Goal: Task Accomplishment & Management: Manage account settings

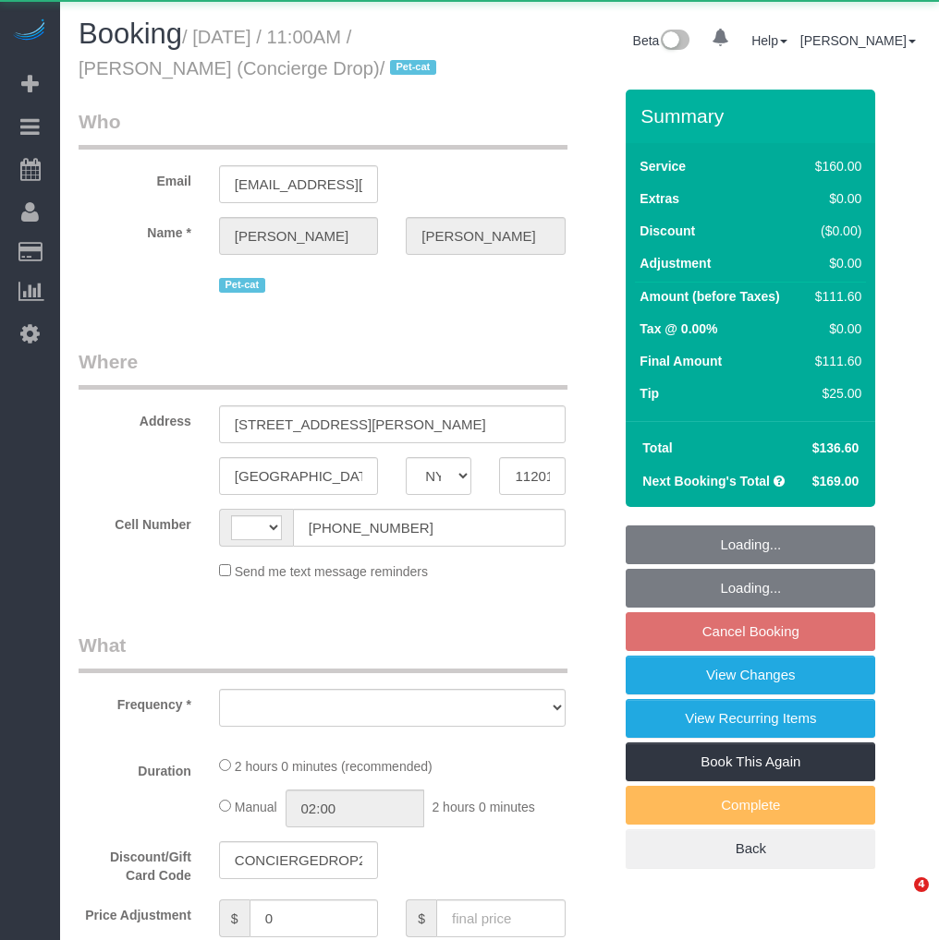
select select "NY"
select select "string:US"
select select "object:790"
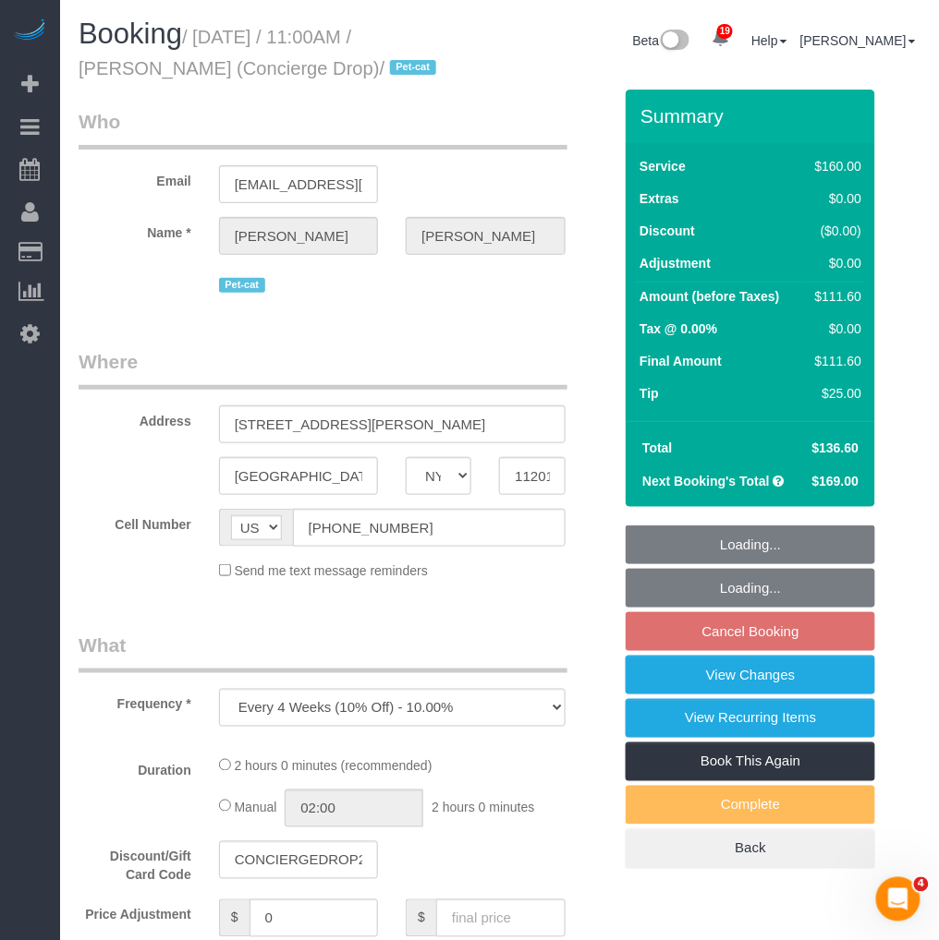
select select "string:stripe-pm_1RaQn24VGloSiKo7zeOF73Wj"
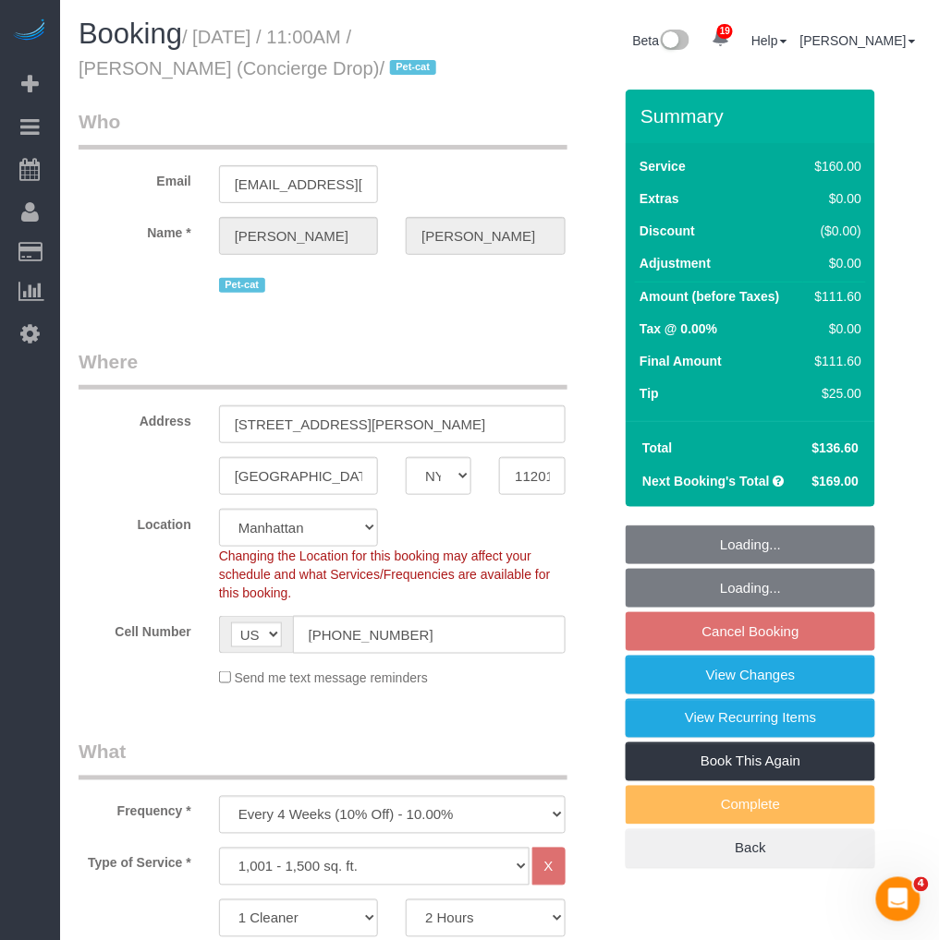
select select "spot4"
select select "number:89"
select select "number:90"
select select "number:15"
select select "number:6"
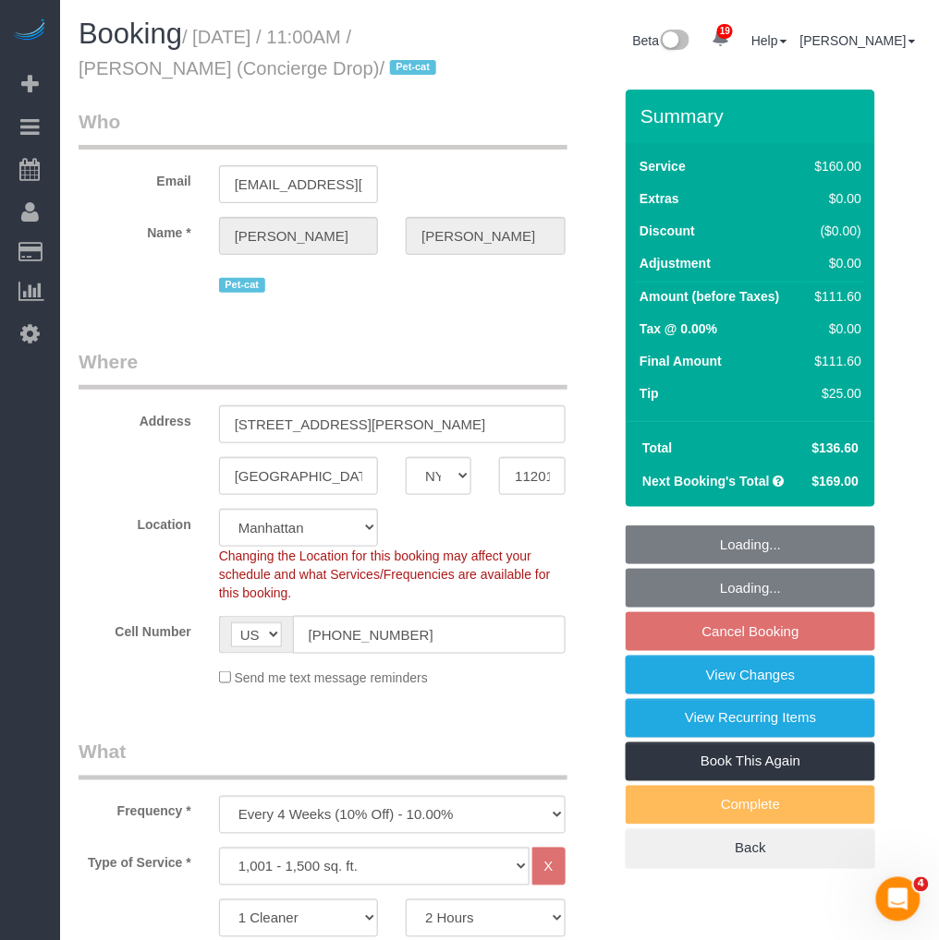
select select "object:1448"
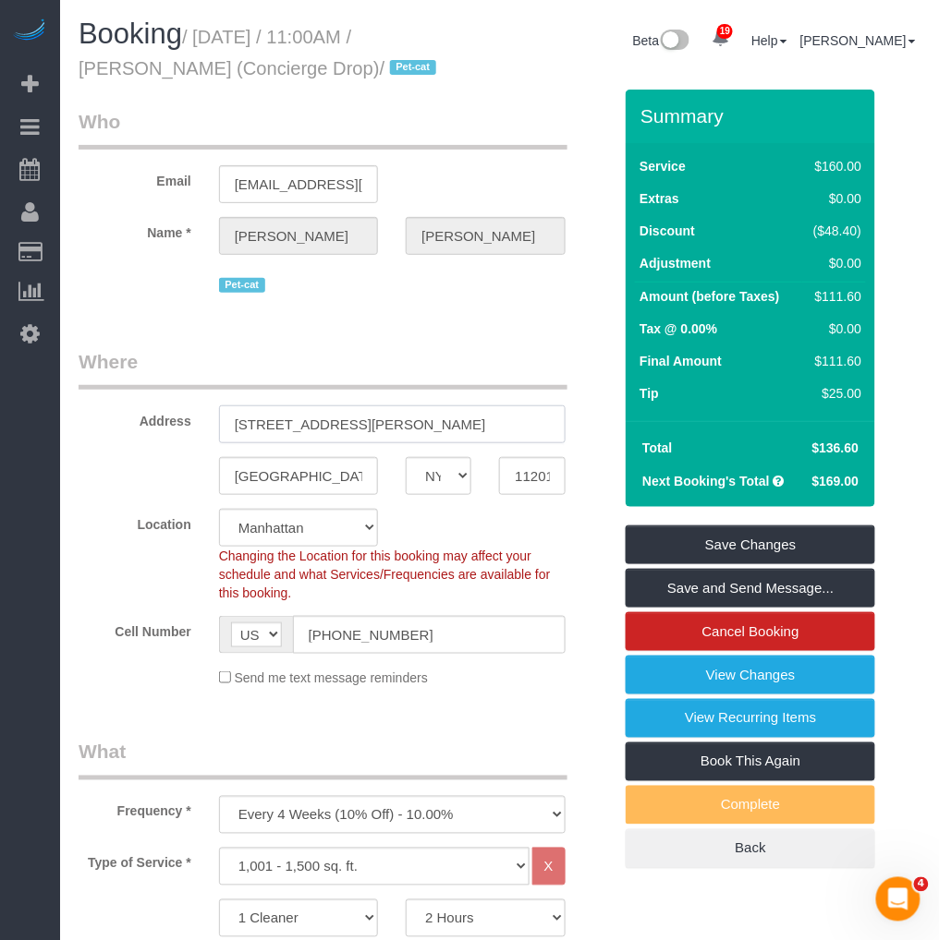
drag, startPoint x: 458, startPoint y: 430, endPoint x: 226, endPoint y: 430, distance: 231.9
click at [226, 430] on input "[STREET_ADDRESS][PERSON_NAME]" at bounding box center [392, 425] width 346 height 38
click at [542, 467] on input "11201" at bounding box center [532, 476] width 66 height 38
drag, startPoint x: 245, startPoint y: 63, endPoint x: 67, endPoint y: 75, distance: 178.7
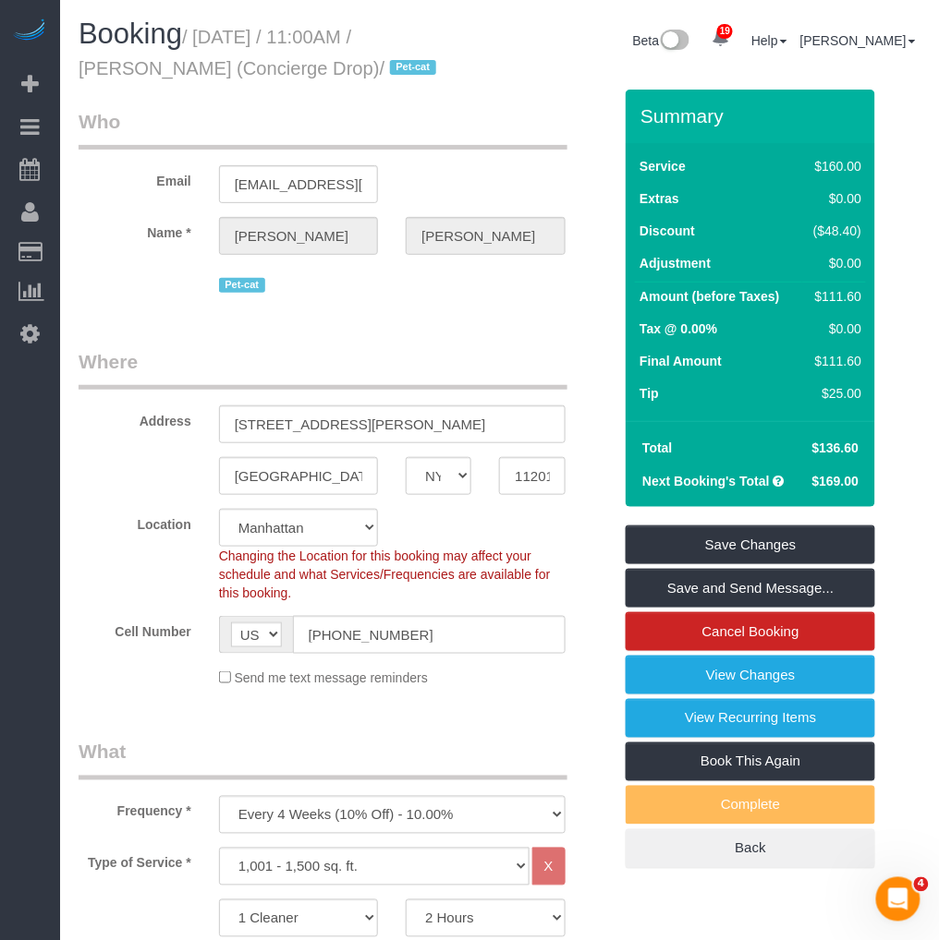
click at [67, 75] on div "Booking / September 29, 2025 / 11:00AM / Benjamin Rudnitsky (Concierge Drop) / …" at bounding box center [282, 53] width 435 height 71
copy small "Benjamin Rudnitsky"
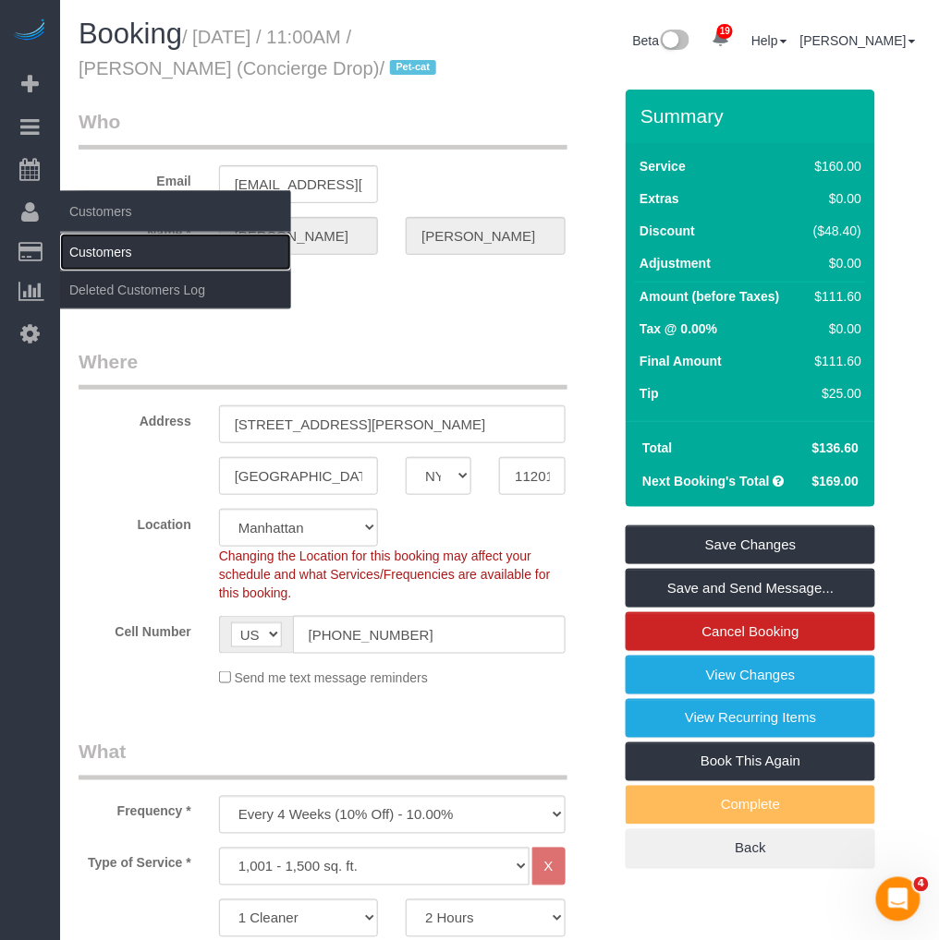
click at [93, 243] on link "Customers" at bounding box center [175, 252] width 231 height 37
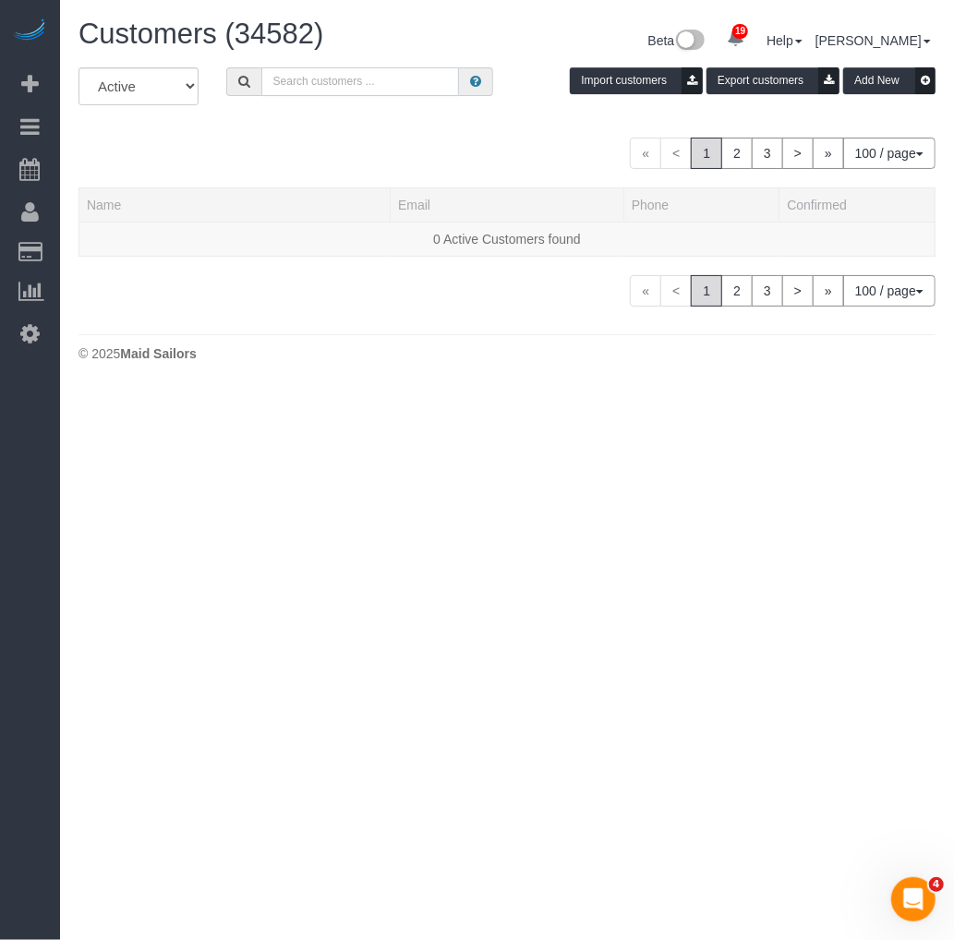
click at [368, 87] on input "text" at bounding box center [360, 81] width 198 height 29
paste input "Benjamin Rudnitsky"
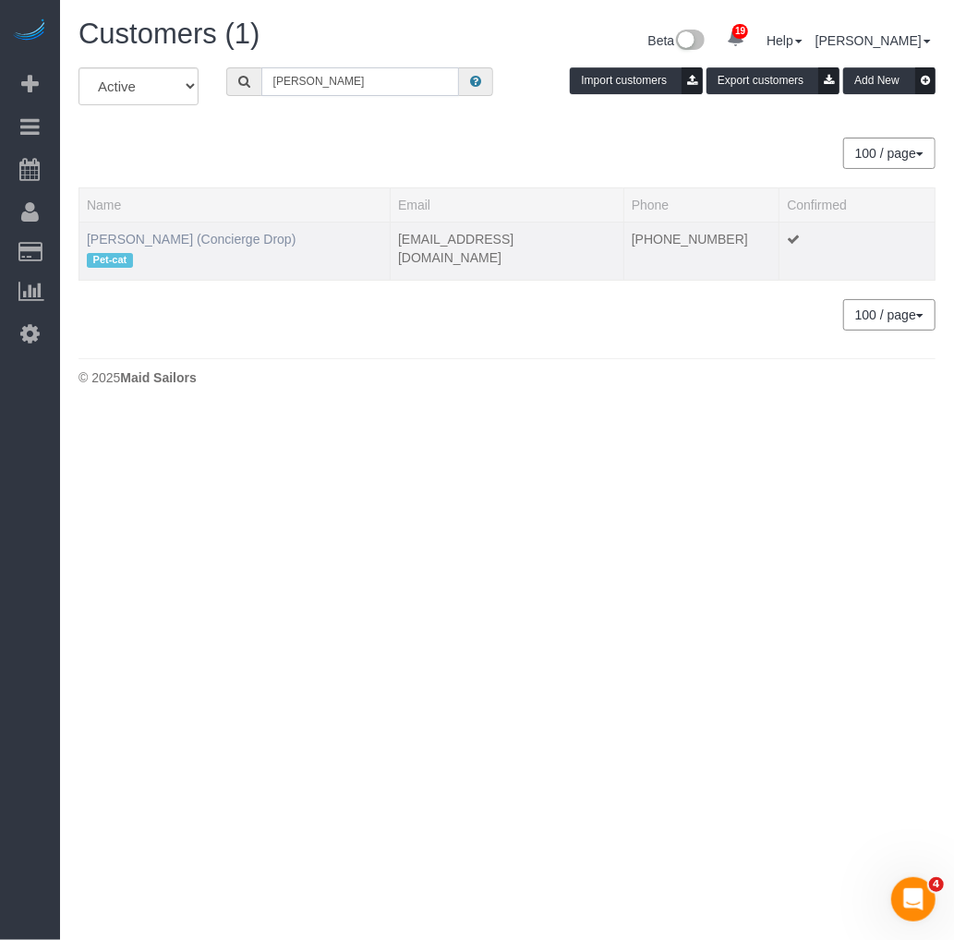
type input "Benjamin Rudnitsky"
click at [194, 237] on link "Benjamin Rudnitsky (Concierge Drop)" at bounding box center [191, 239] width 209 height 15
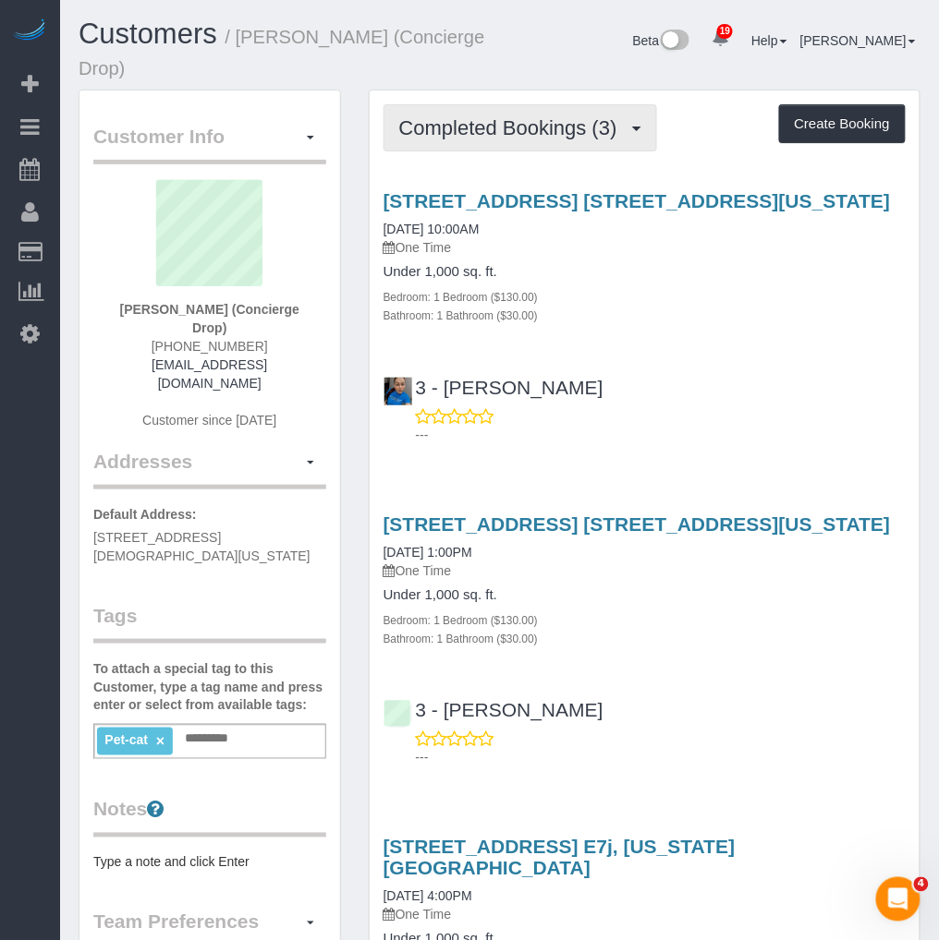
click at [525, 109] on button "Completed Bookings (3)" at bounding box center [519, 127] width 273 height 47
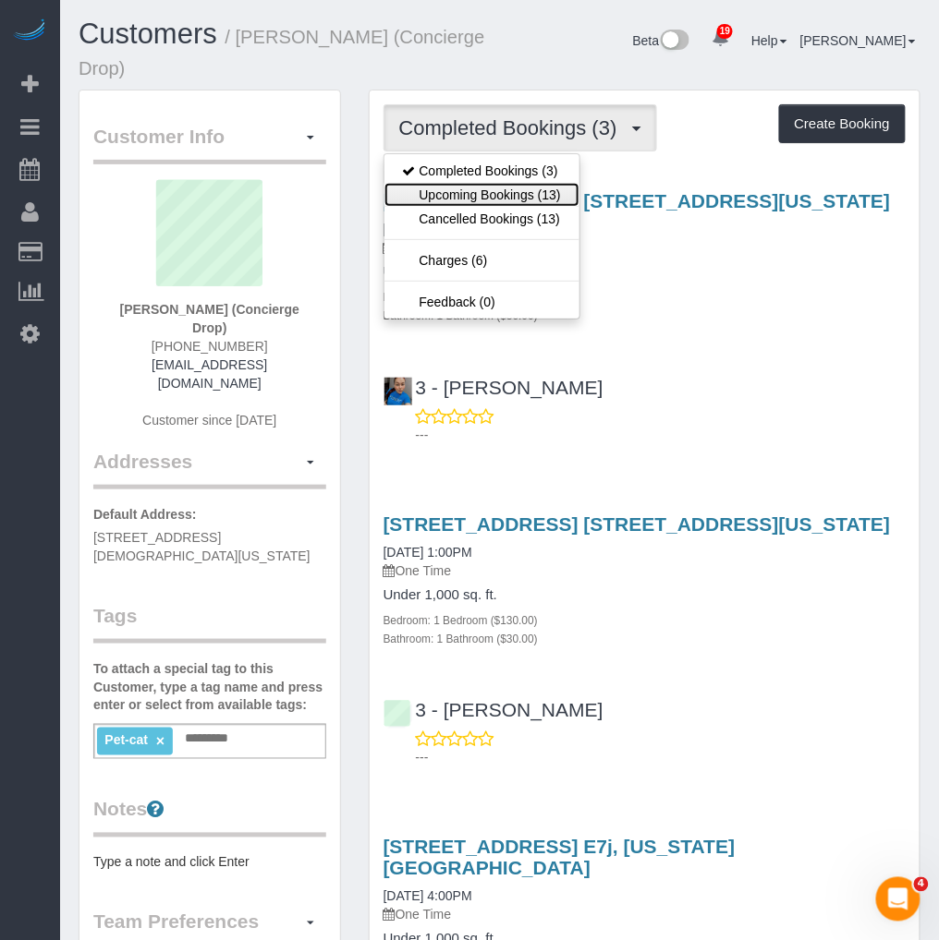
click at [466, 190] on link "Upcoming Bookings (13)" at bounding box center [481, 195] width 195 height 24
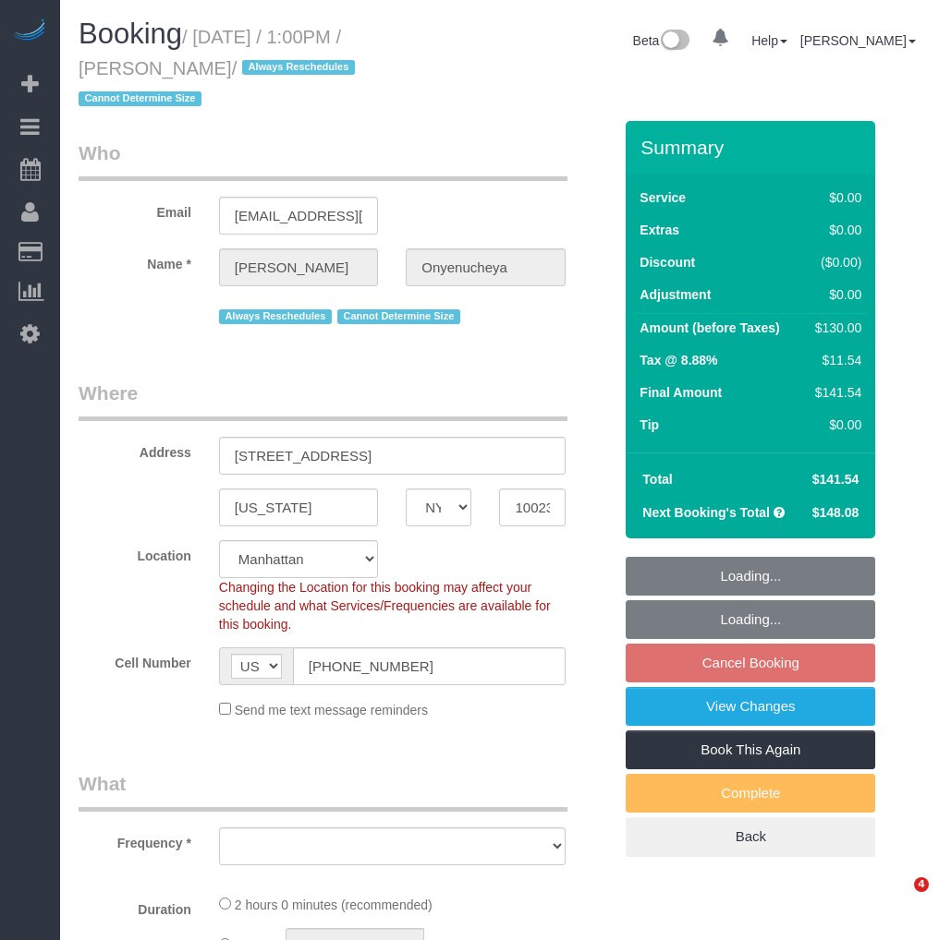
select select "NY"
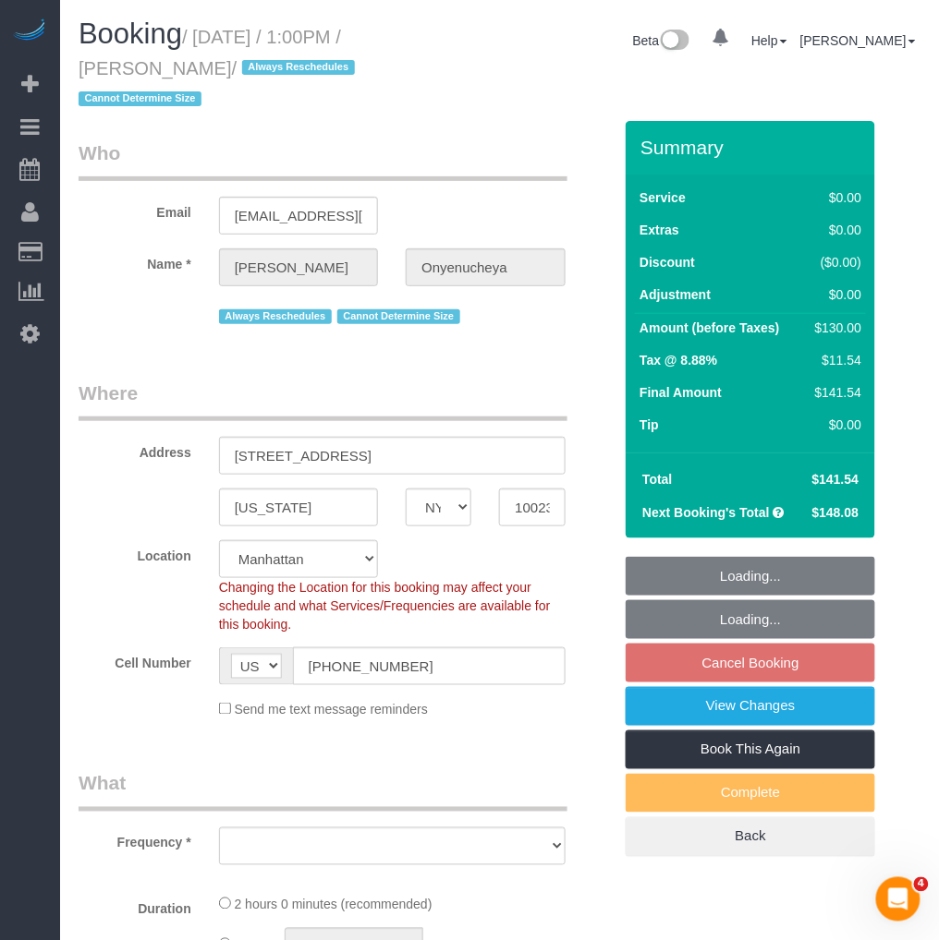
select select "object:800"
select select "string:stripe-pm_1PnktZ4VGloSiKo7Ktd3QMsw"
select select "number:89"
select select "number:90"
select select "number:15"
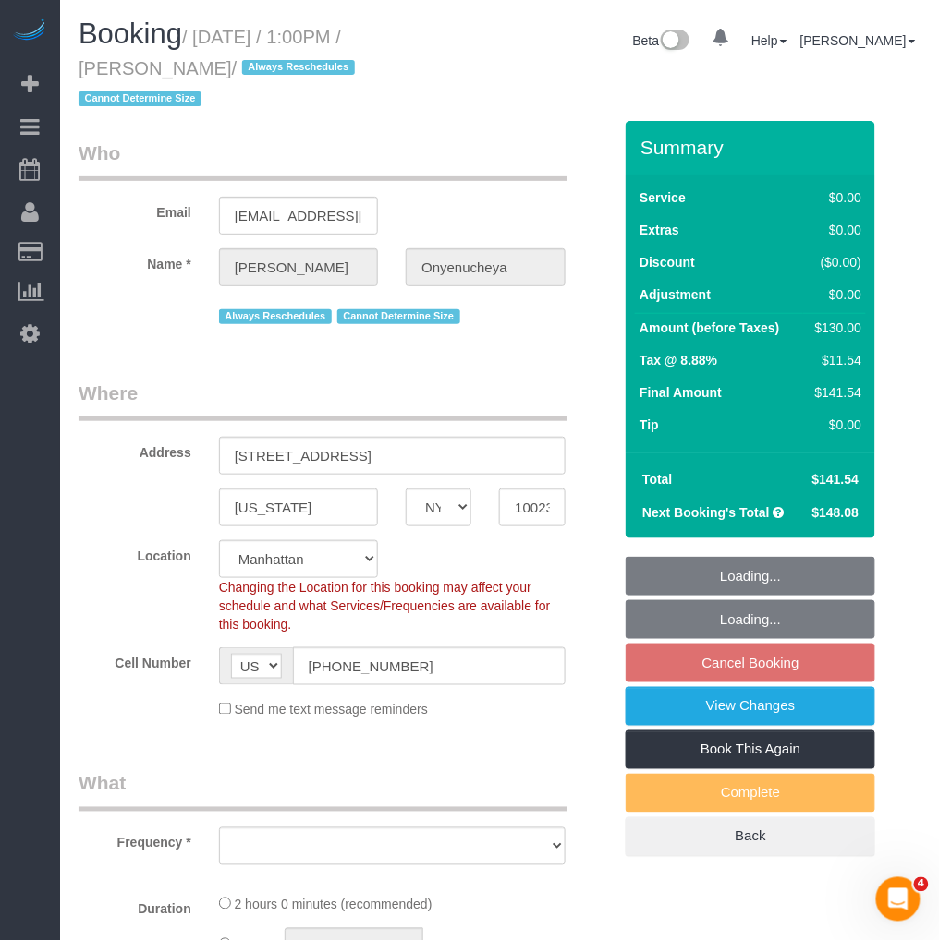
select select "number:5"
select select "spot6"
select select "1"
select select "object:1483"
select select "1"
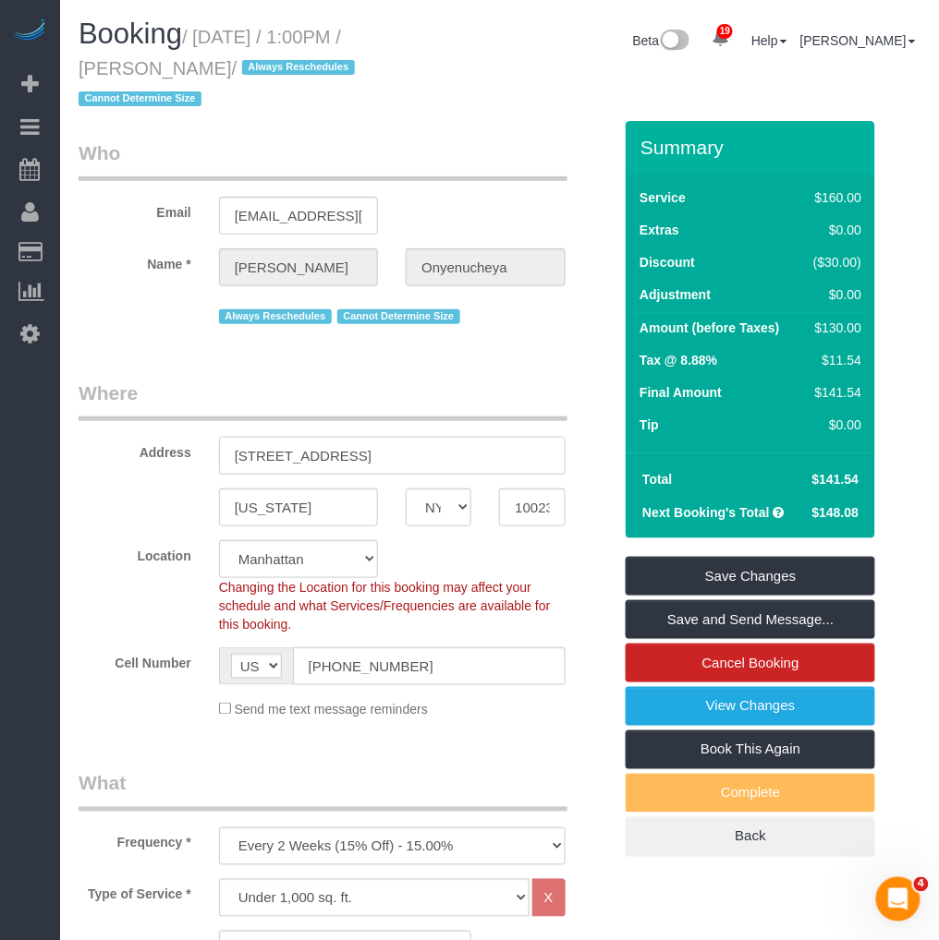
click at [392, 448] on input "33 West End Avenue, Apt 6K" at bounding box center [392, 456] width 346 height 38
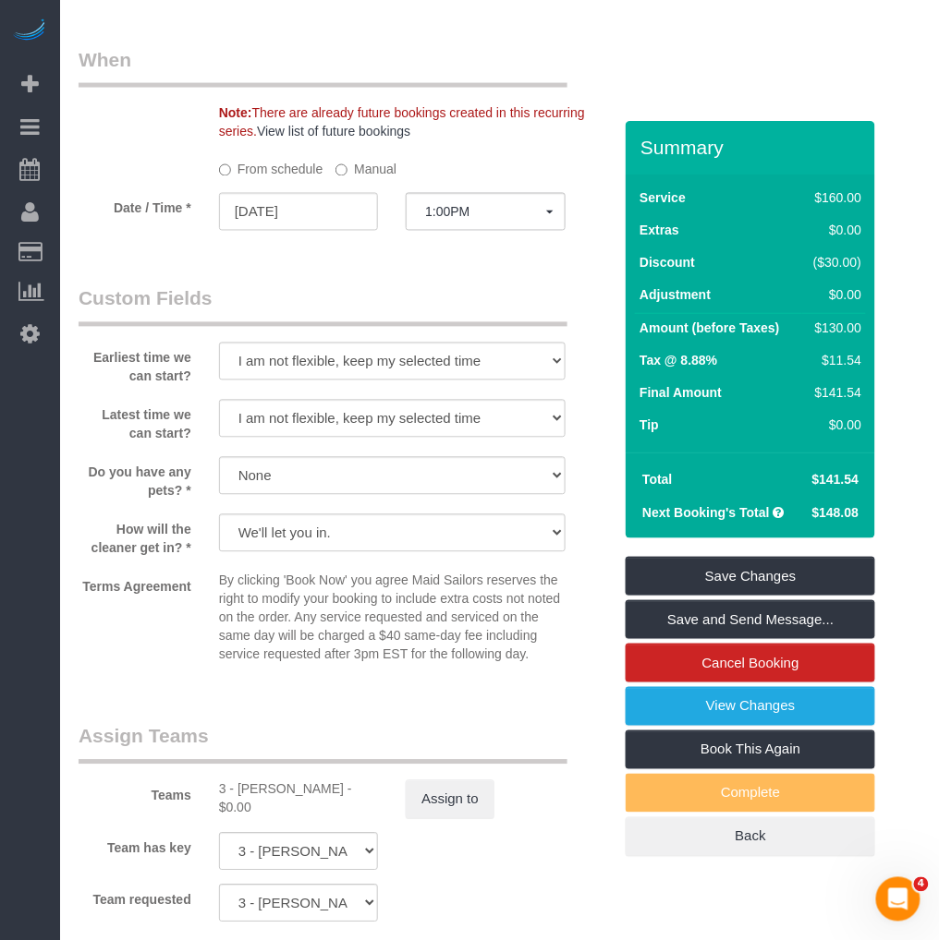
scroll to position [2155, 0]
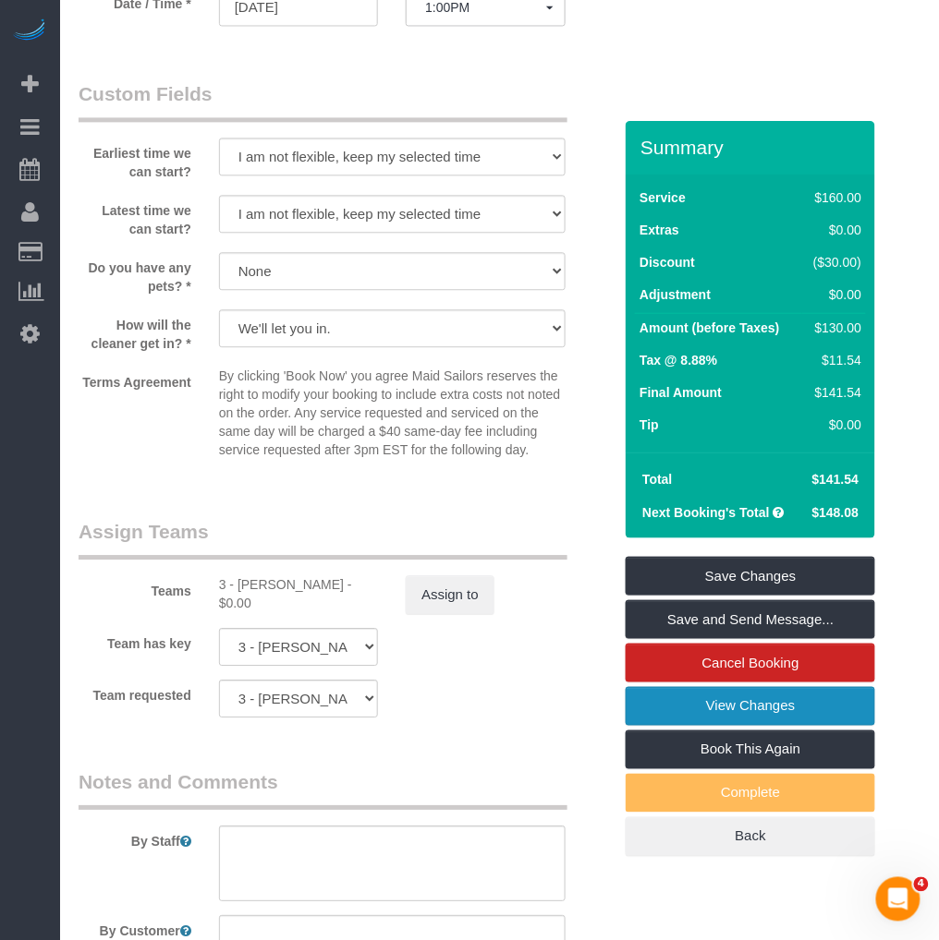
type input "33 West End Avenue, Apt. 6K"
click at [705, 708] on link "View Changes" at bounding box center [749, 706] width 249 height 39
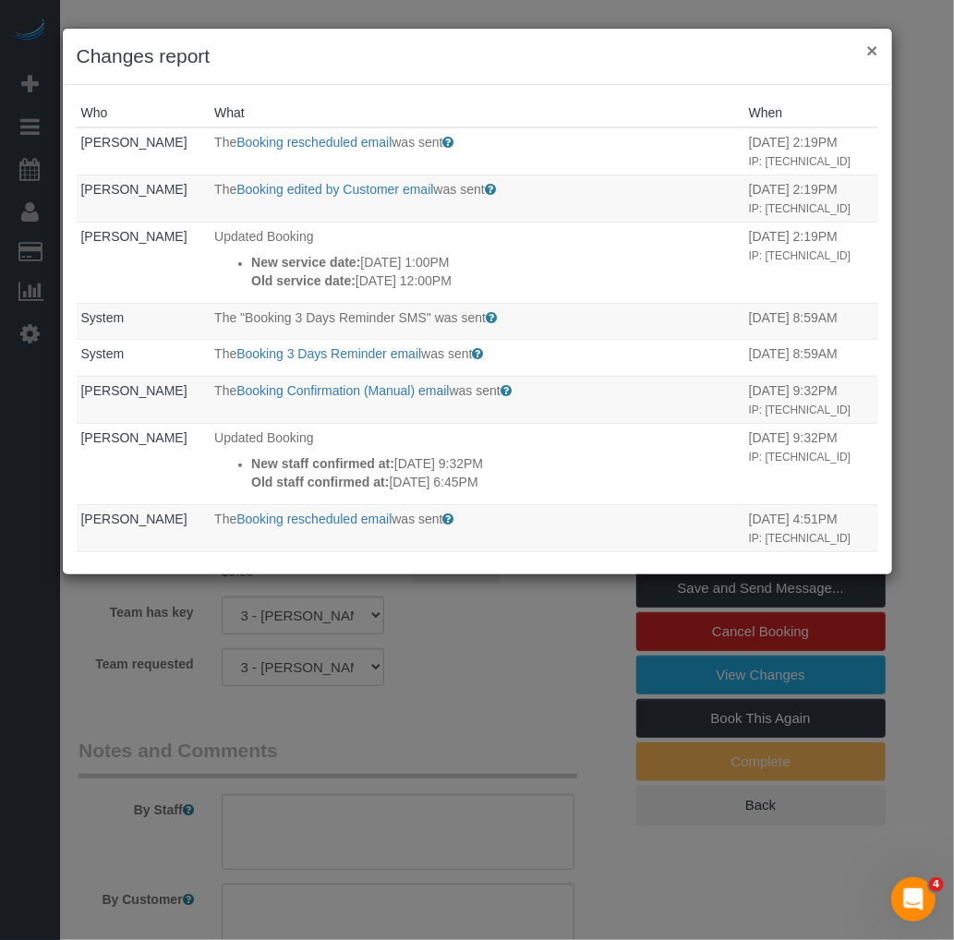
click at [866, 46] on button "×" at bounding box center [871, 50] width 11 height 19
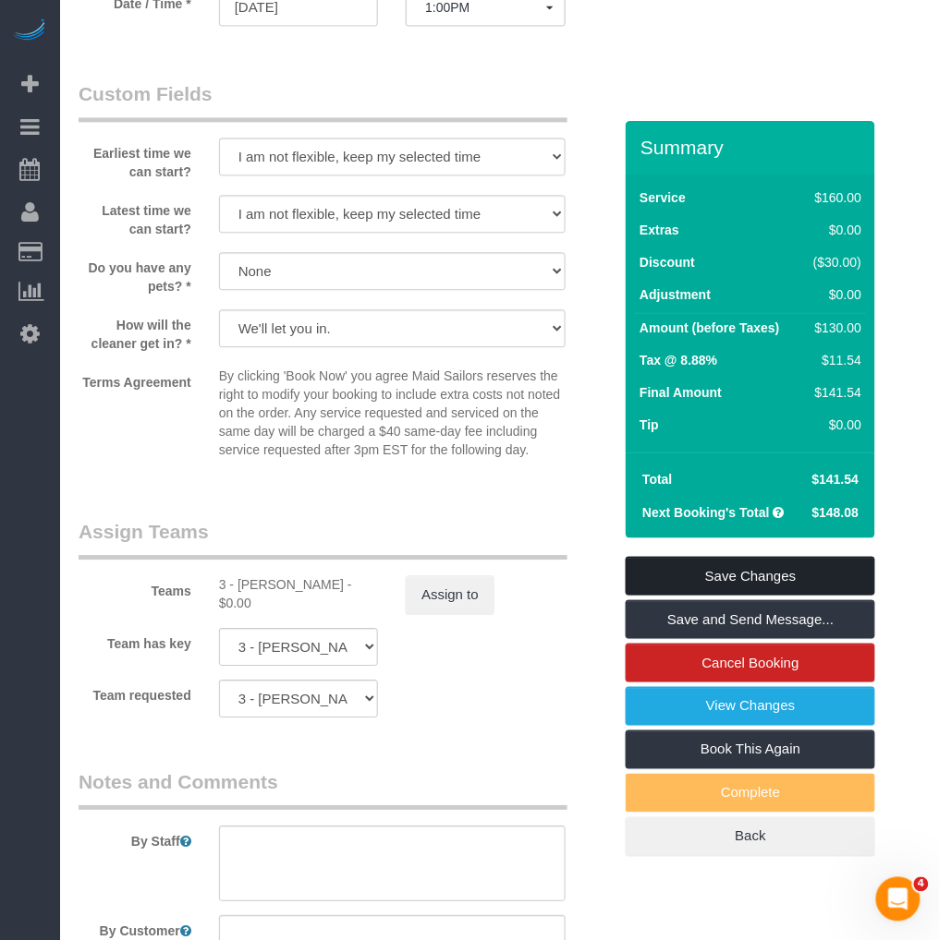
click at [677, 576] on link "Save Changes" at bounding box center [749, 576] width 249 height 39
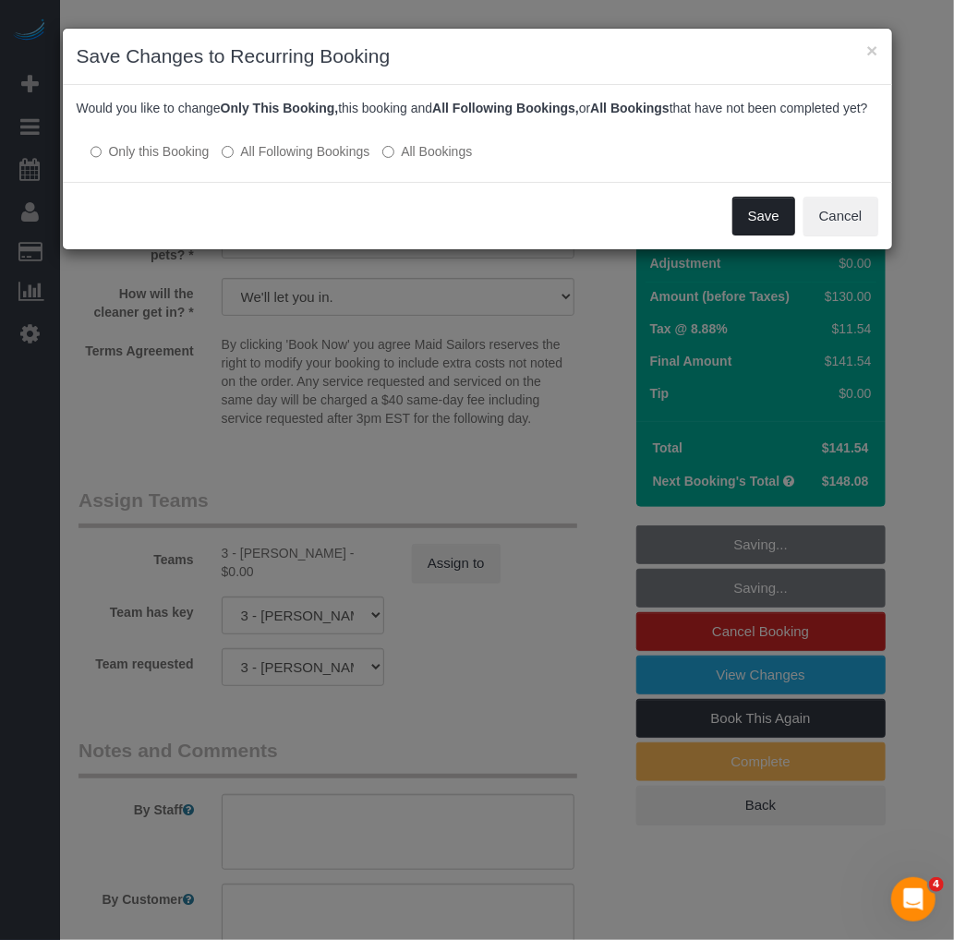
click at [761, 223] on button "Save" at bounding box center [764, 216] width 63 height 39
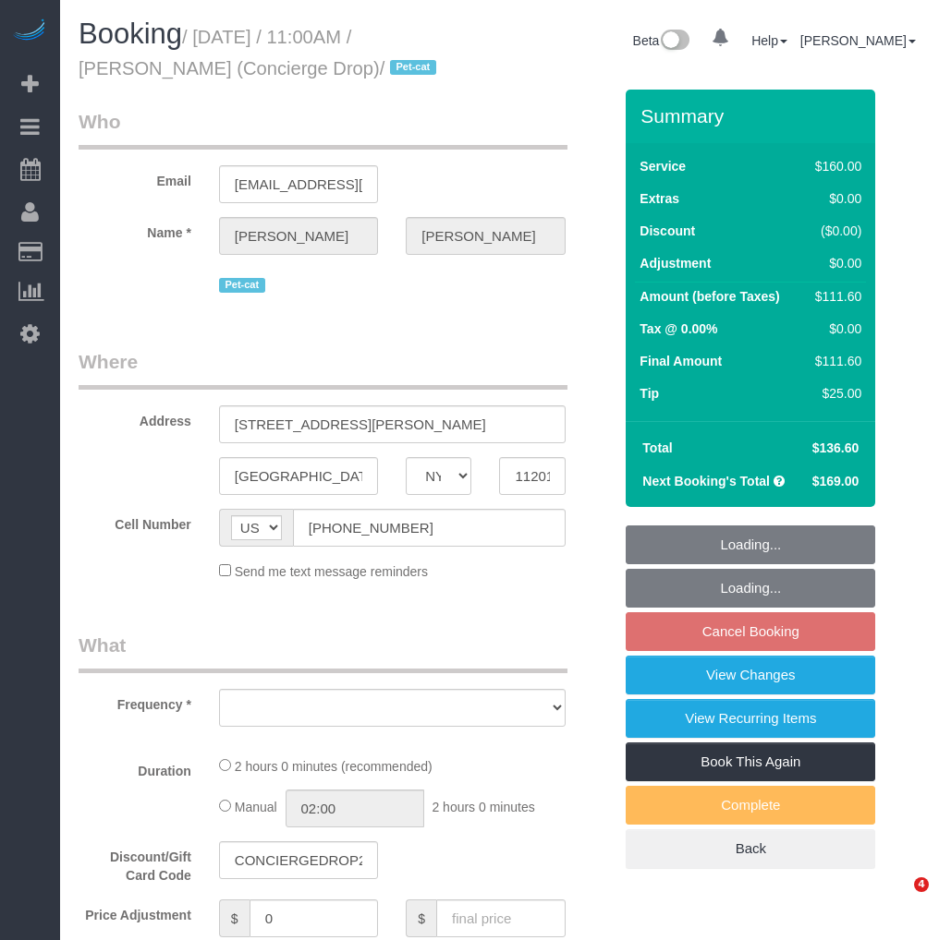
select select "NY"
select select "string:stripe-pm_1RaQn24VGloSiKo7zeOF73Wj"
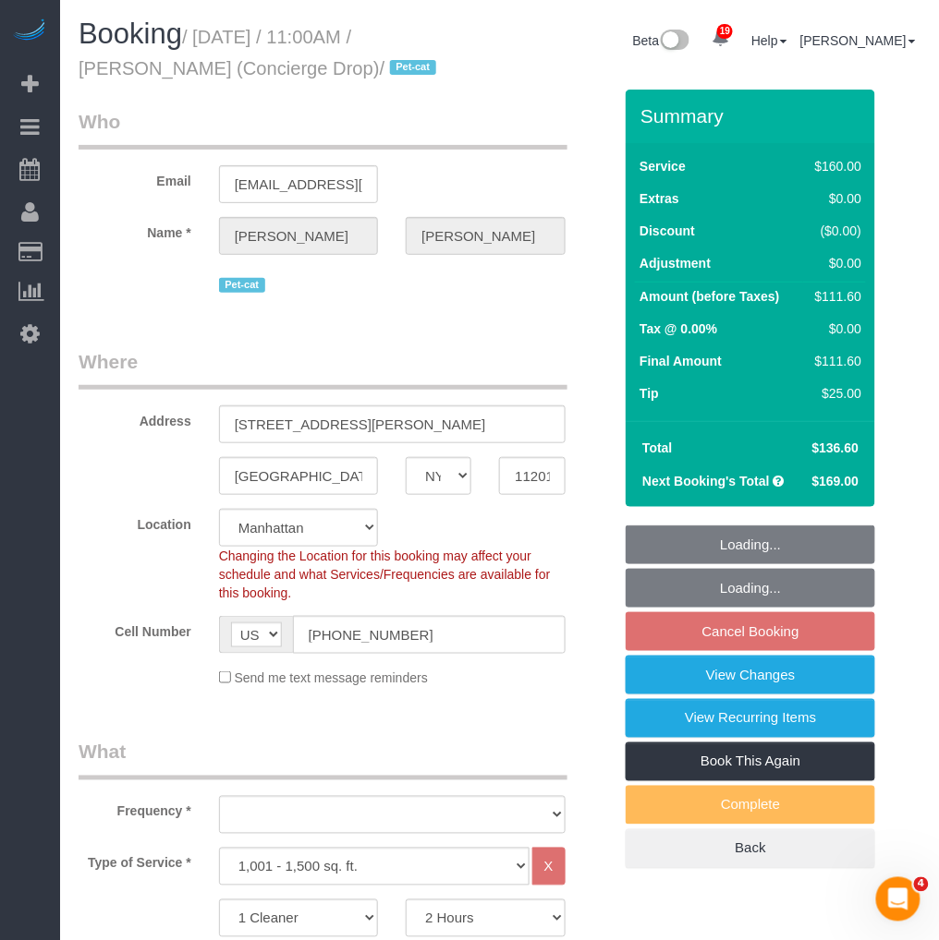
select select "object:1294"
select select "spot4"
select select "number:89"
select select "number:90"
select select "number:15"
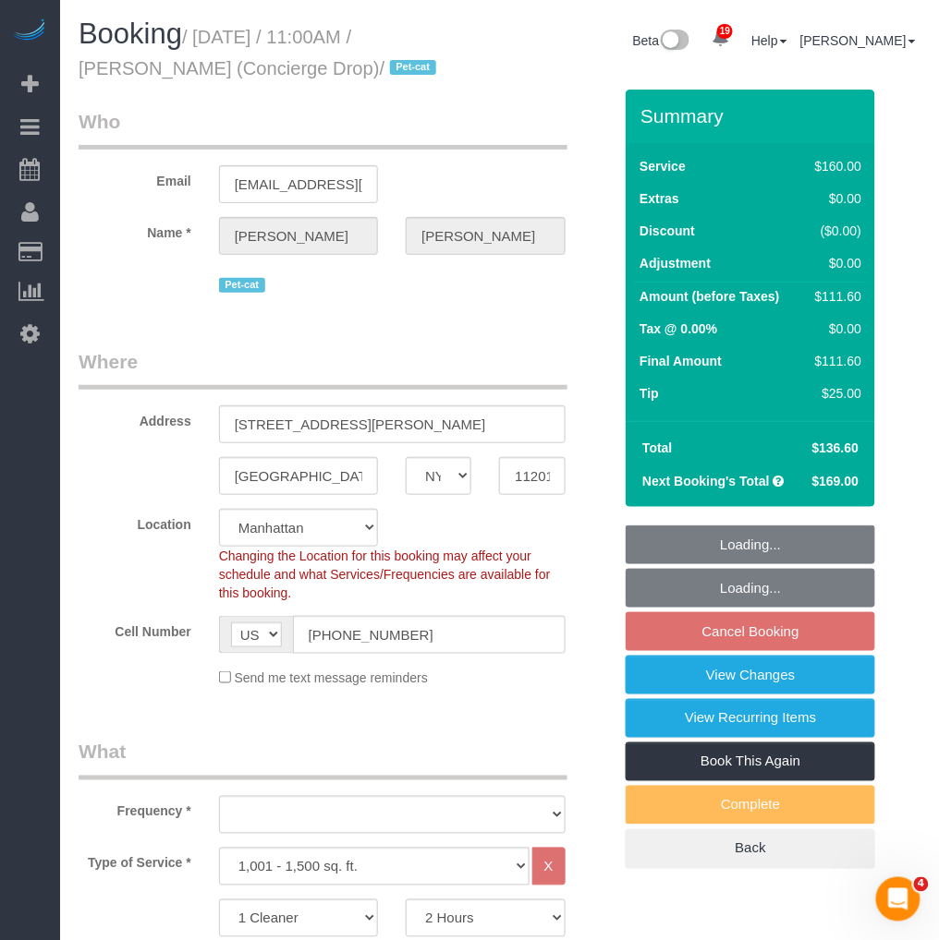
select select "number:6"
select select "object:1448"
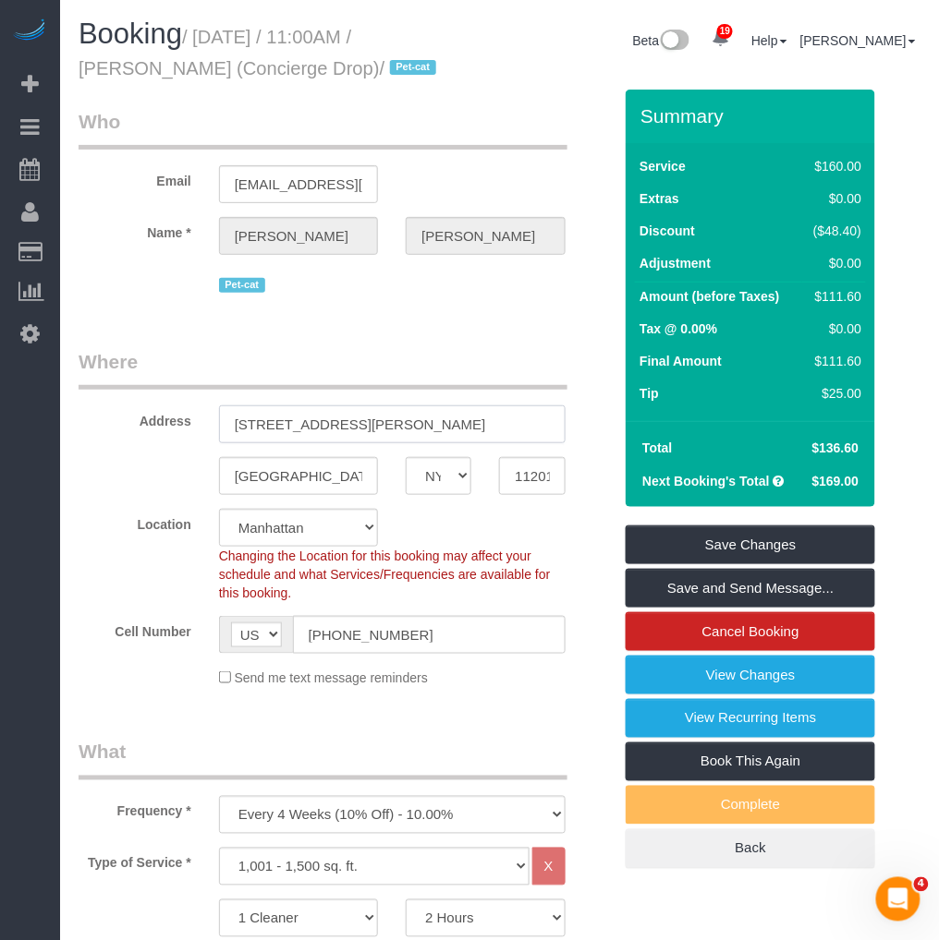
click at [340, 430] on input "20 Rockwell Pl, 3901" at bounding box center [392, 425] width 346 height 38
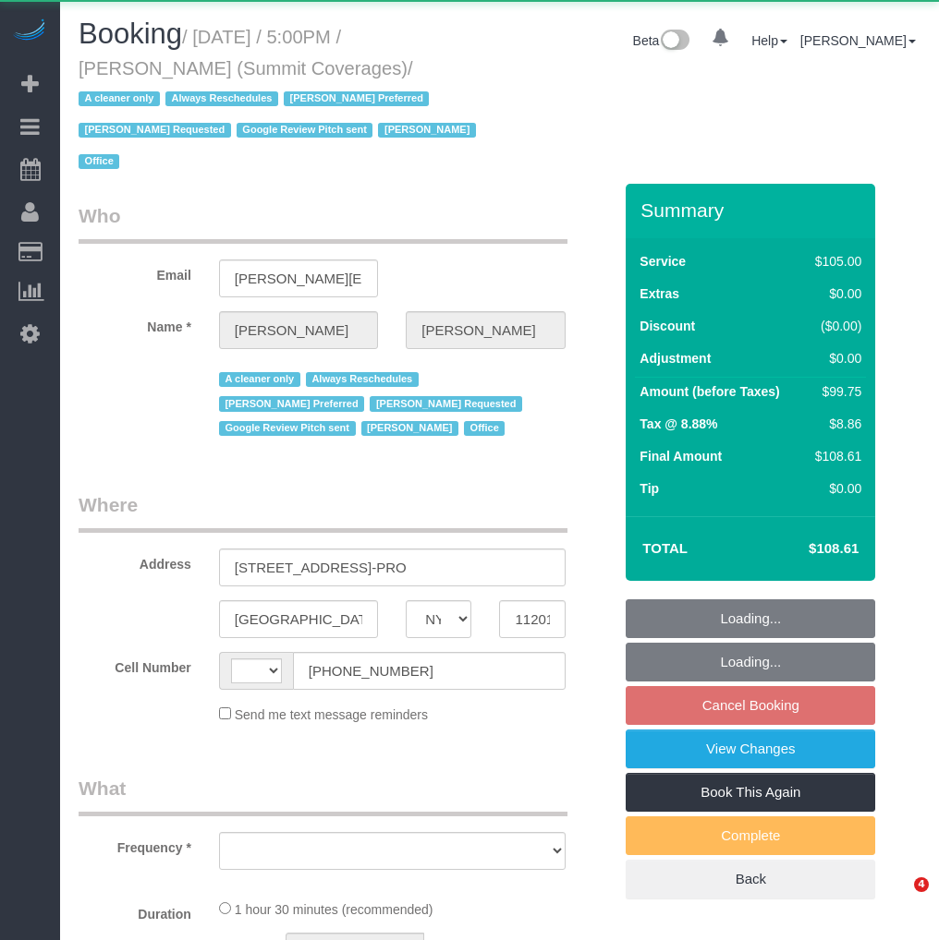
select select "NY"
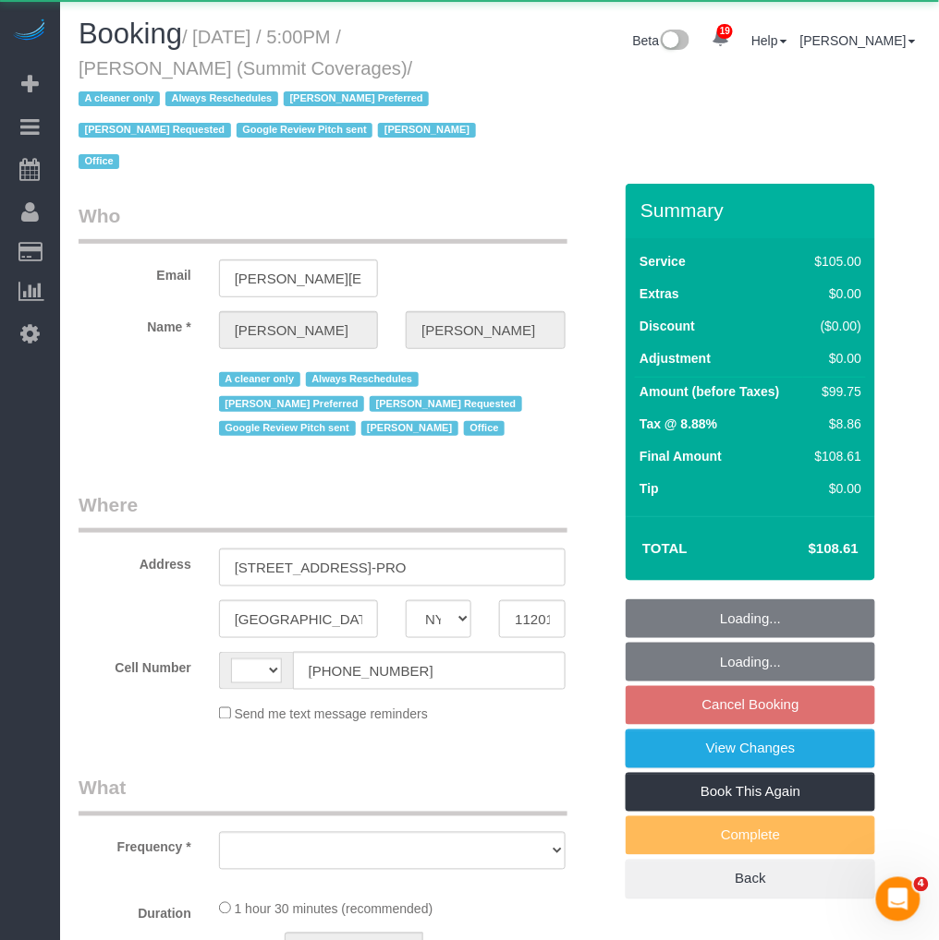
select select "string:US"
select select "string:stripe-pm_1G3kd34VGloSiKo7CIqk8U5g"
select select "90"
select select "spot10"
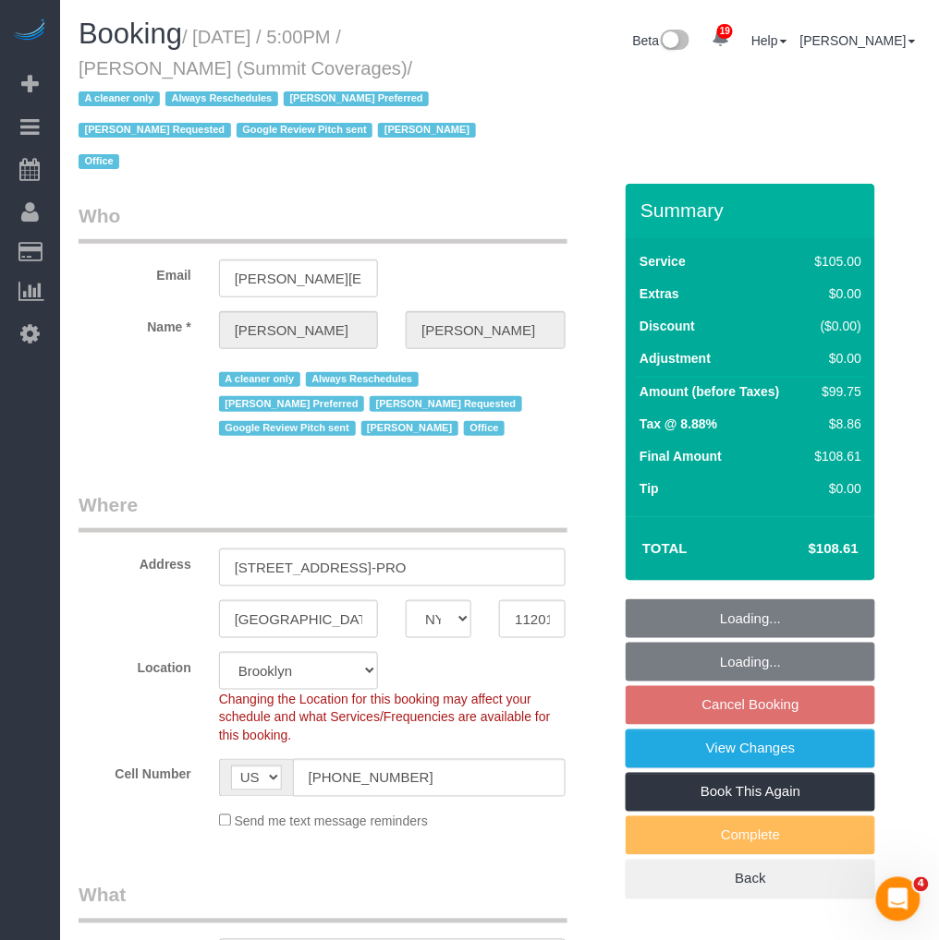
select select "object:922"
select select "number:89"
select select "number:90"
select select "number:15"
select select "number:5"
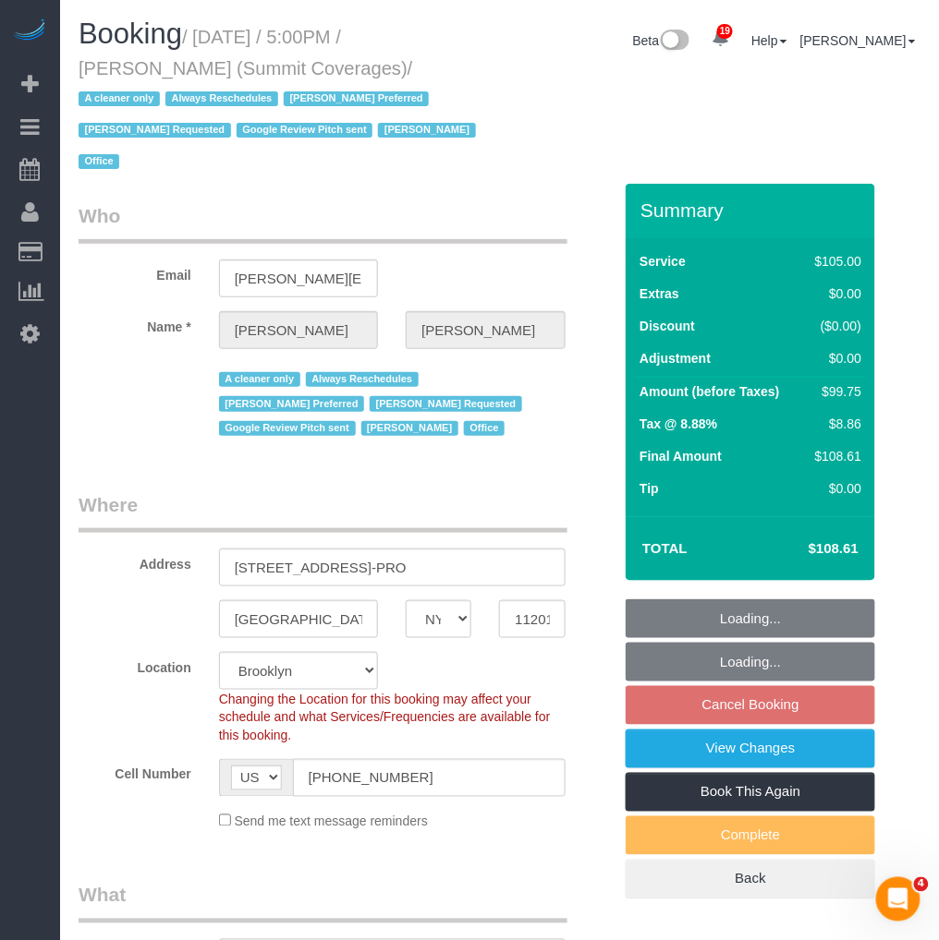
select select "number:21"
select select "object:1115"
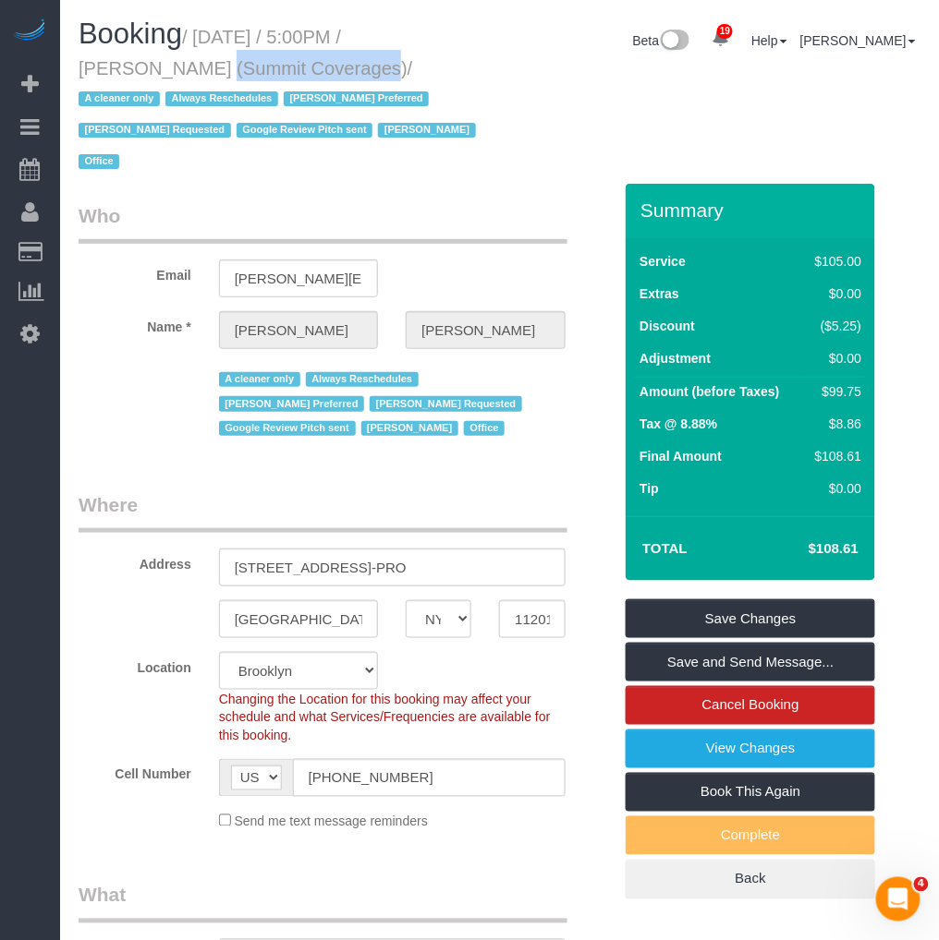
drag, startPoint x: 237, startPoint y: 63, endPoint x: 68, endPoint y: 68, distance: 169.1
click at [68, 68] on div "Booking / October 08, 2025 / 5:00PM / Giovanna Pietanza (Summit Coverages) / A …" at bounding box center [282, 100] width 435 height 165
copy small "Giovanna Pietanza"
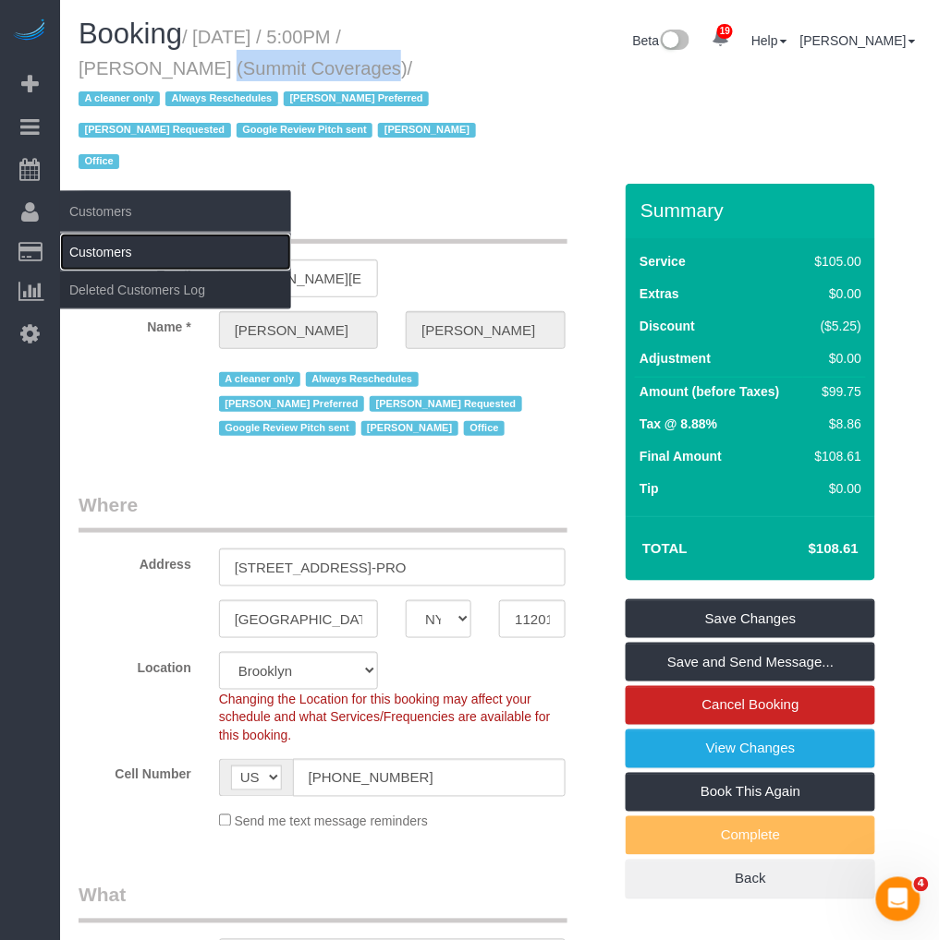
click at [120, 246] on link "Customers" at bounding box center [175, 252] width 231 height 37
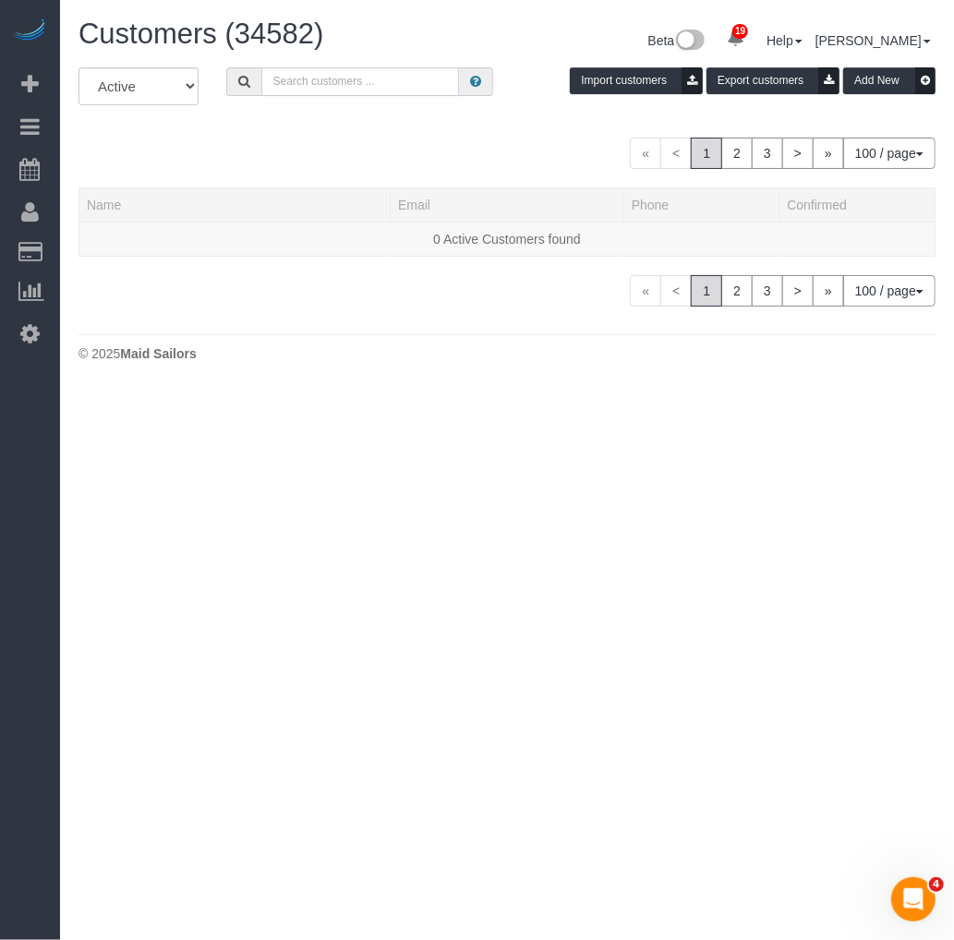
click at [351, 83] on input "text" at bounding box center [360, 81] width 198 height 29
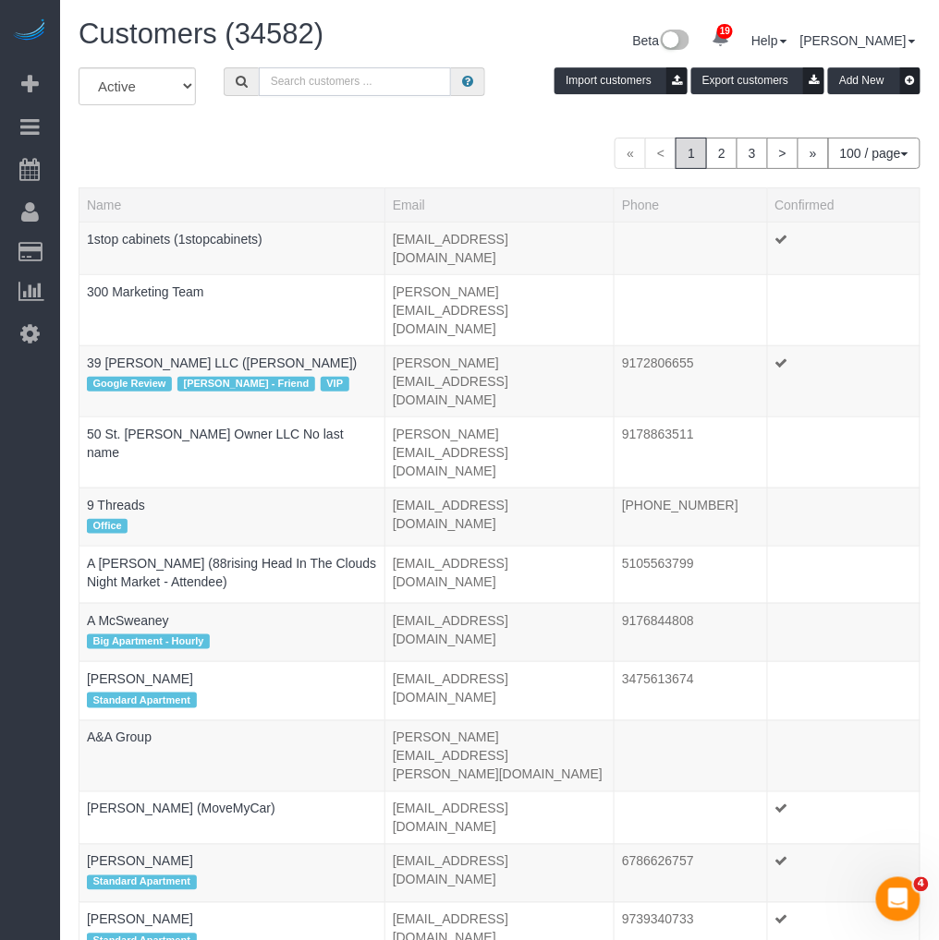
paste input "Giovanna Pietanza"
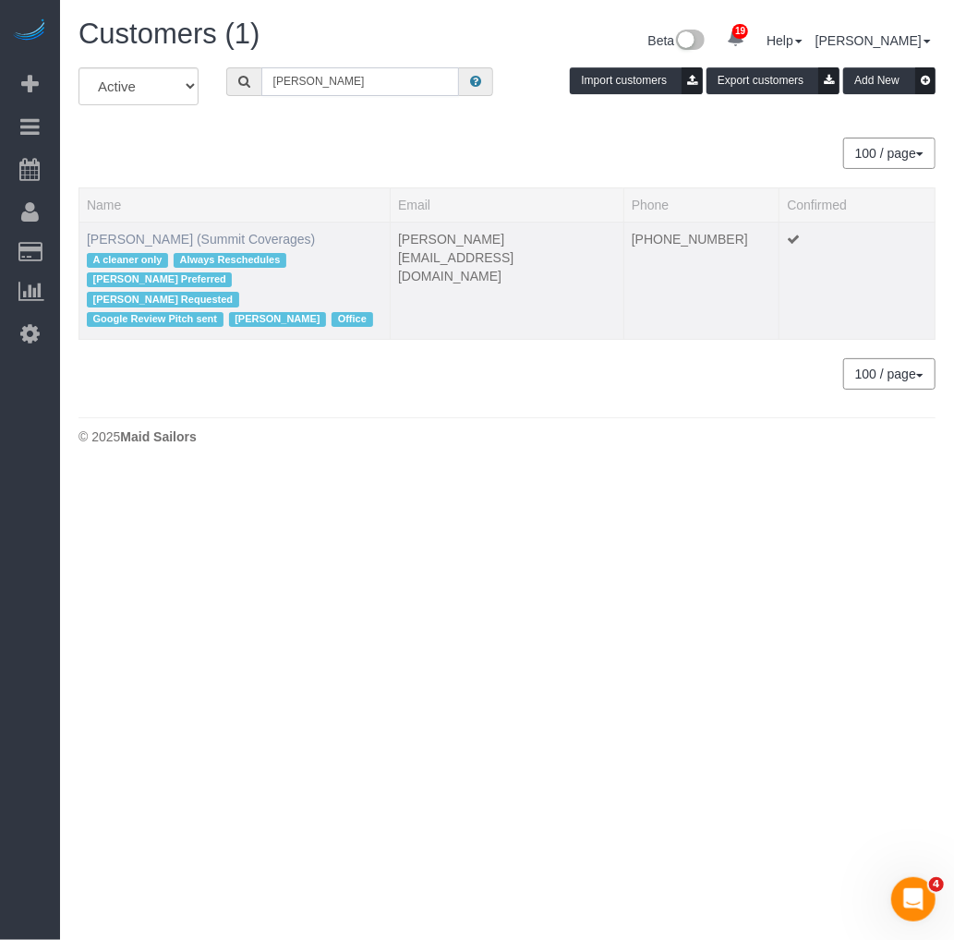
type input "Giovanna Pietanza"
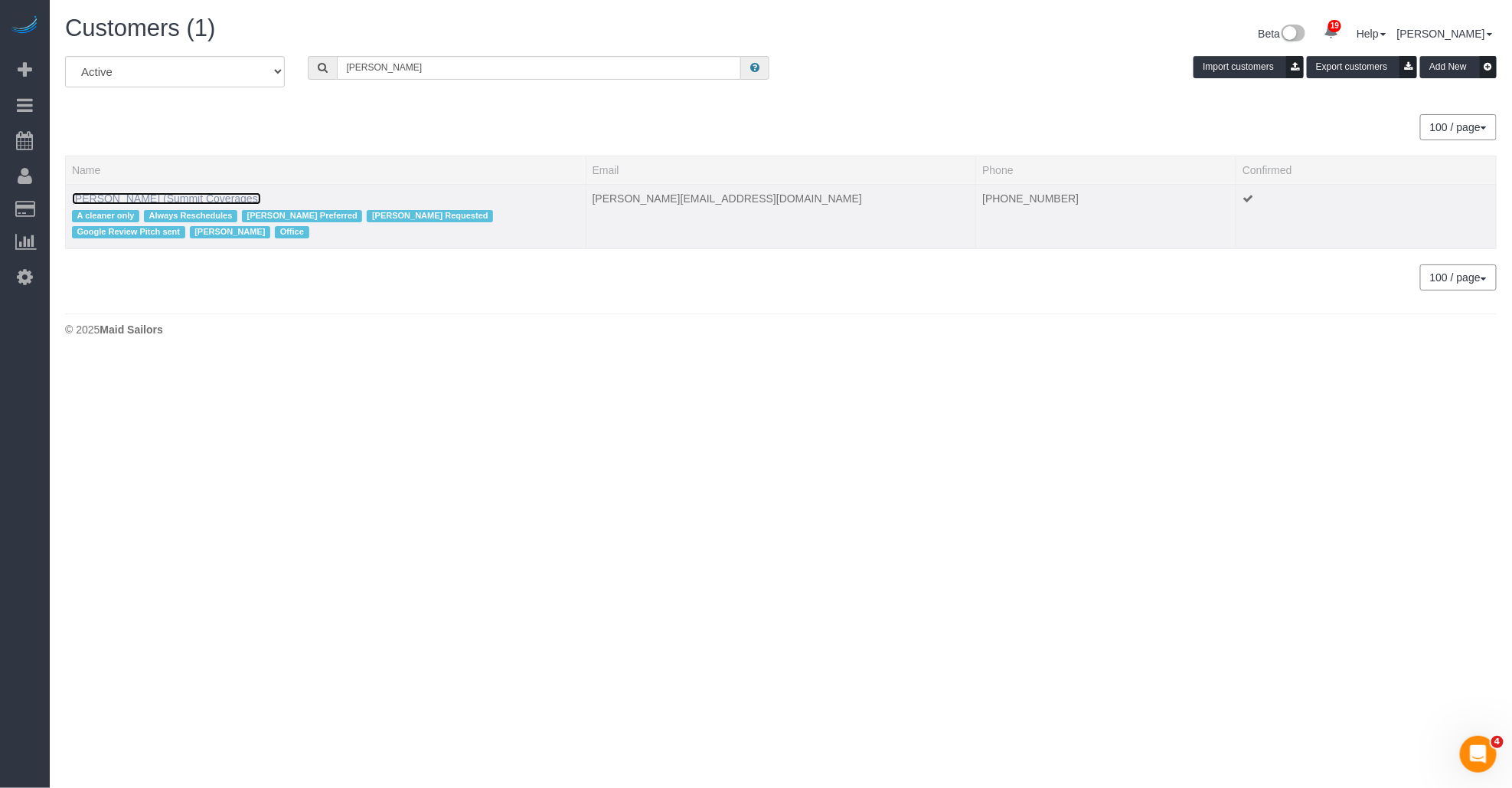
click at [173, 199] on link "Giovanna Pietanza (Summit Coverages)" at bounding box center [167, 198] width 189 height 12
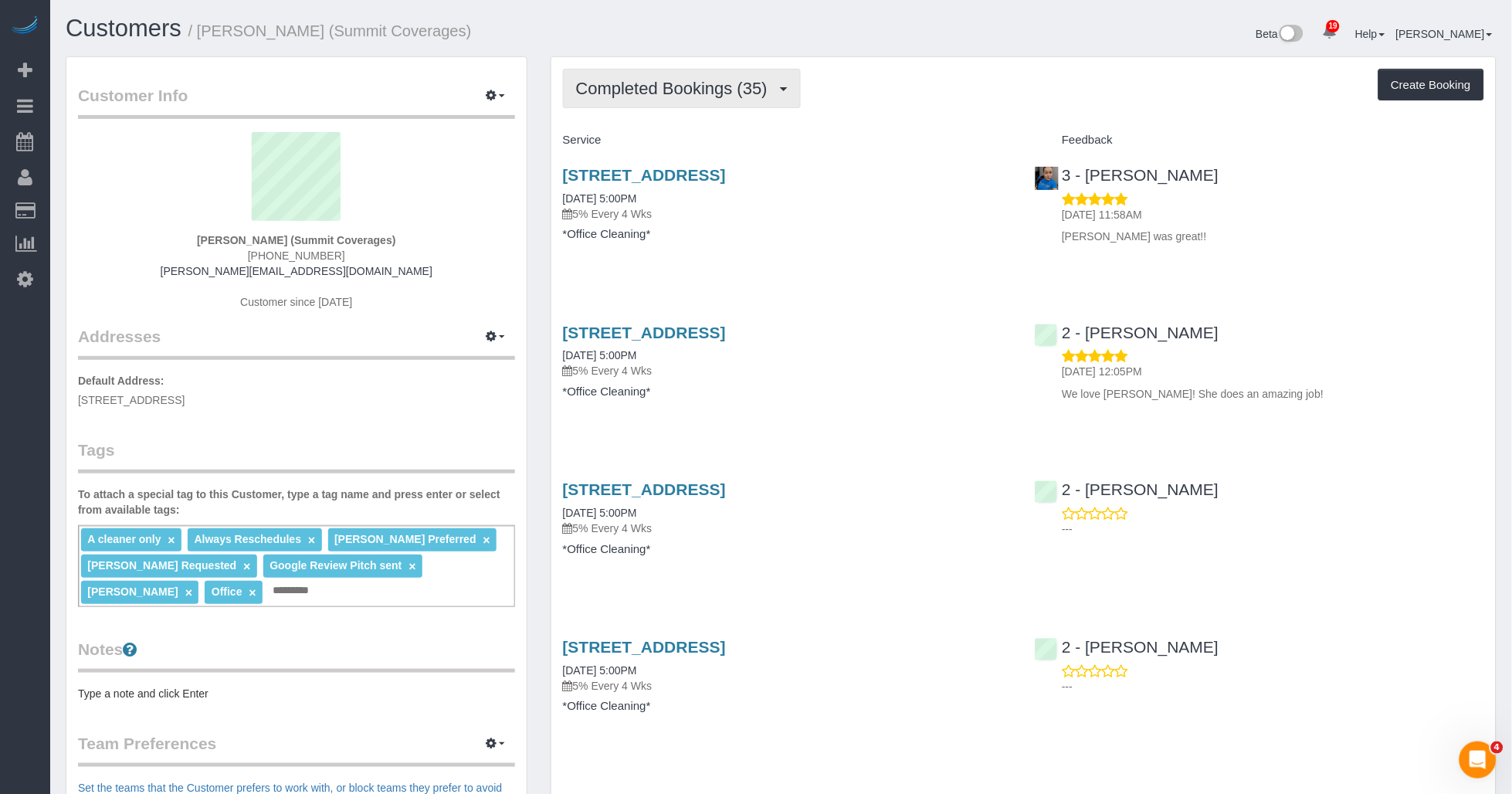
click at [727, 99] on button "Completed Bookings (35)" at bounding box center [681, 88] width 238 height 39
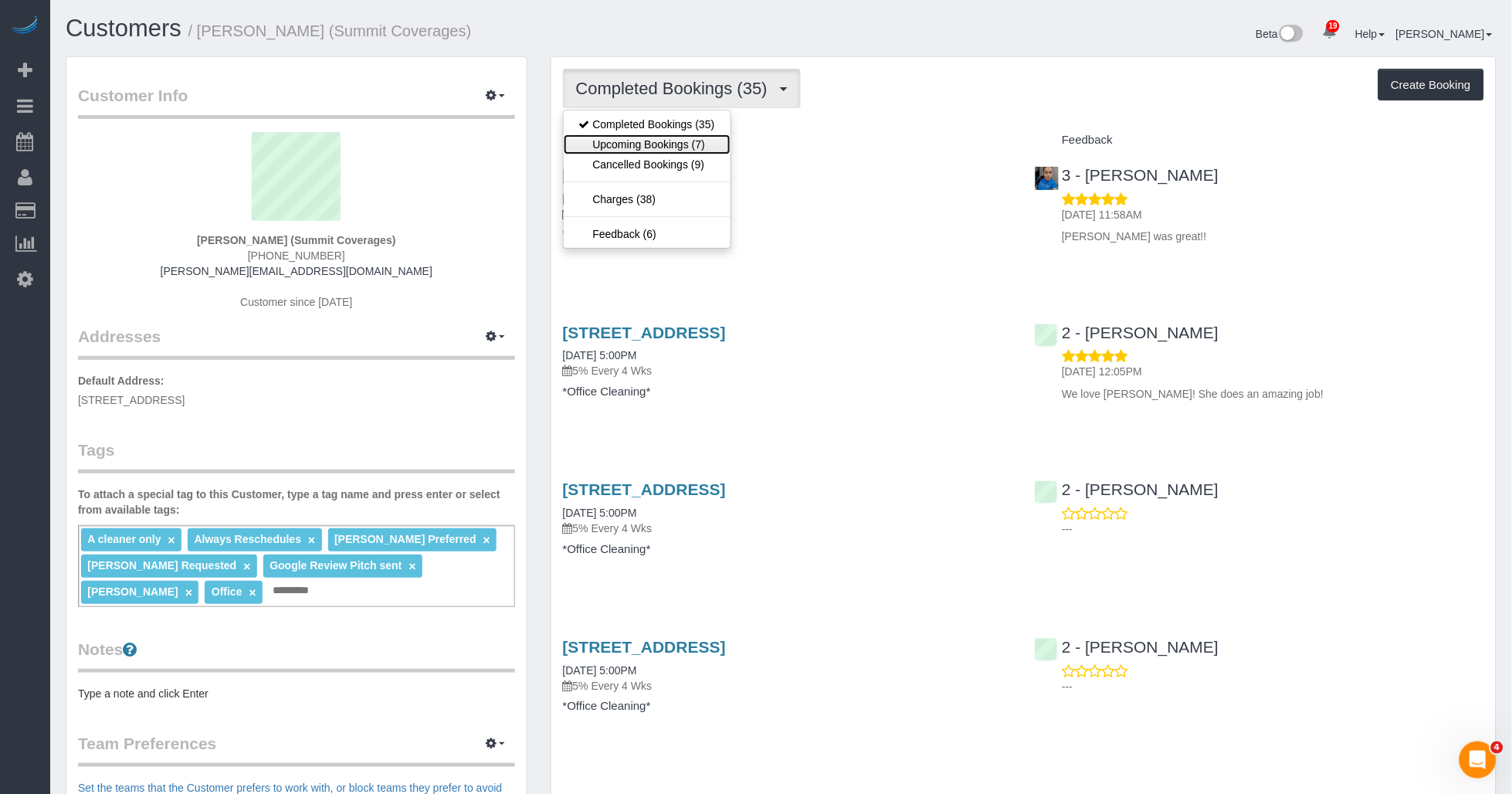
click at [675, 148] on link "Upcoming Bookings (7)" at bounding box center [647, 145] width 167 height 20
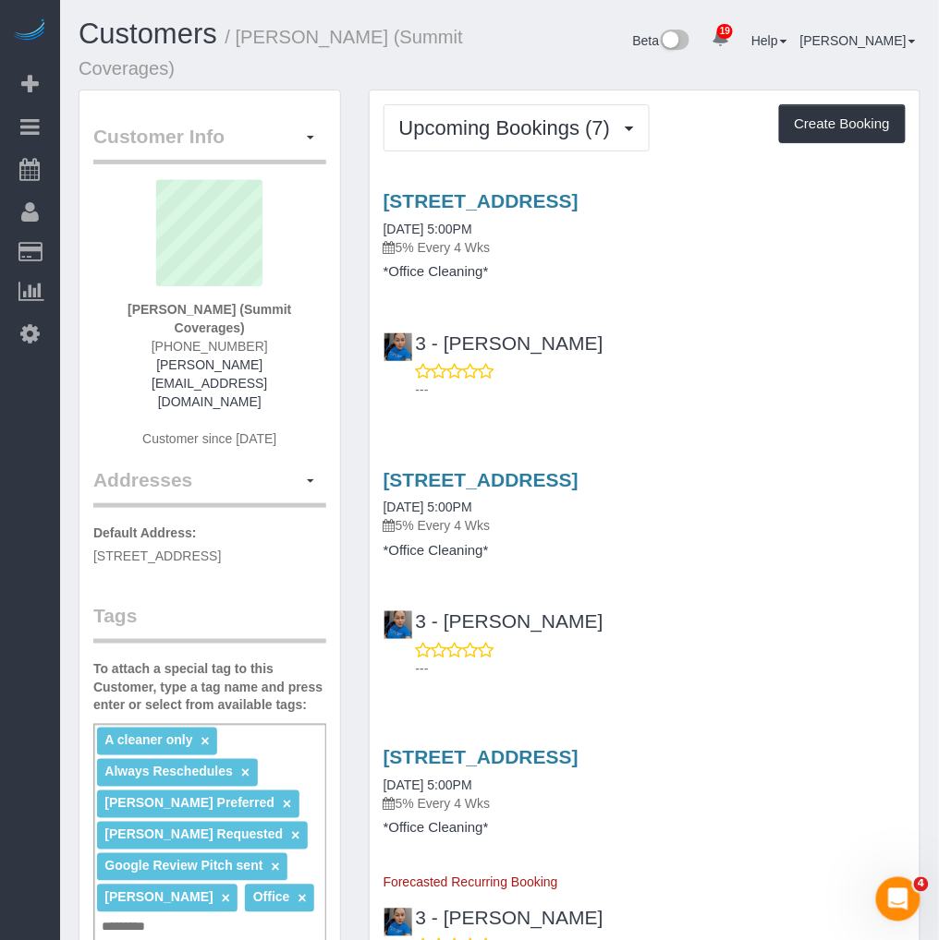
click at [709, 327] on div "3 - Geraldin Bastidas ---" at bounding box center [645, 358] width 550 height 83
click at [247, 602] on legend "Tags" at bounding box center [209, 623] width 233 height 42
drag, startPoint x: 123, startPoint y: 306, endPoint x: 236, endPoint y: 307, distance: 112.7
click at [236, 307] on div "Giovanna Pietanza (Summit Coverages) (347) 446-6299 giovanna@sumcov.com Custome…" at bounding box center [209, 323] width 233 height 286
copy strong "Giovanna Pietanza"
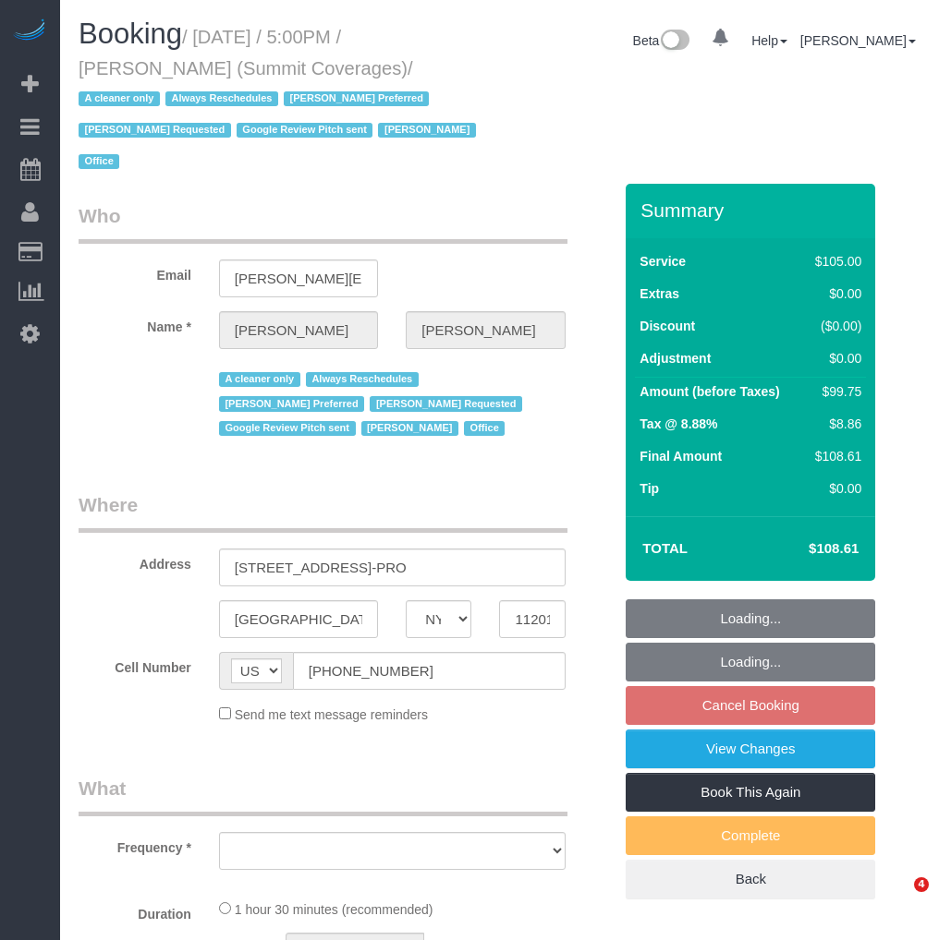
select select "NY"
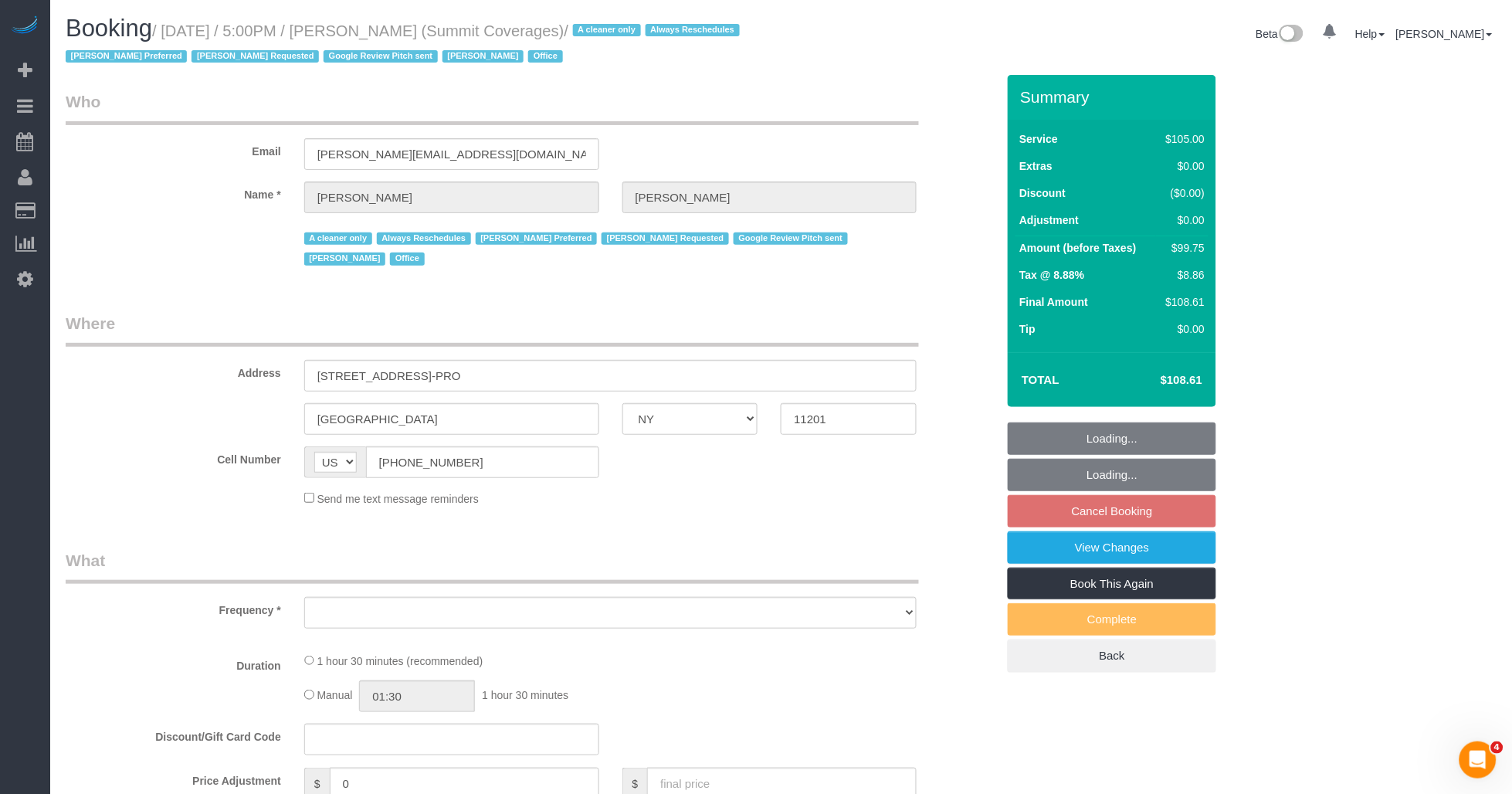
select select "object:836"
select select "string:stripe-pm_1G3kd34VGloSiKo7CIqk8U5g"
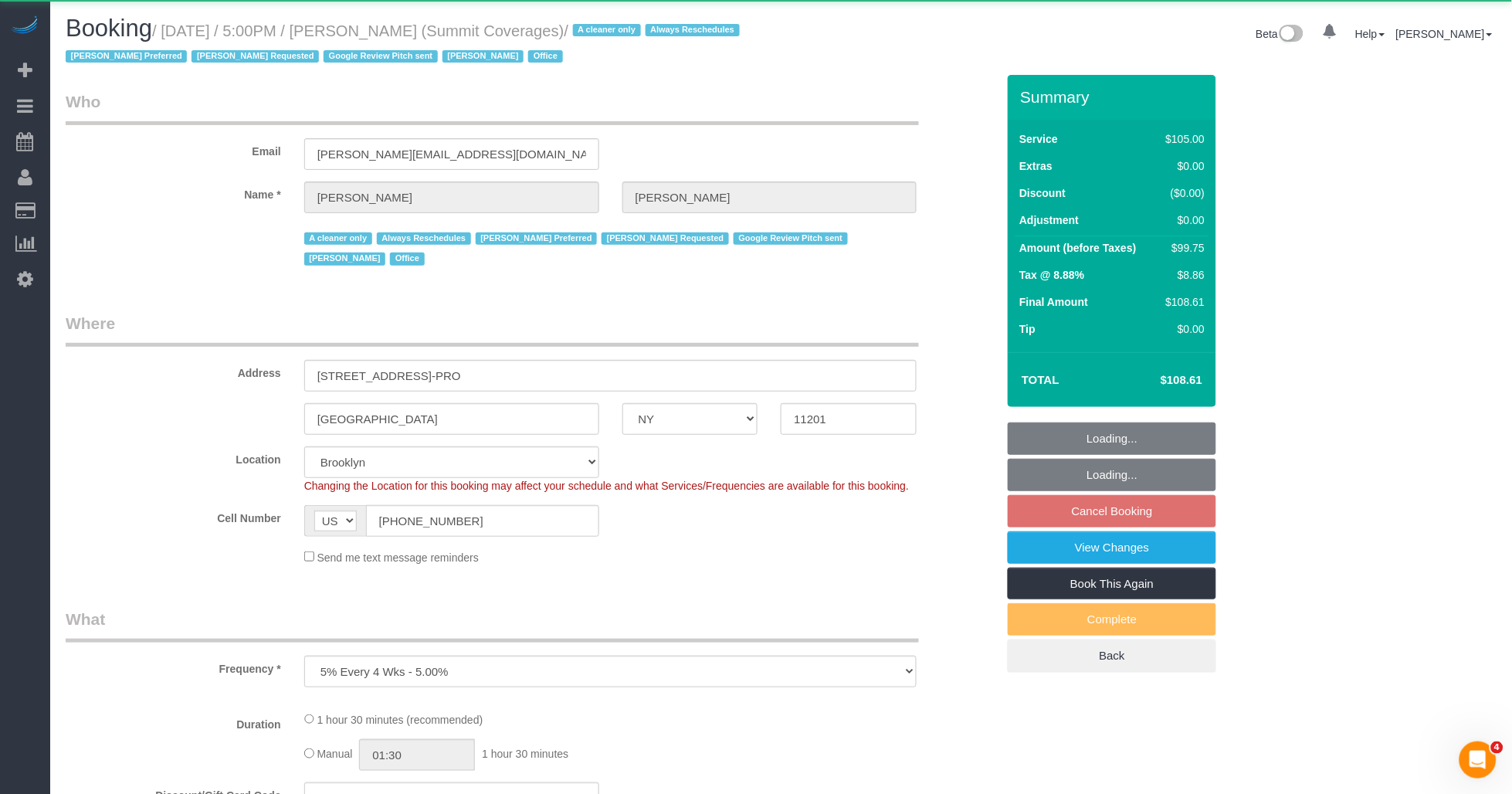
select select "object:843"
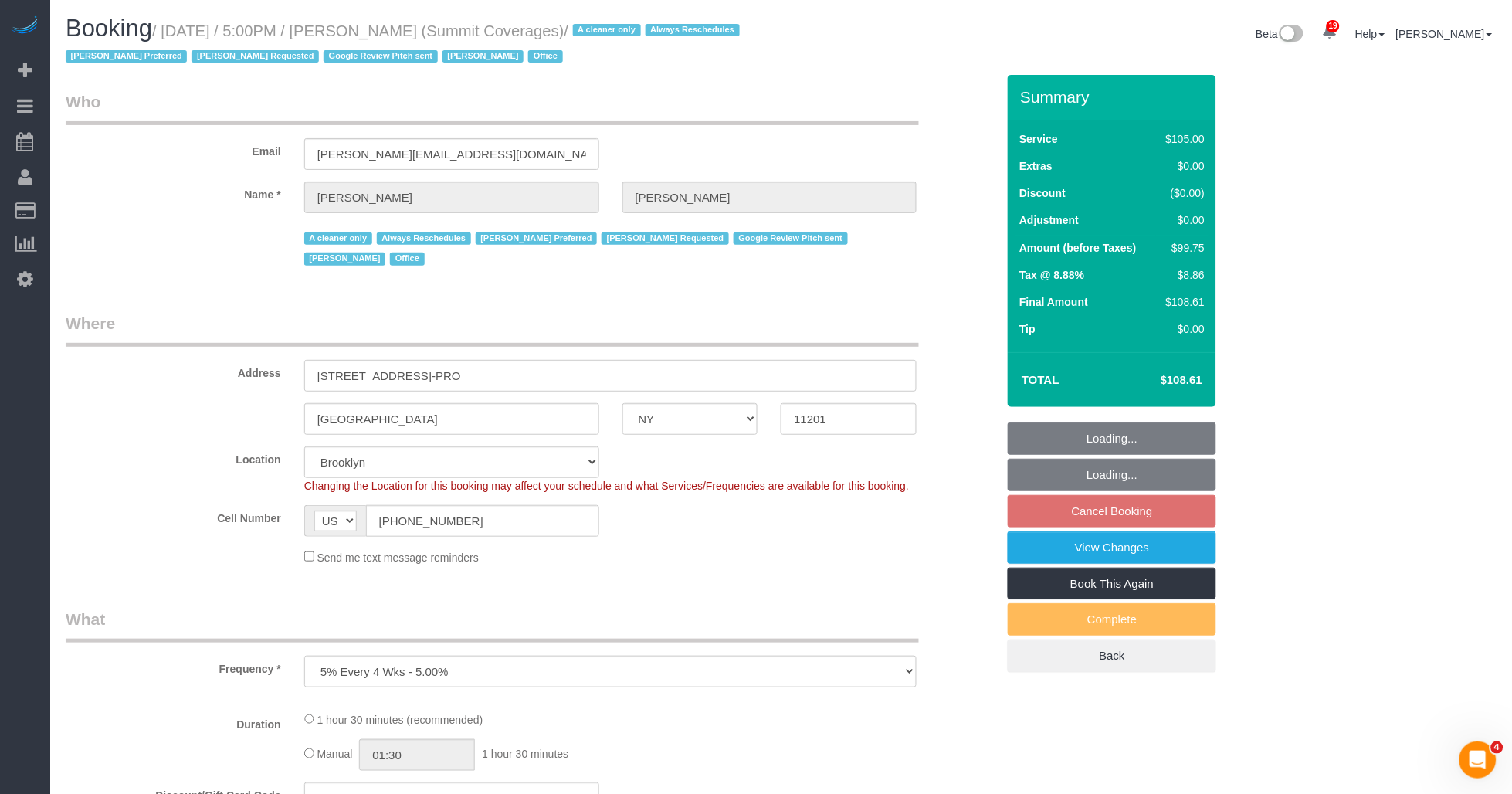
select select "spot10"
select select "90"
select select "number:89"
select select "number:90"
select select "number:15"
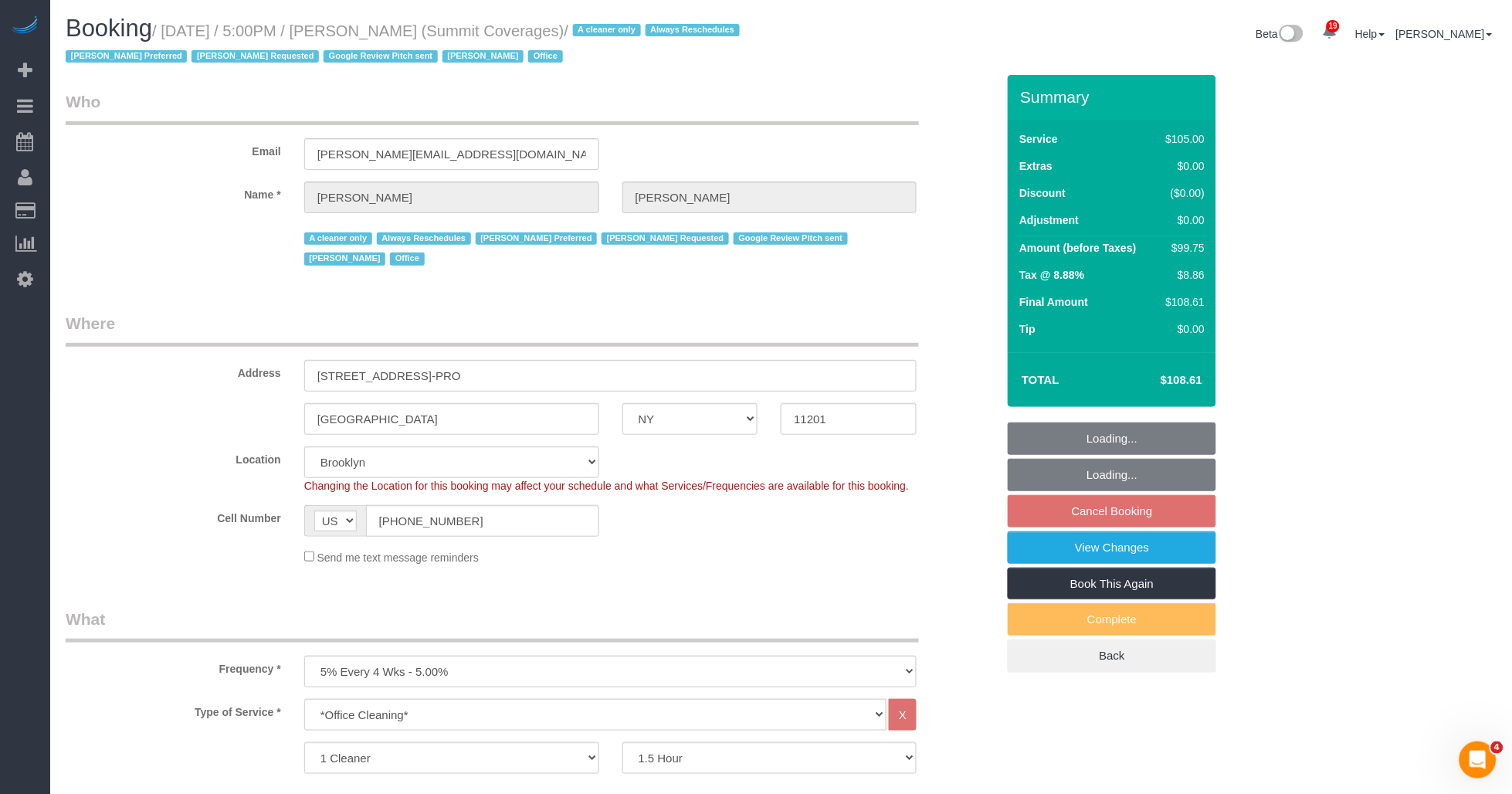
select select "number:5"
select select "number:21"
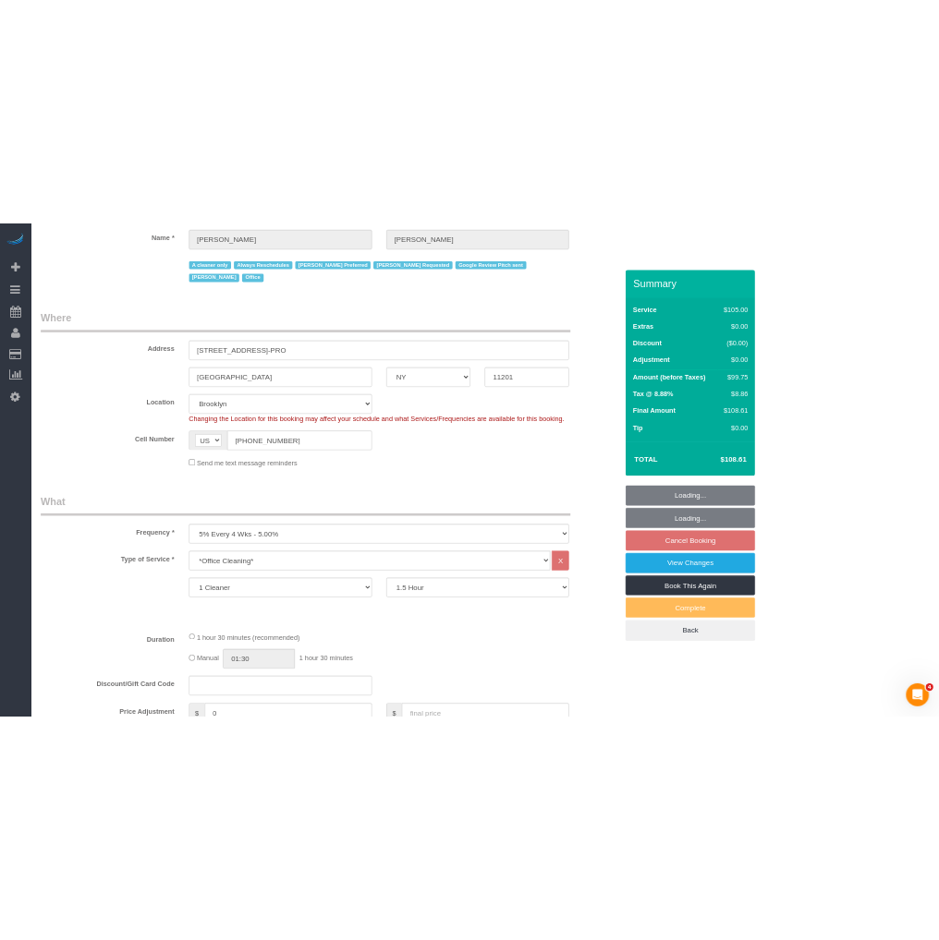
scroll to position [308, 0]
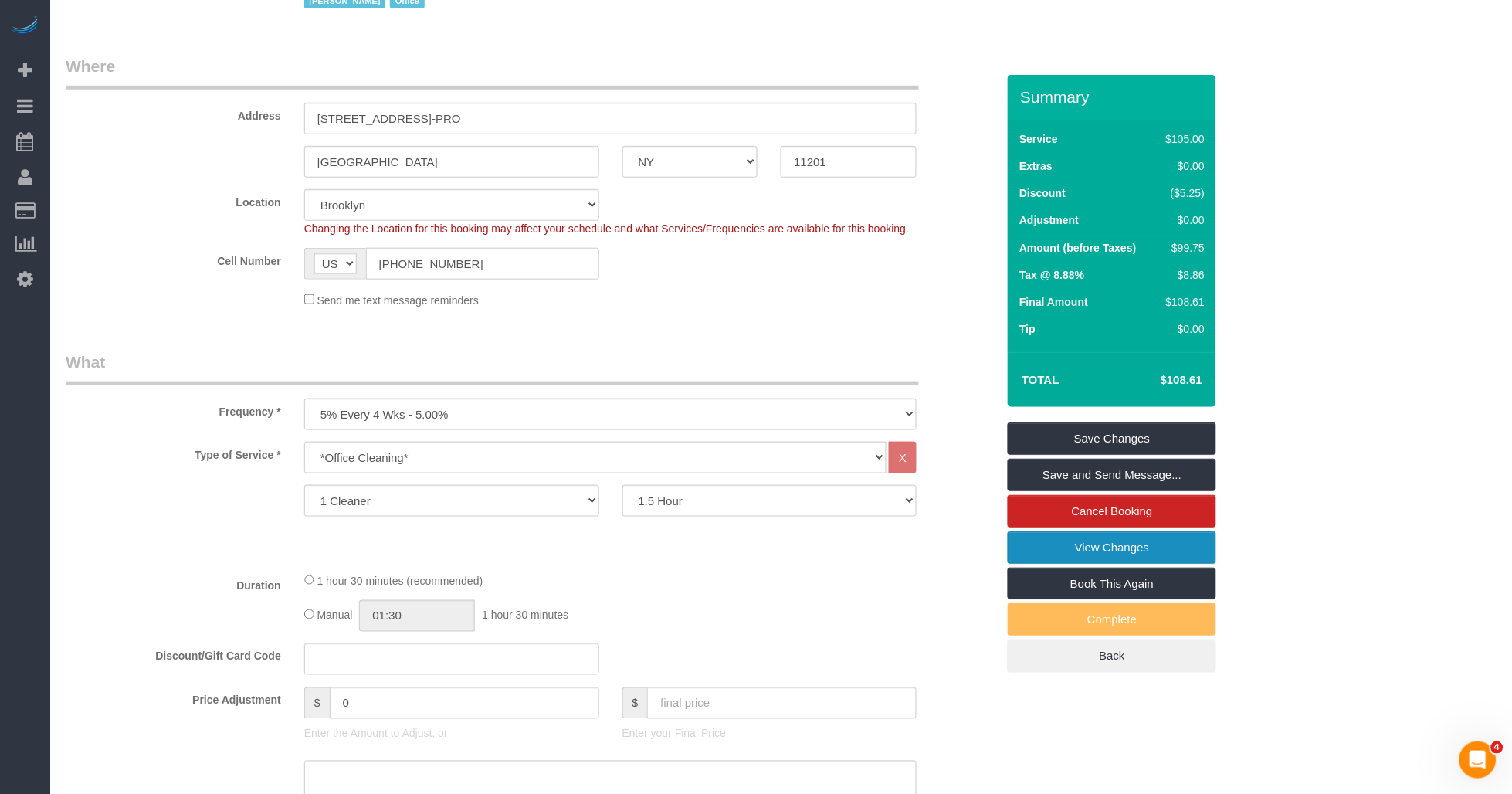
click at [784, 557] on link "View Changes" at bounding box center [1112, 547] width 208 height 33
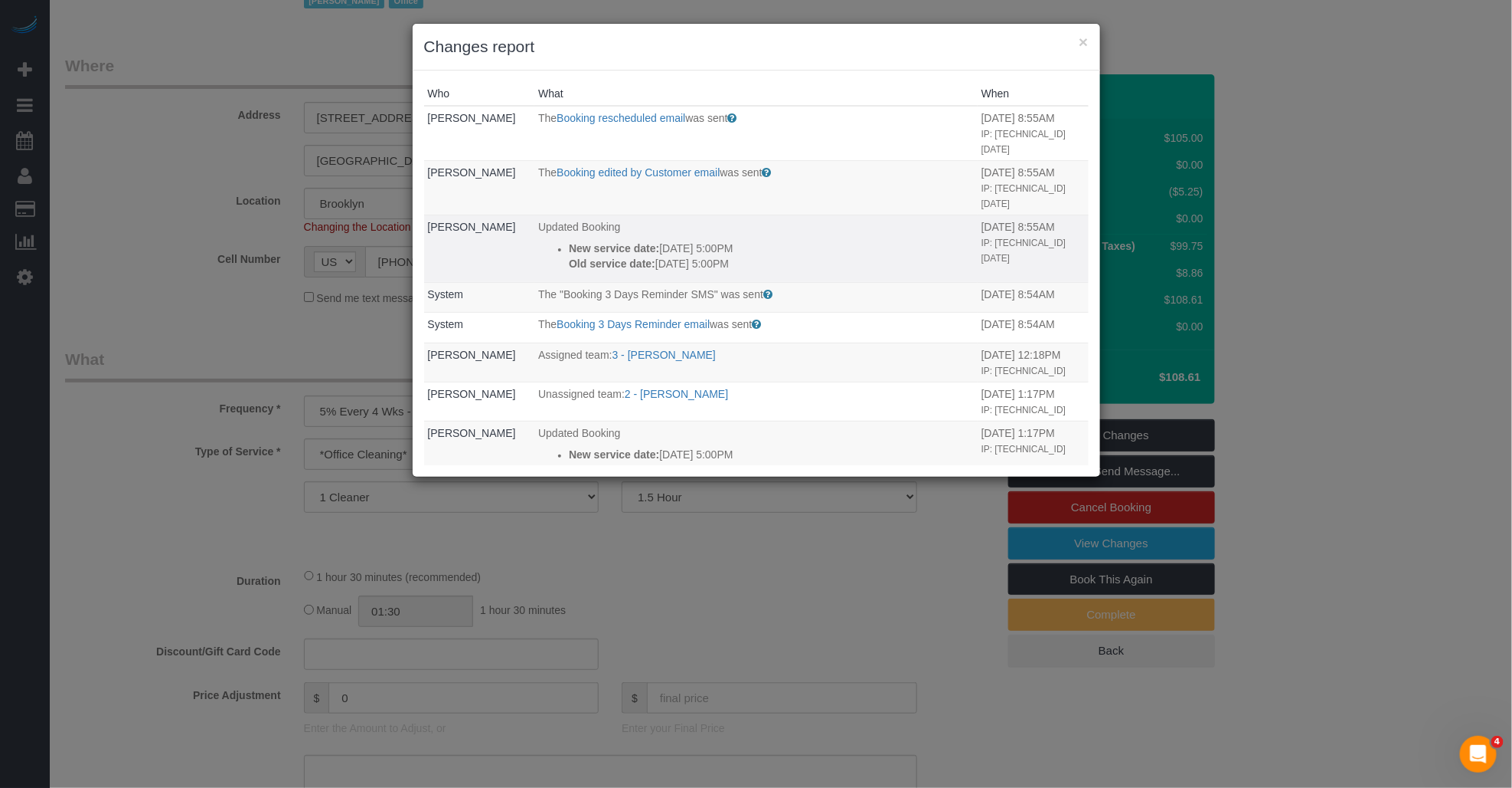
drag, startPoint x: 767, startPoint y: 264, endPoint x: 538, endPoint y: 247, distance: 229.6
click at [538, 247] on ul "New service date: 10/08/2025 5:00PM Old service date: 09/19/2025 5:00PM" at bounding box center [756, 255] width 436 height 31
copy div "New service date: 10/08/2025 5:00PM Old service date: 09/19/2025 5:00PM"
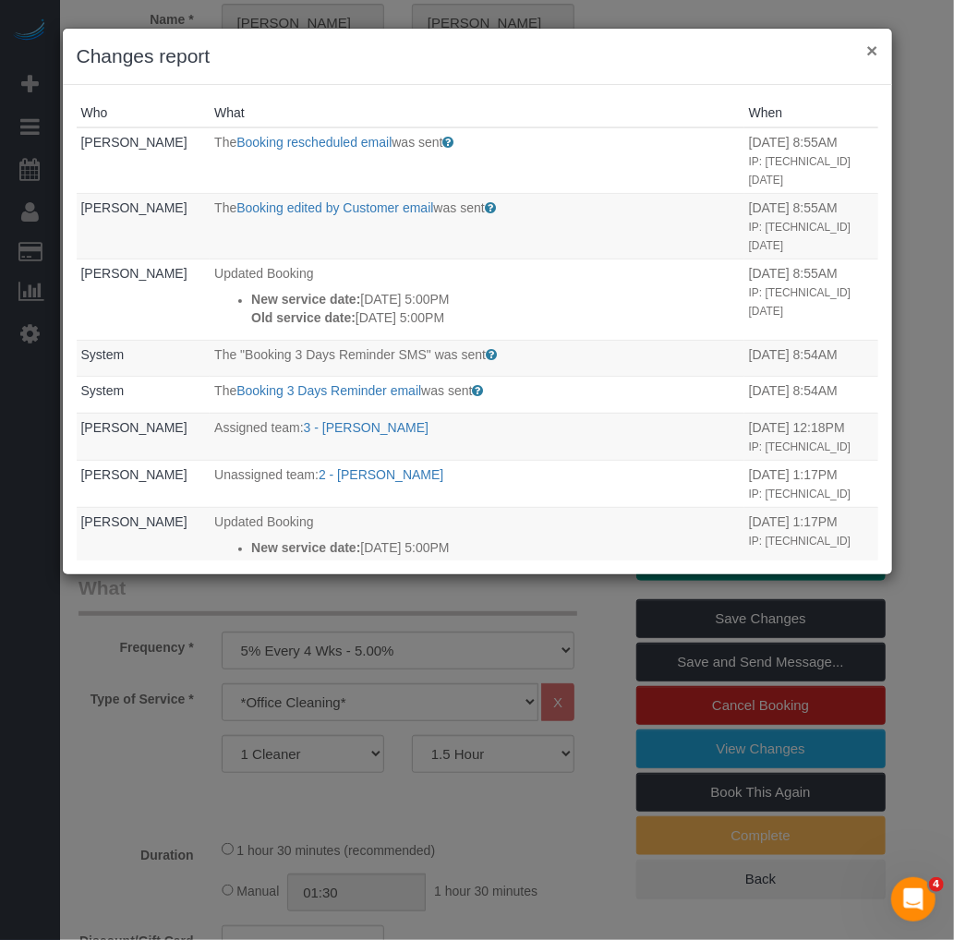
click at [878, 48] on button "×" at bounding box center [871, 50] width 11 height 19
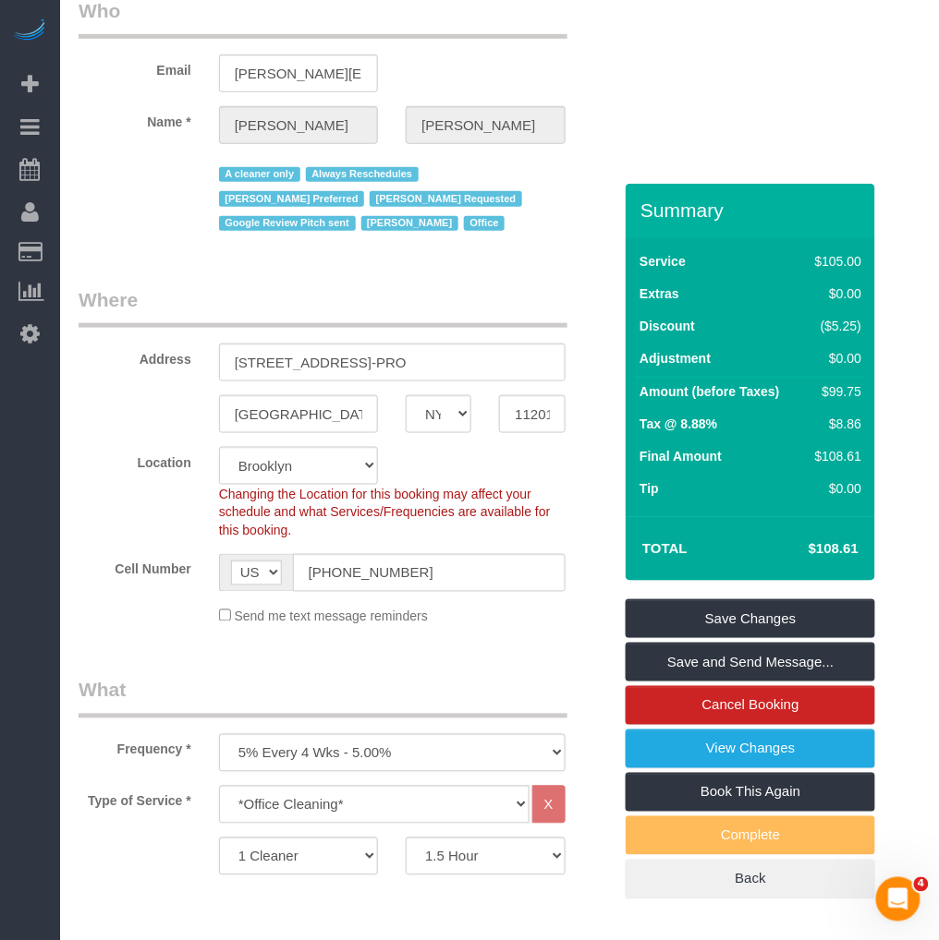
scroll to position [103, 0]
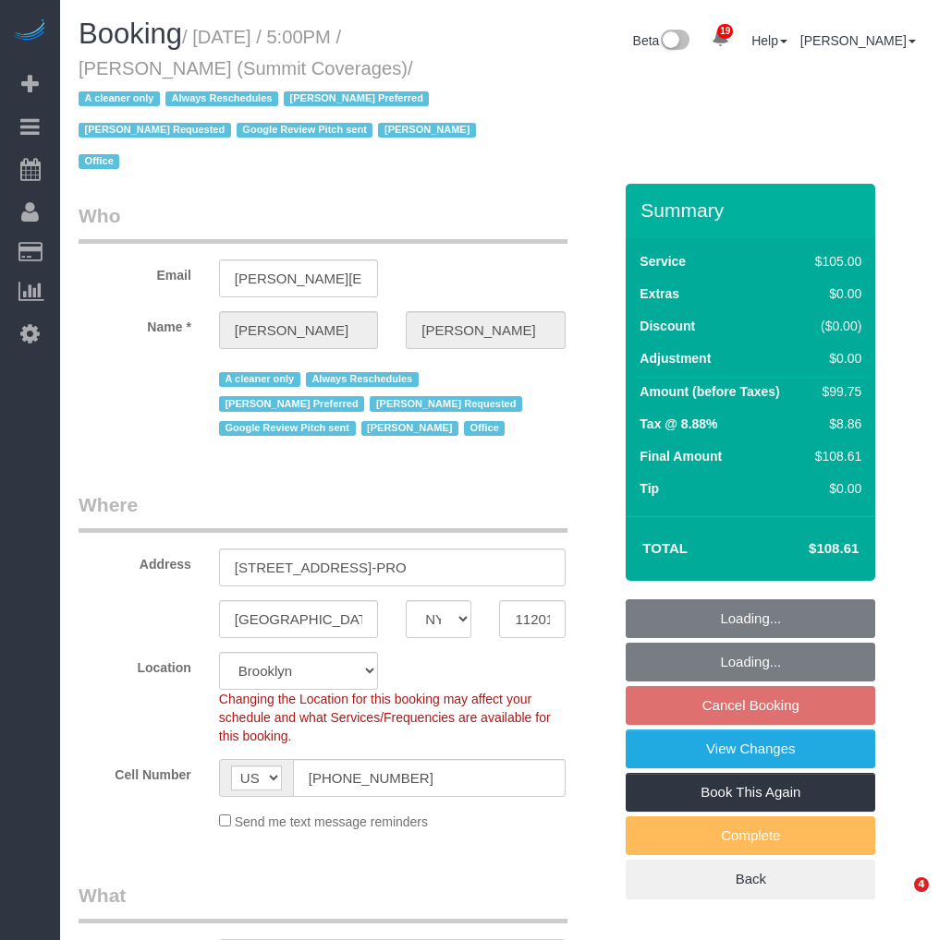
select select "NY"
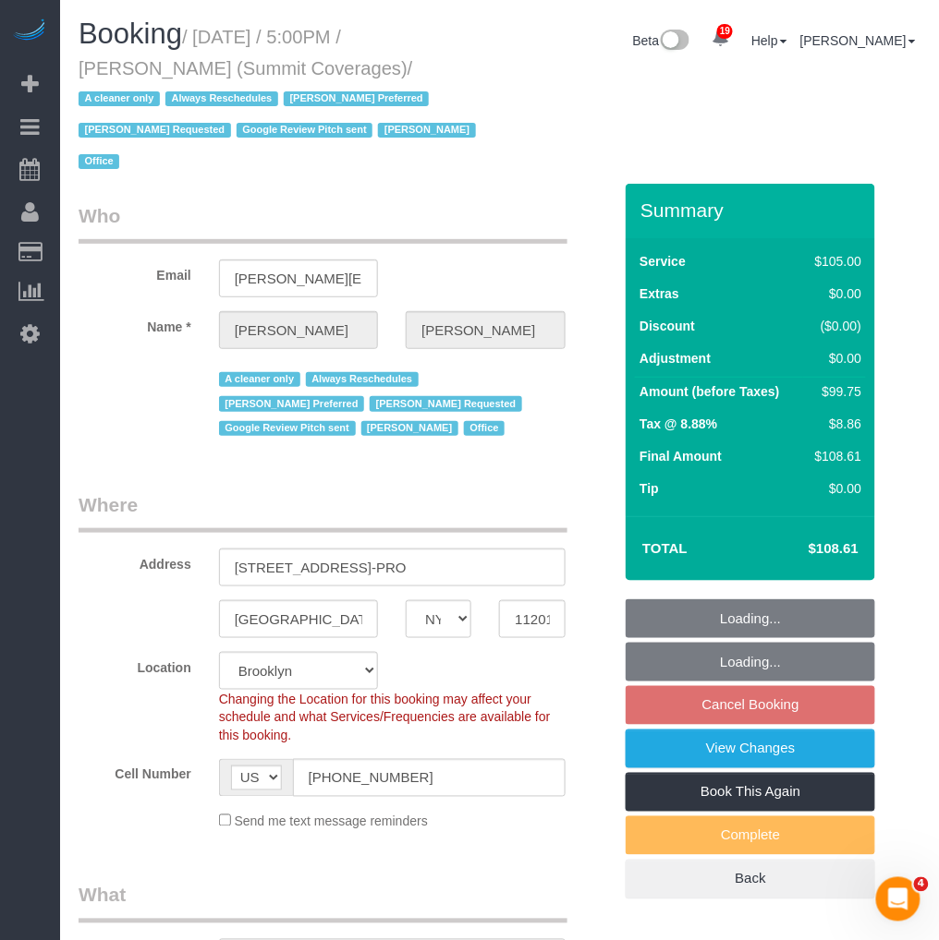
select select "object:817"
select select "spot10"
select select "90"
select select "number:89"
select select "number:90"
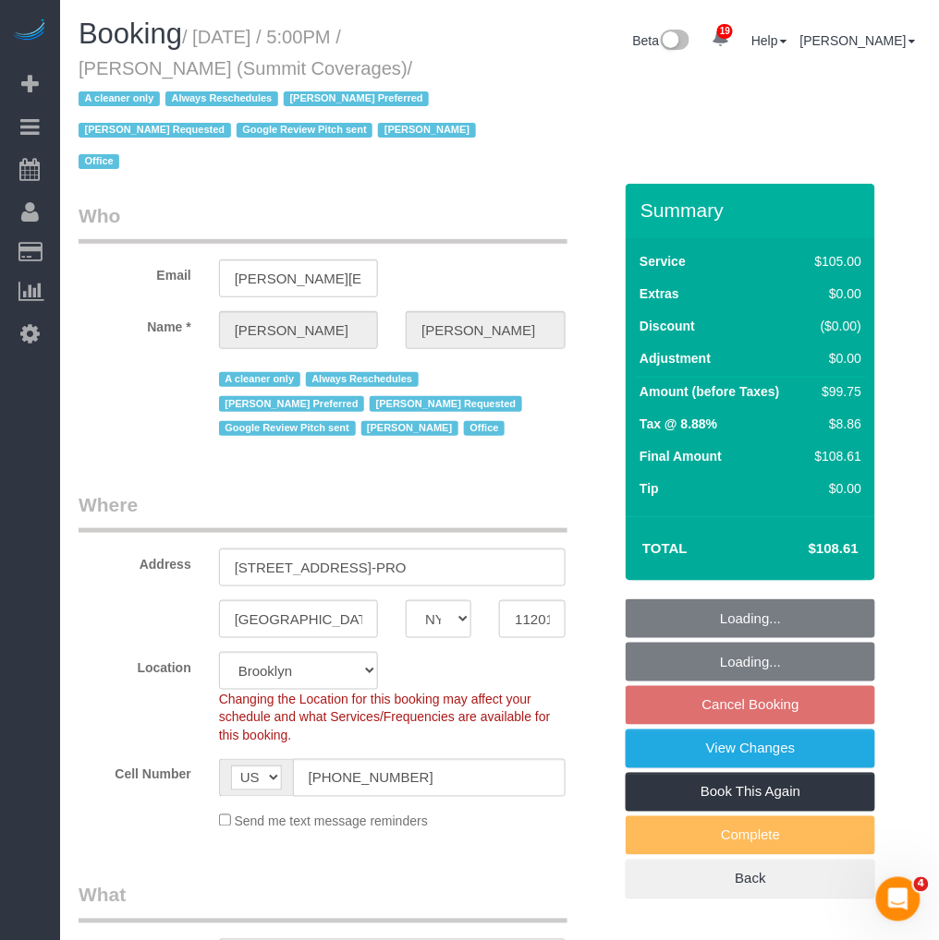
select select "number:15"
select select "number:5"
select select "number:21"
select select "object:1482"
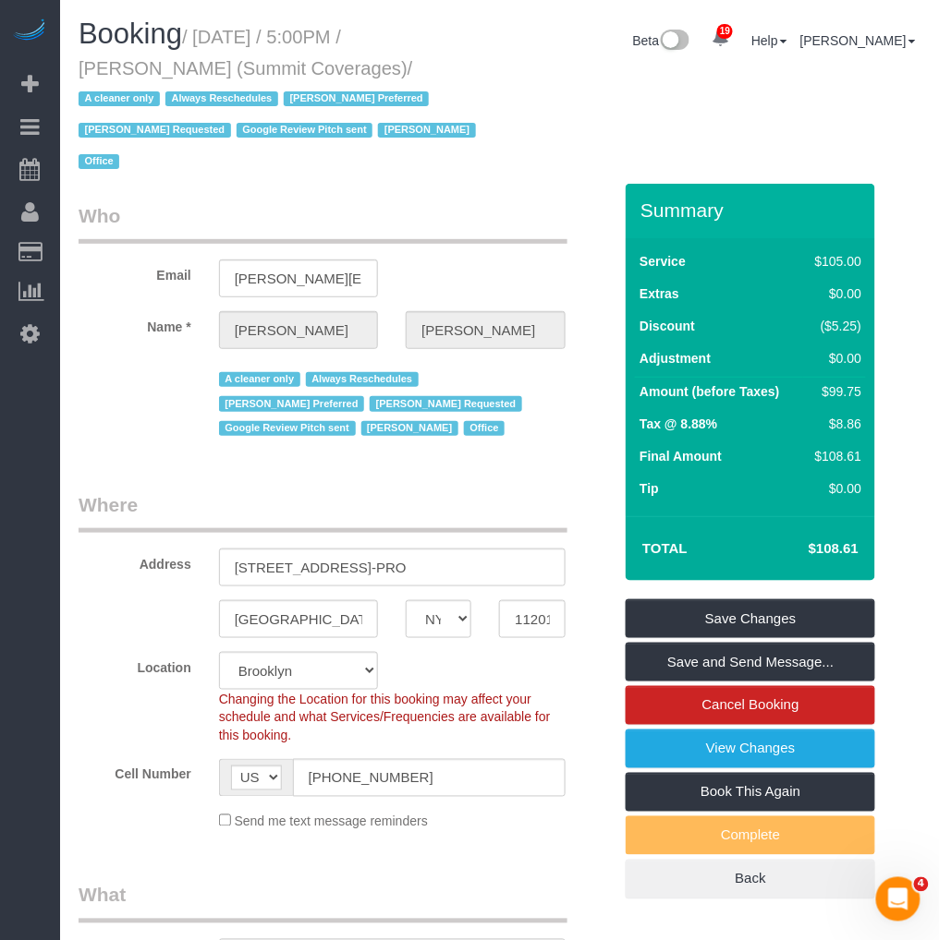
click at [502, 151] on div "Booking / October 17, 2025 / 5:00PM / Giovanna Pietanza (Summit Coverages) / A …" at bounding box center [499, 100] width 869 height 165
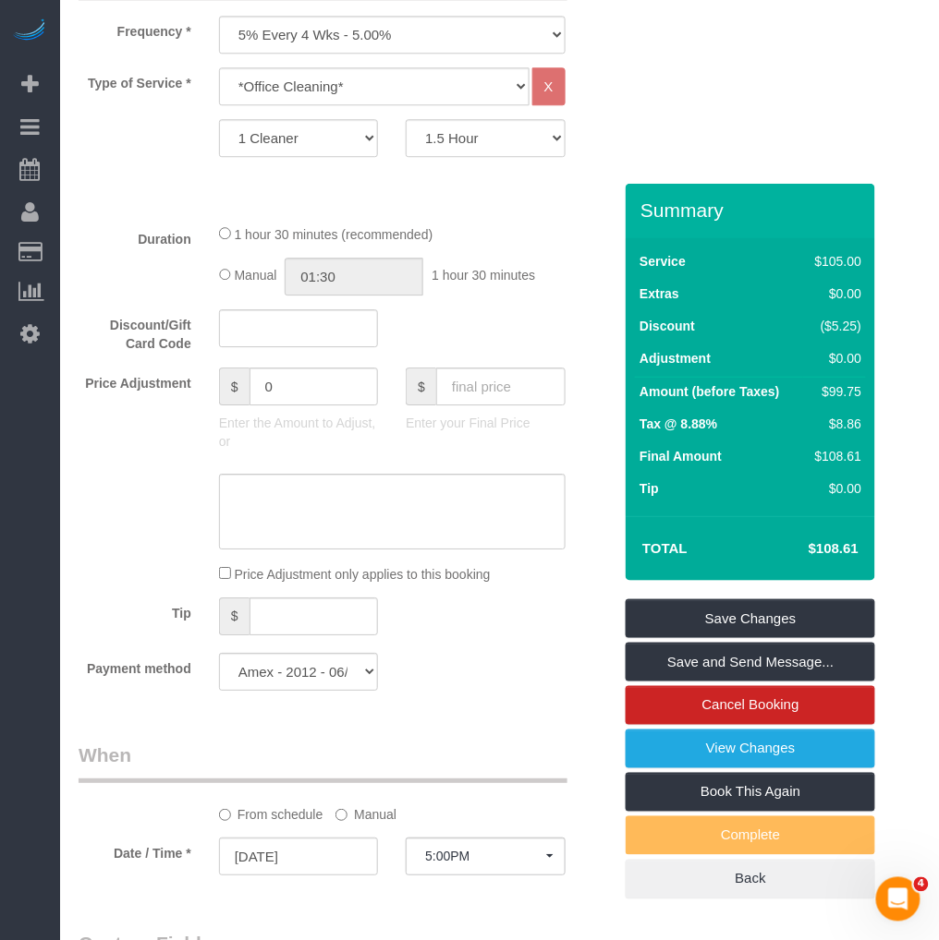
scroll to position [1129, 0]
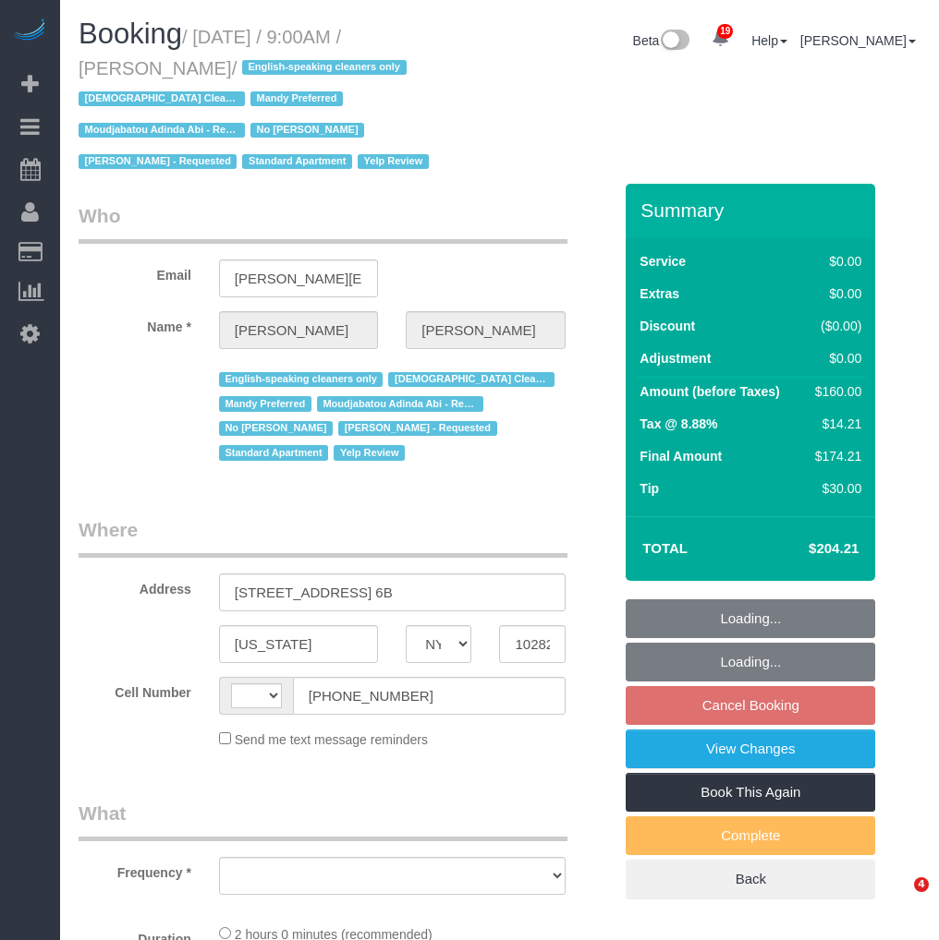
select select "NY"
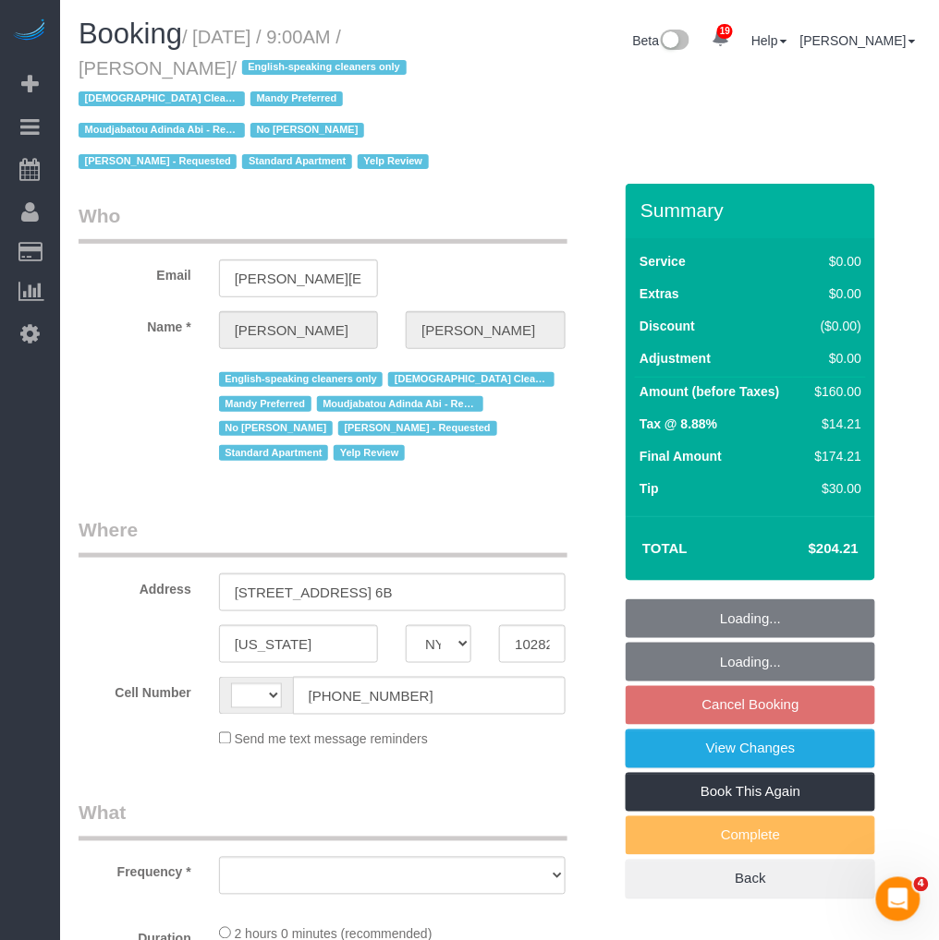
select select "string:US"
select select "object:813"
select select "string:stripe-pm_1P3HJT4VGloSiKo7ZDElSEUk"
select select "1"
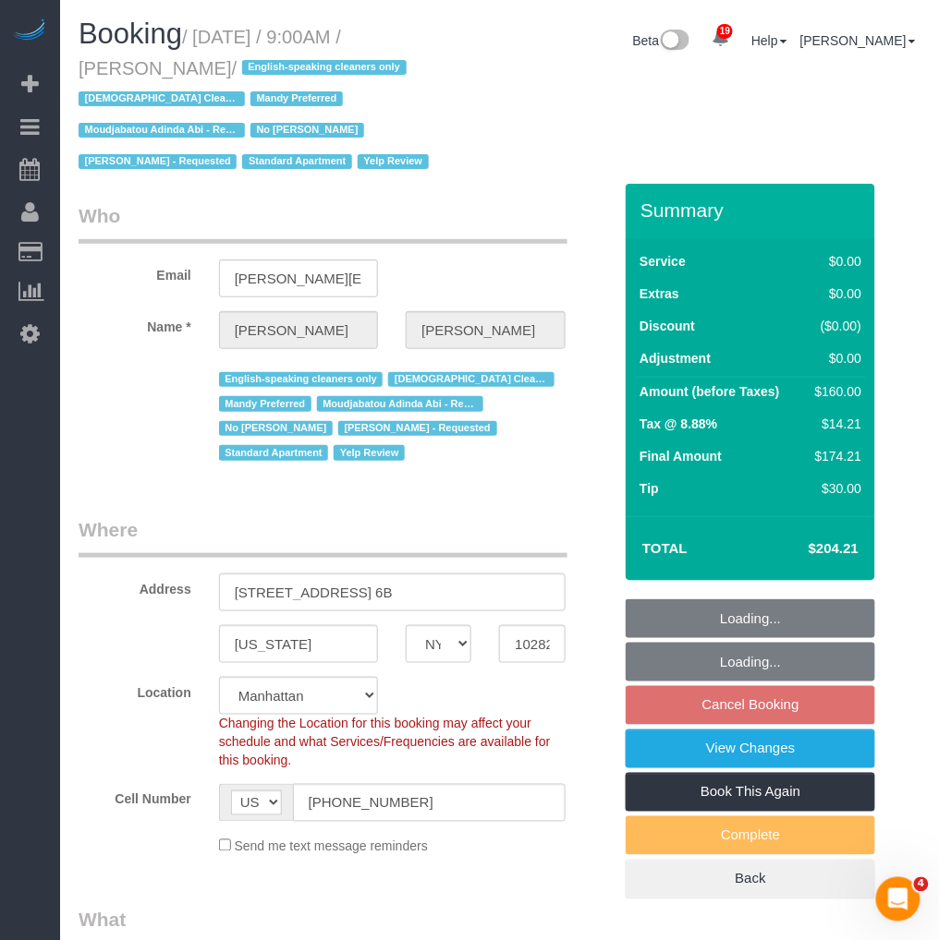
select select "spot2"
select select "number:56"
select select "number:70"
select select "number:15"
select select "number:5"
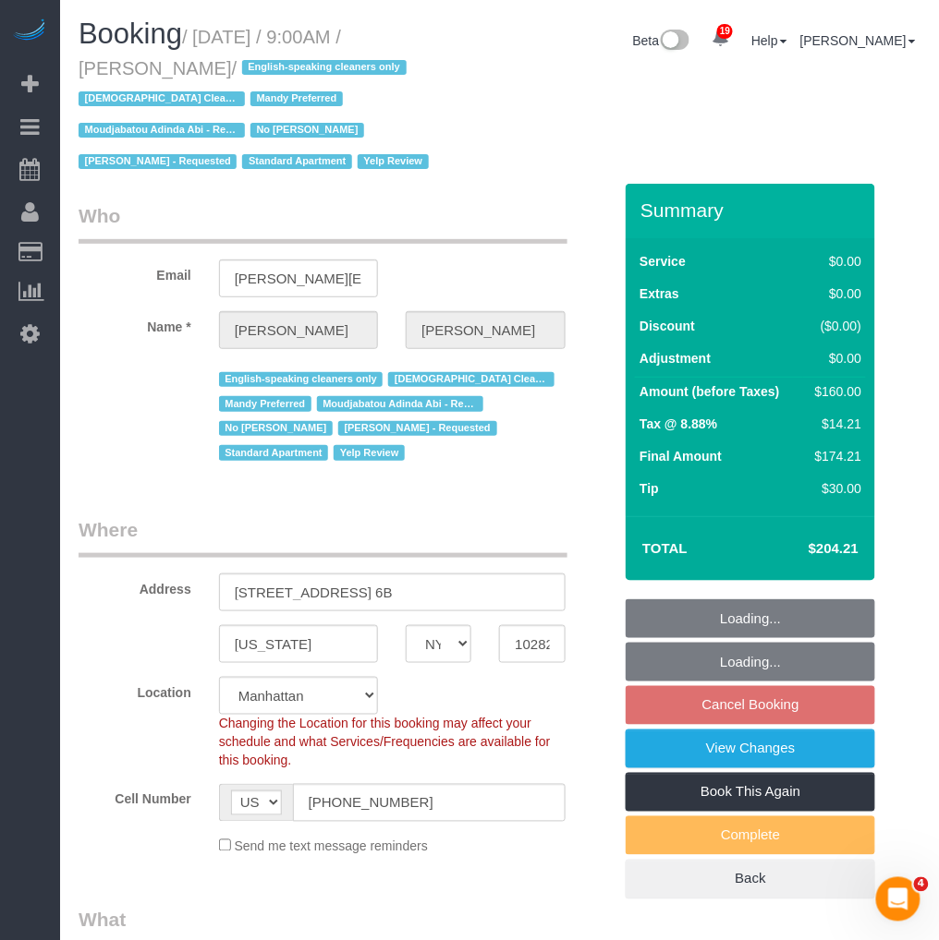
select select "object:1493"
drag, startPoint x: 240, startPoint y: 65, endPoint x: 71, endPoint y: 70, distance: 169.1
click at [71, 70] on div "Booking / September 19, 2025 / 9:00AM / Melissa Barbagallo / English-speaking c…" at bounding box center [282, 100] width 435 height 165
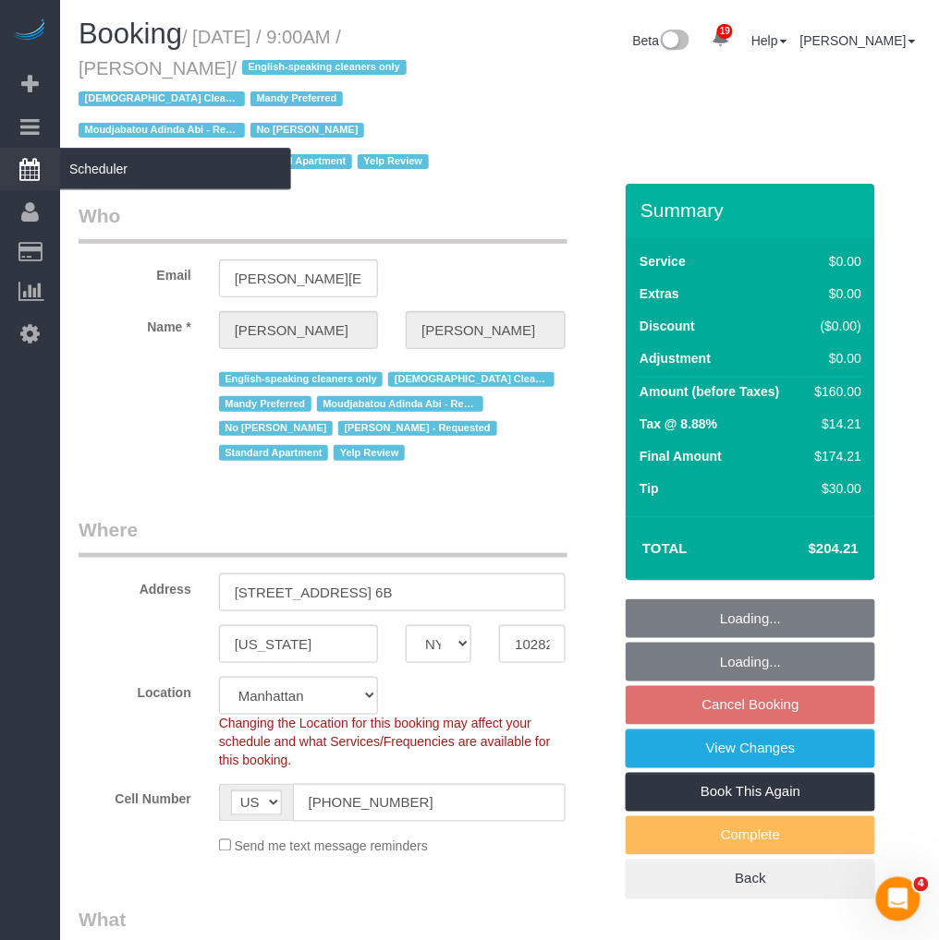
select select "1"
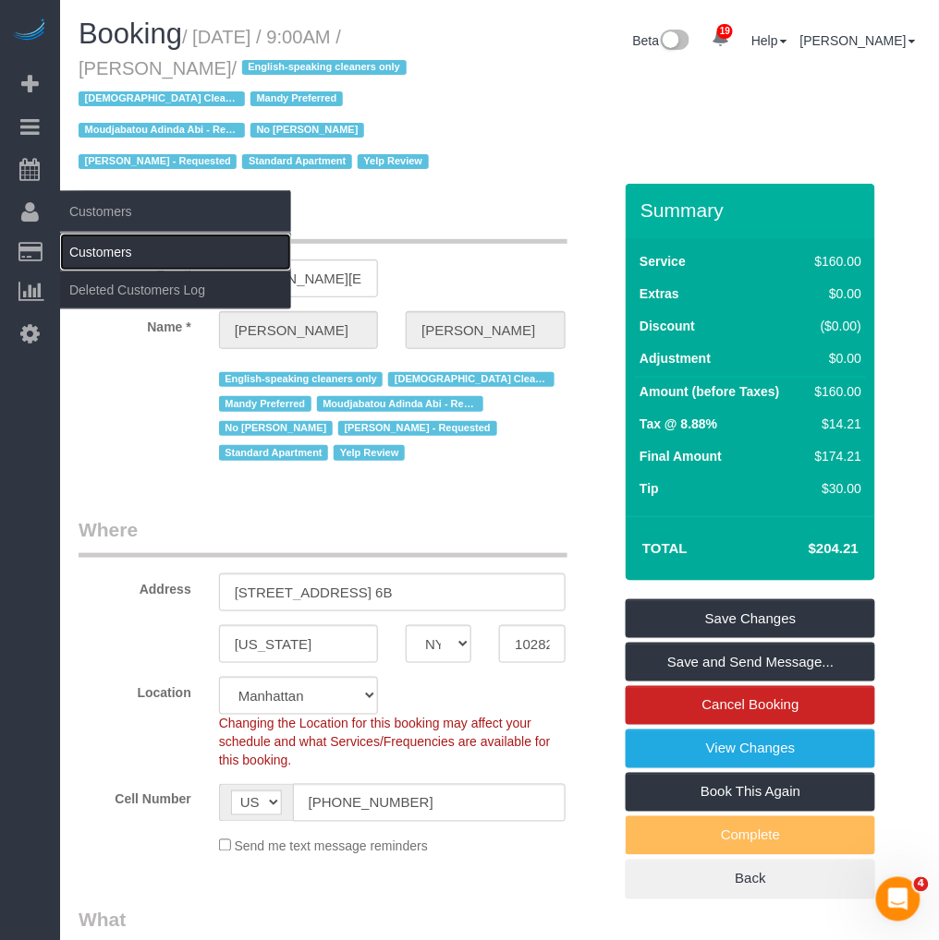
click at [91, 248] on link "Customers" at bounding box center [175, 252] width 231 height 37
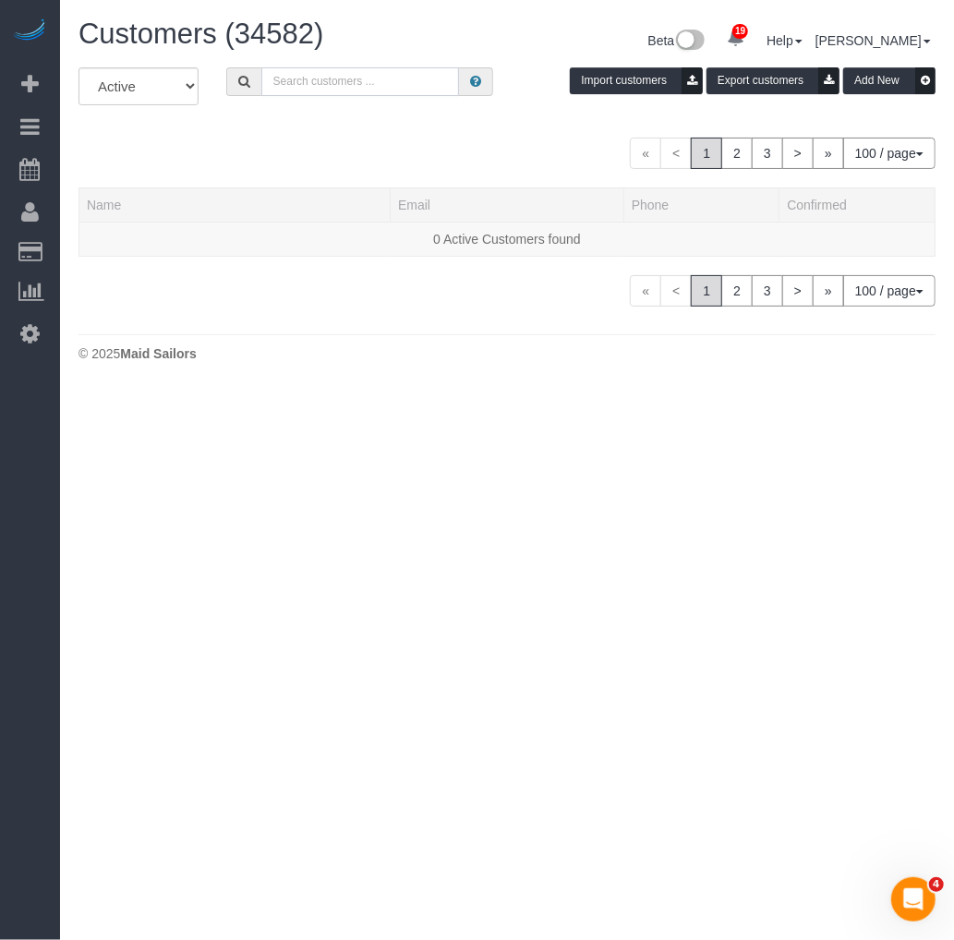
click at [337, 84] on input "text" at bounding box center [360, 81] width 198 height 29
paste input "Melissa Barbagallo"
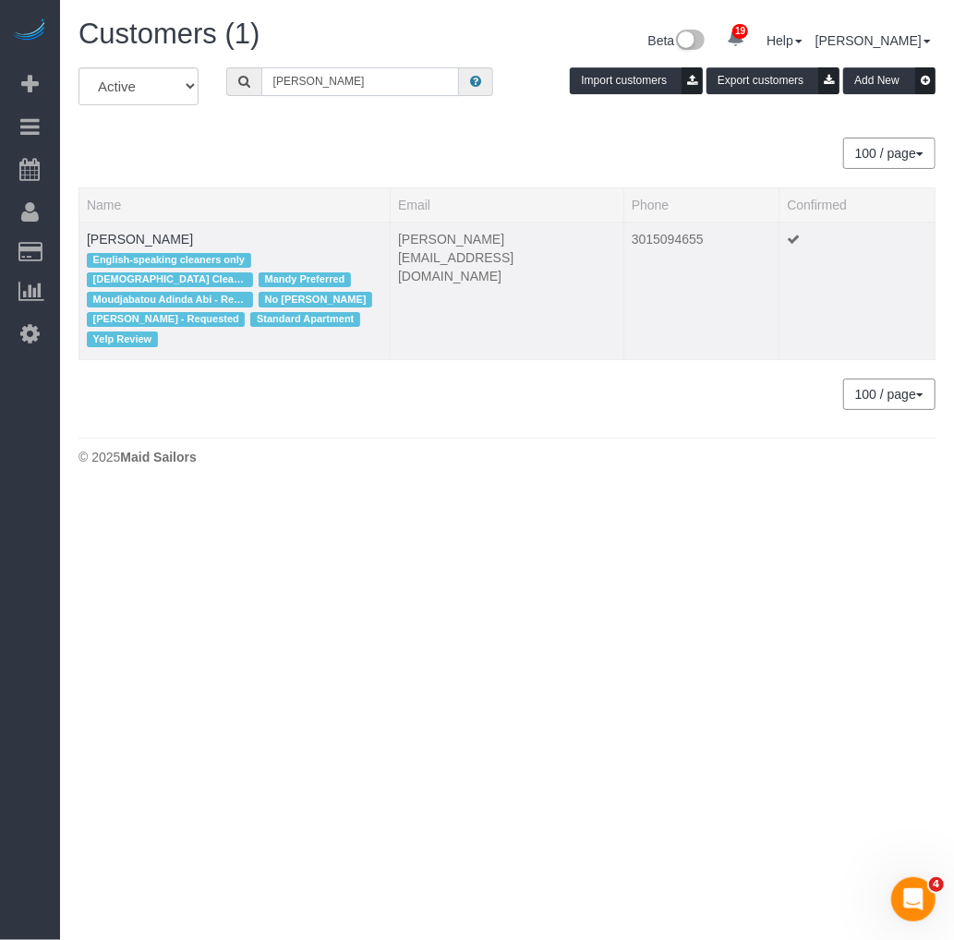
type input "Melissa Barbagallo"
click at [157, 228] on td "Melissa Barbagallo English-speaking cleaners only Female Cleaner Mandy Preferre…" at bounding box center [234, 291] width 311 height 138
click at [151, 237] on link "Melissa Barbagallo" at bounding box center [140, 239] width 106 height 15
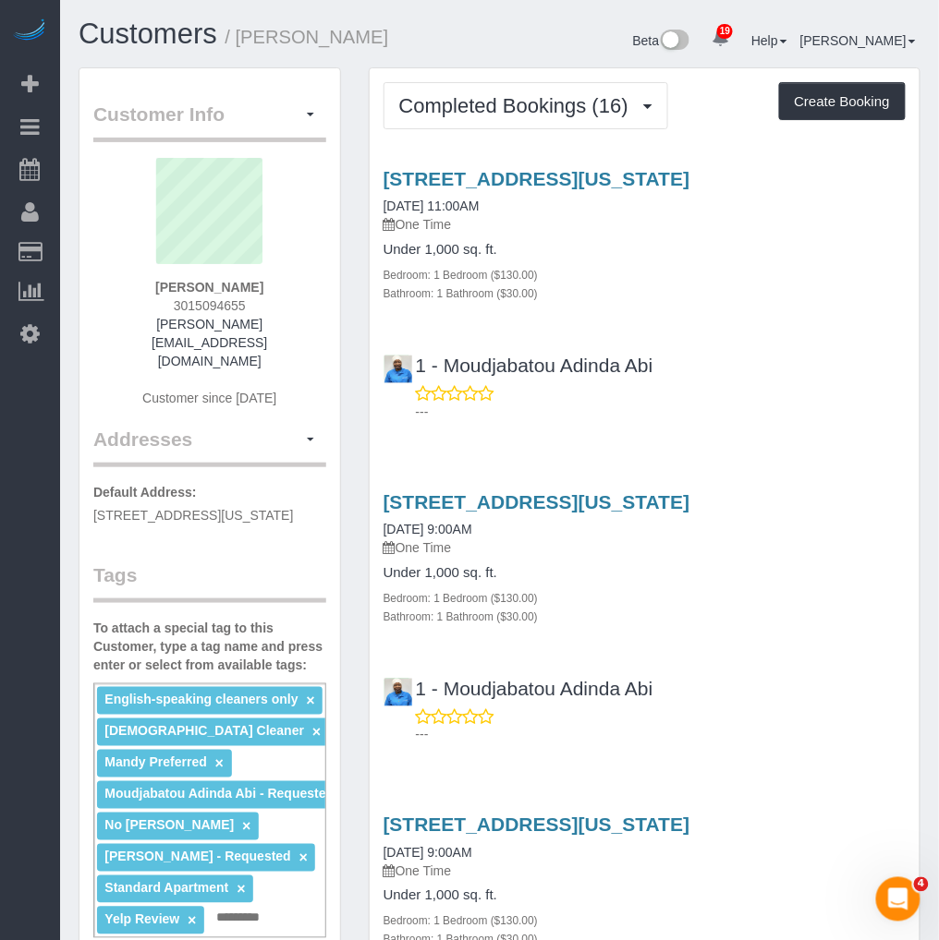
click at [311, 694] on link "×" at bounding box center [311, 702] width 8 height 16
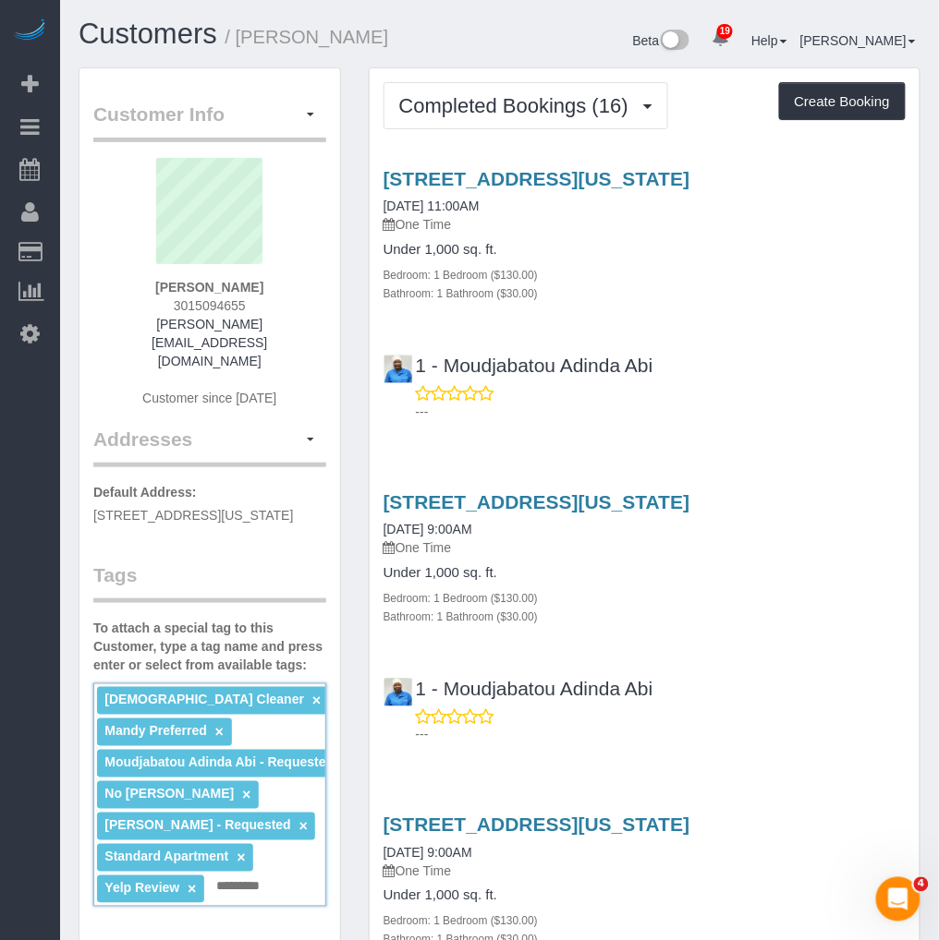
scroll to position [103, 0]
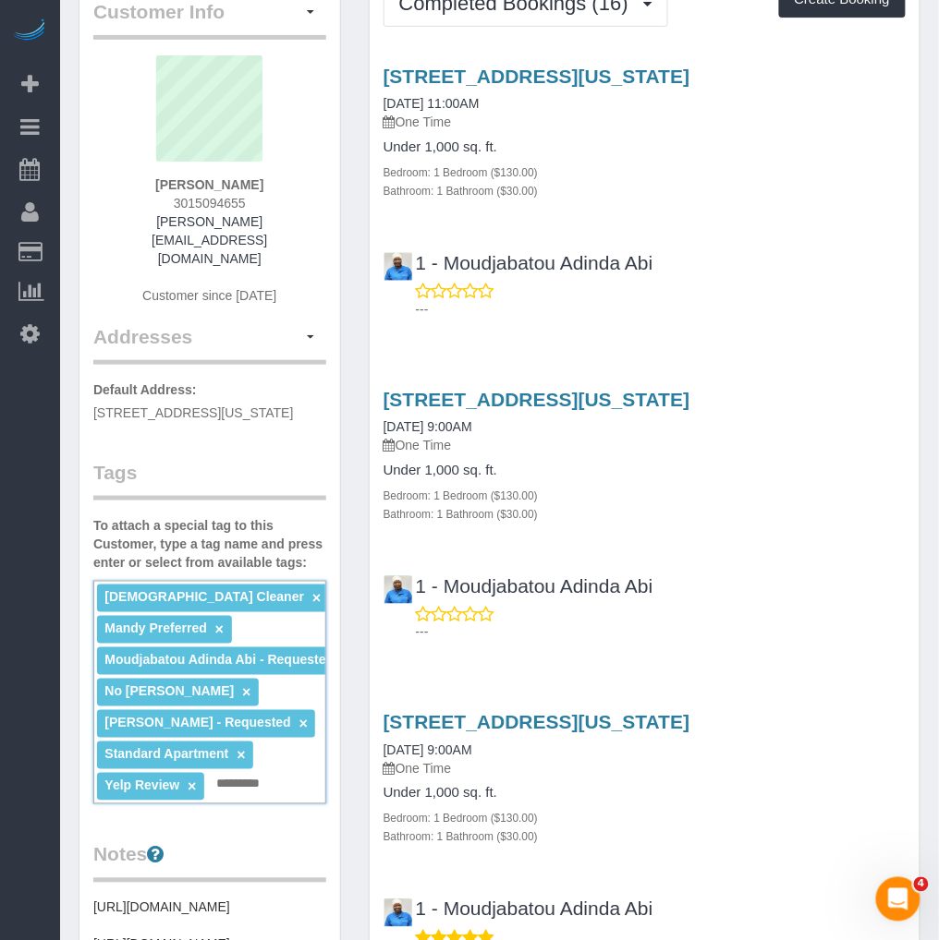
click at [228, 773] on input "text" at bounding box center [243, 785] width 63 height 24
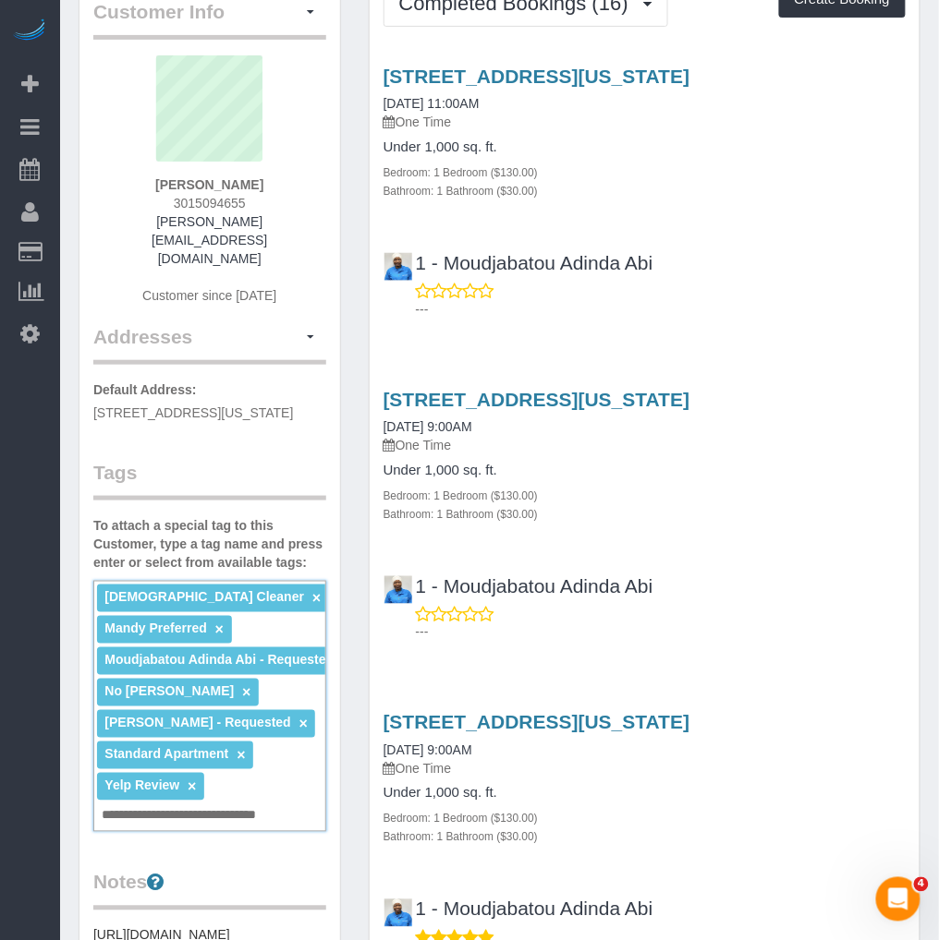
type input "**********"
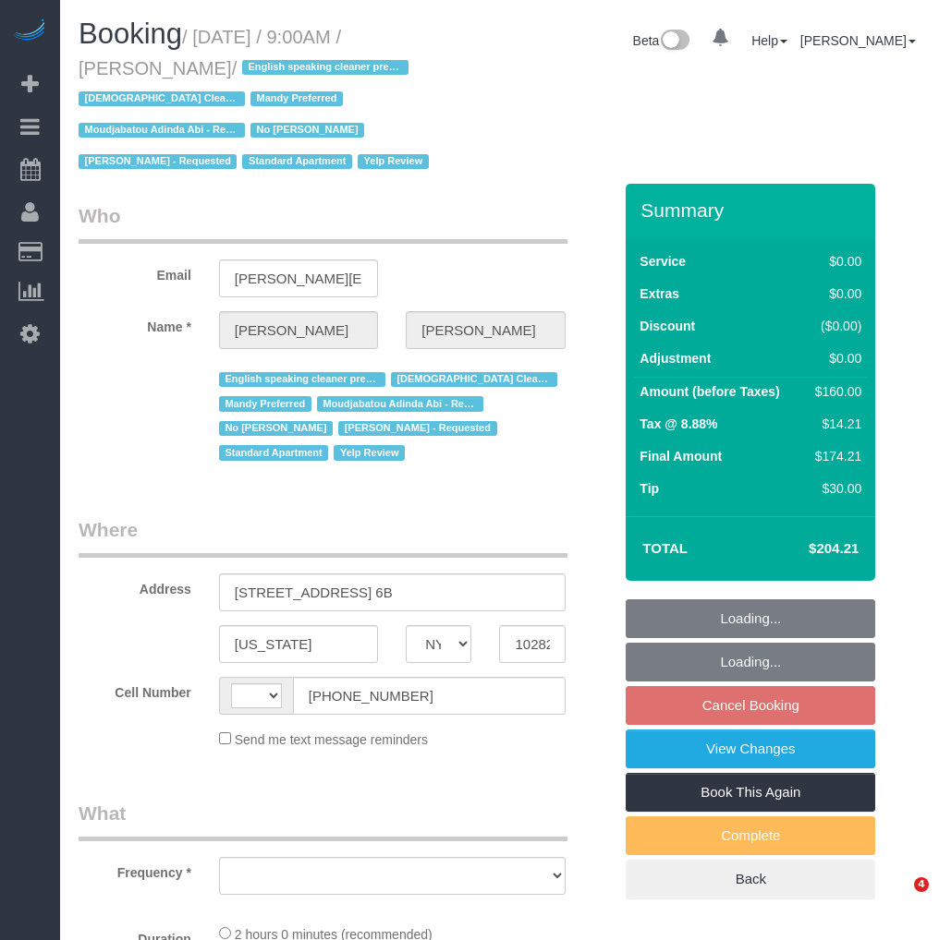
select select "NY"
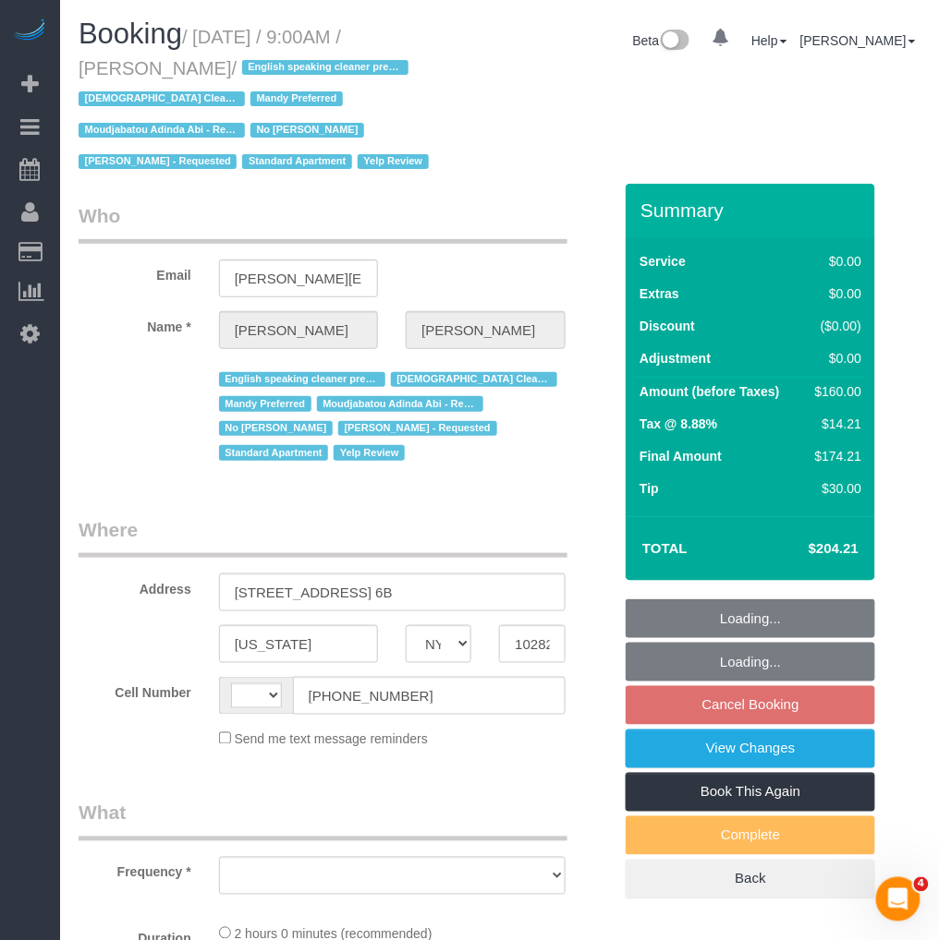
select select "1"
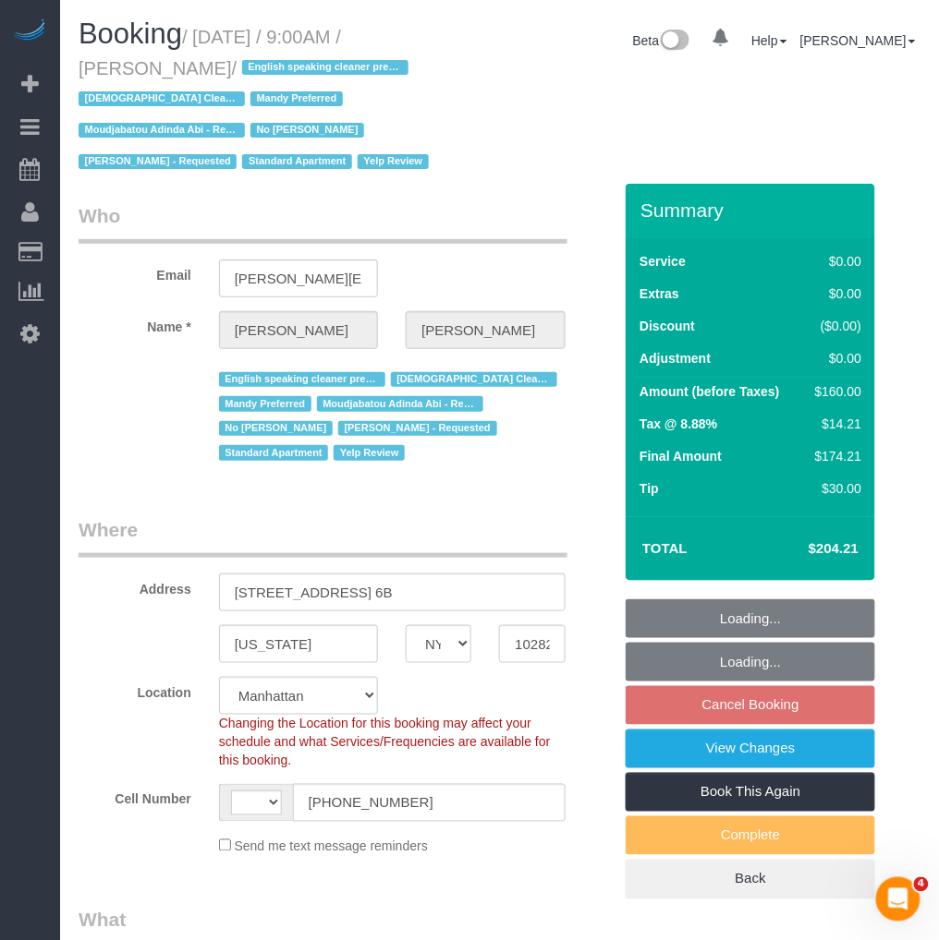
select select "string:[GEOGRAPHIC_DATA]"
select select "string:stripe-pm_1P3HJT4VGloSiKo7ZDElSEUk"
select select "1"
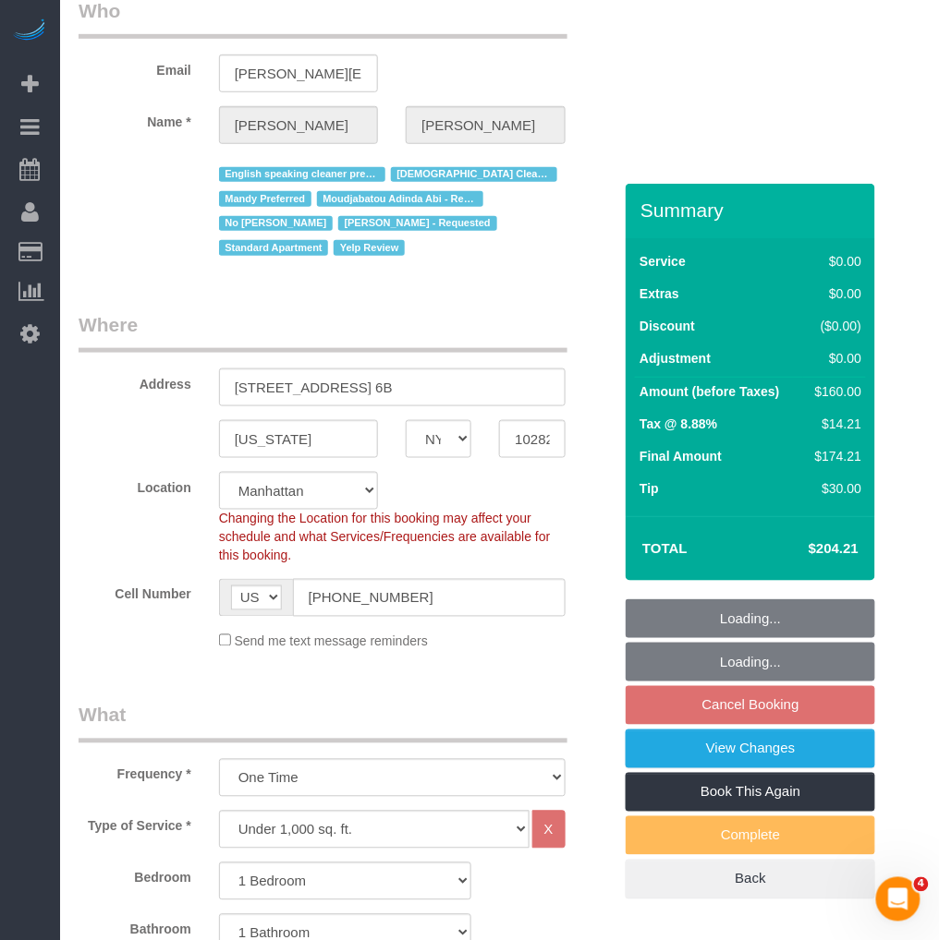
select select "object:958"
select select "spot2"
select select "number:56"
select select "number:70"
select select "number:15"
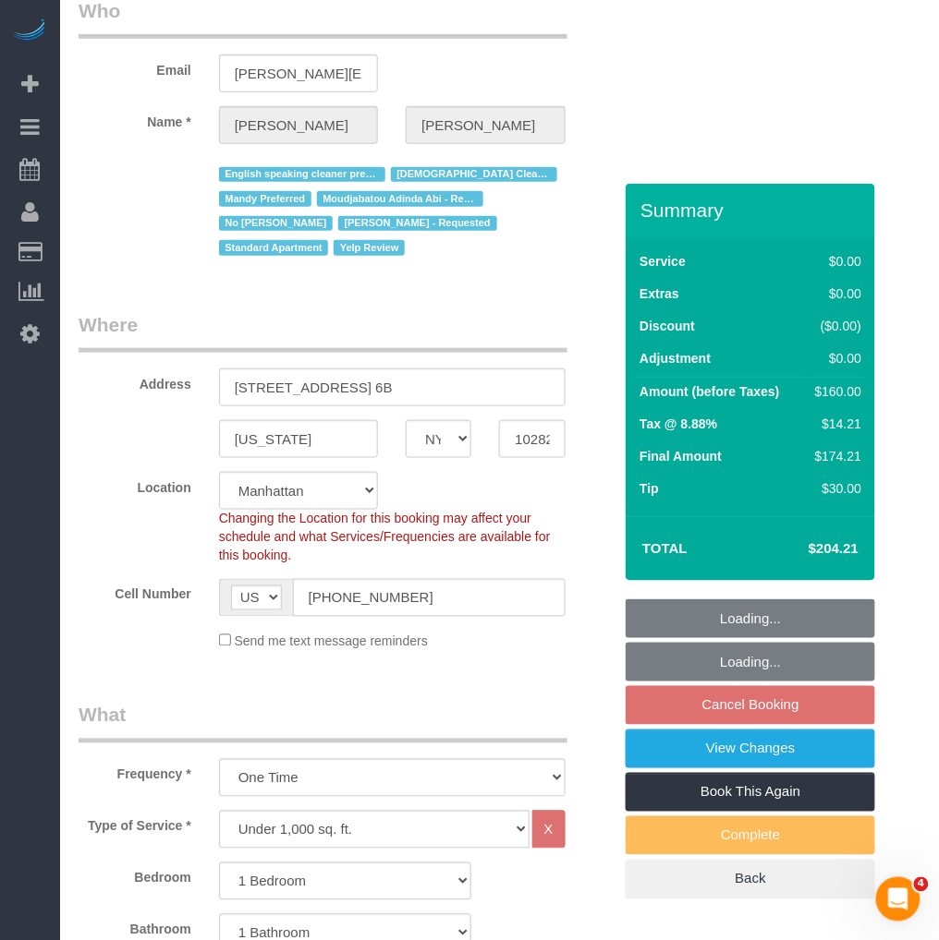
select select "number:5"
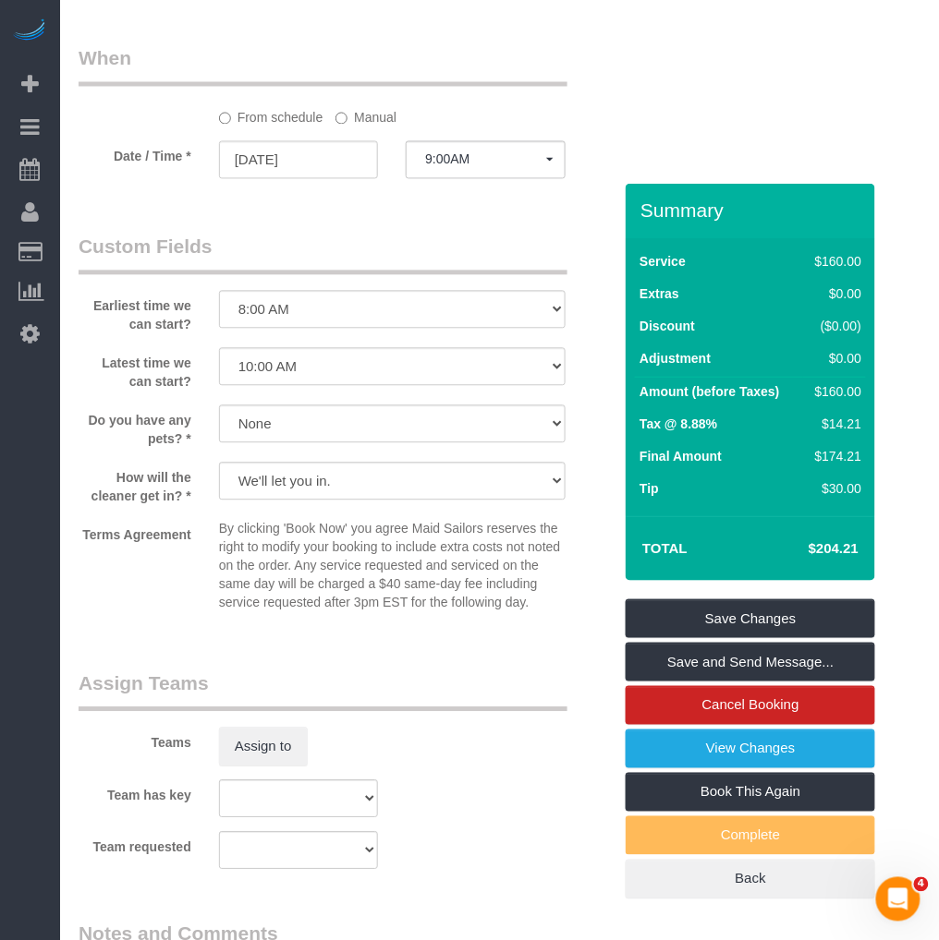
scroll to position [2463, 0]
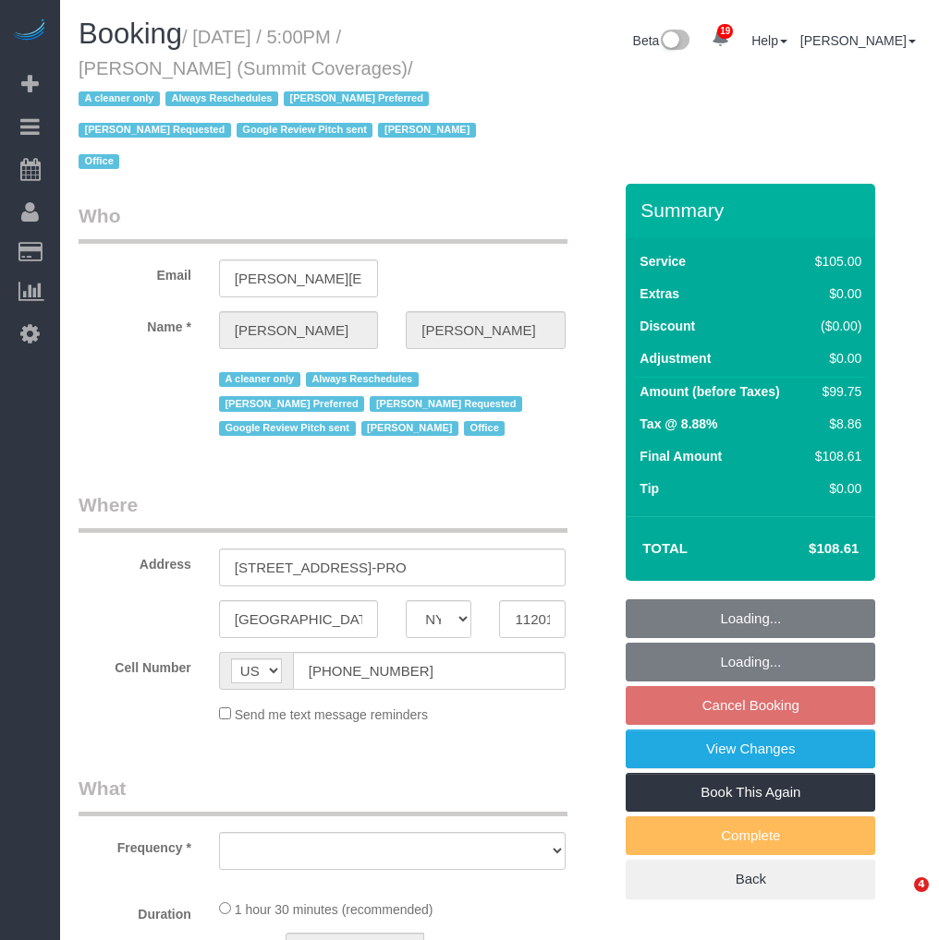
select select "NY"
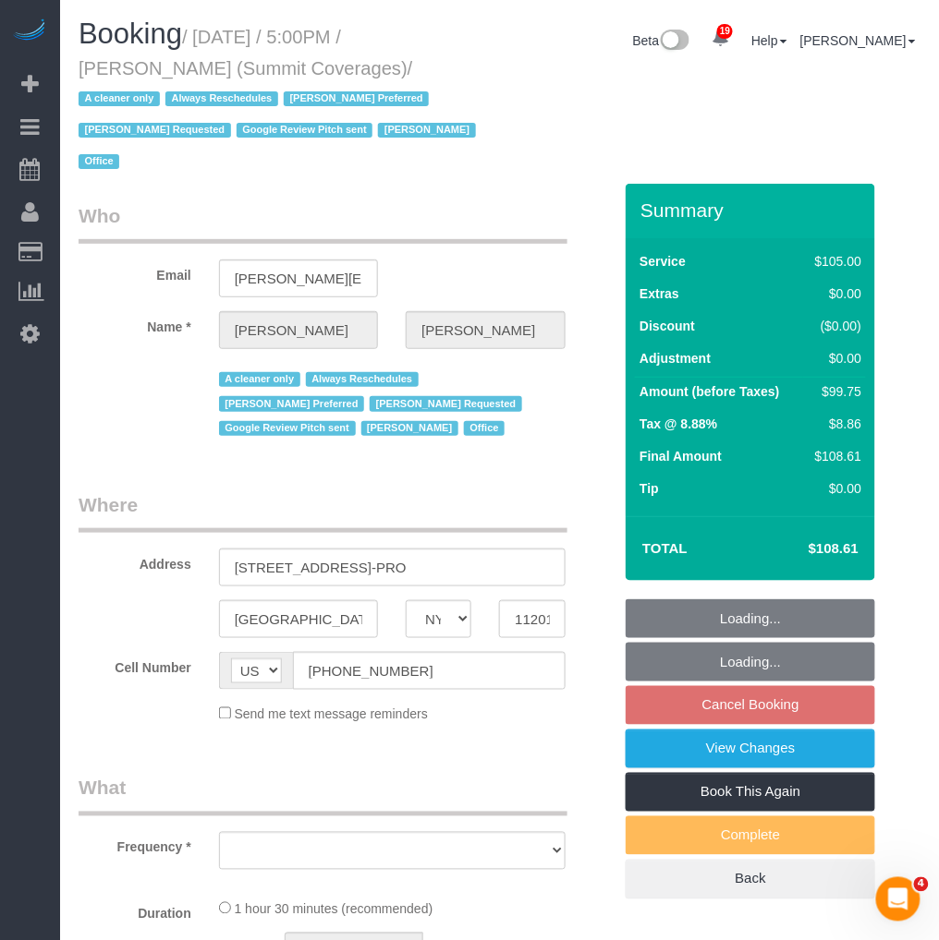
select select "string:stripe-pm_1G3kd34VGloSiKo7CIqk8U5g"
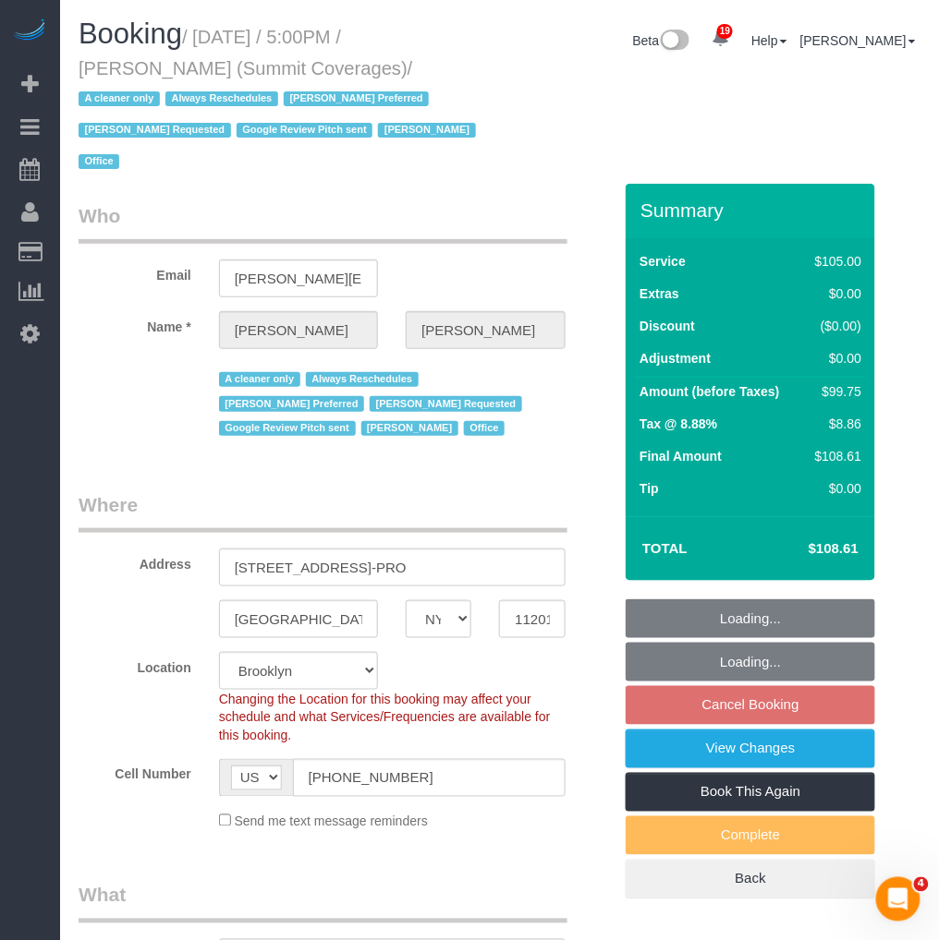
select select "object:1026"
select select "spot10"
select select "number:89"
select select "number:90"
select select "number:15"
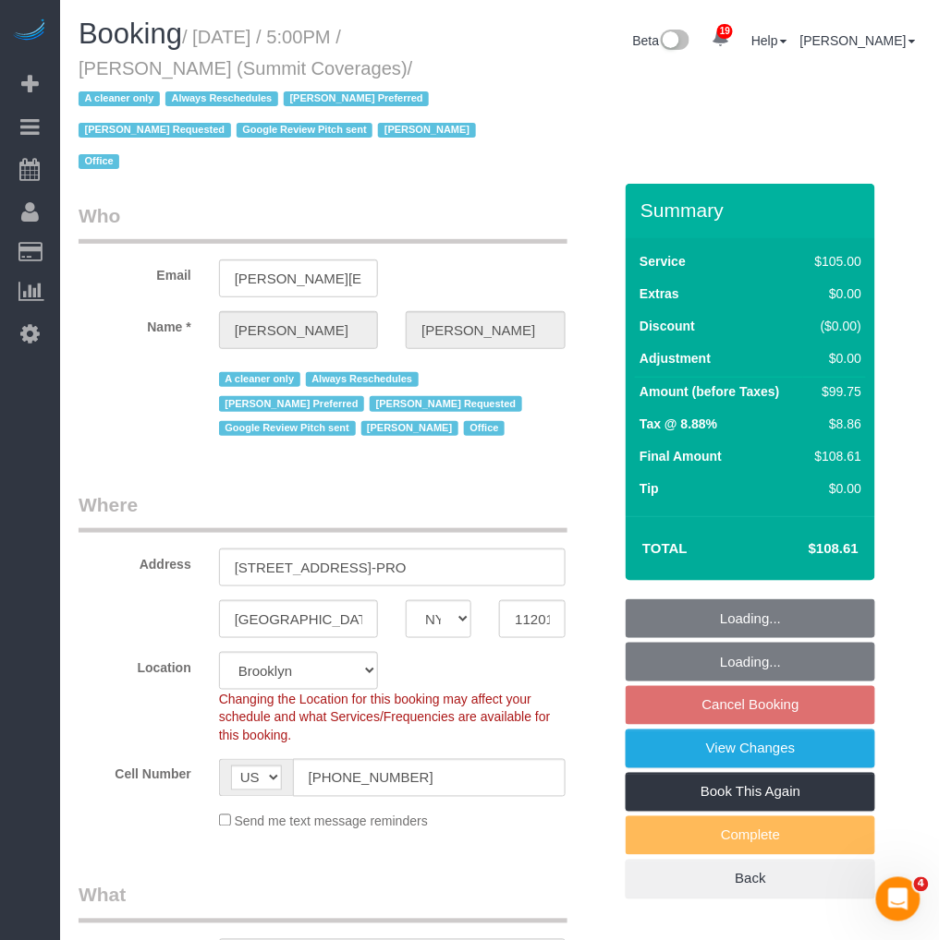
select select "number:5"
select select "number:21"
select select "90"
select select "object:1506"
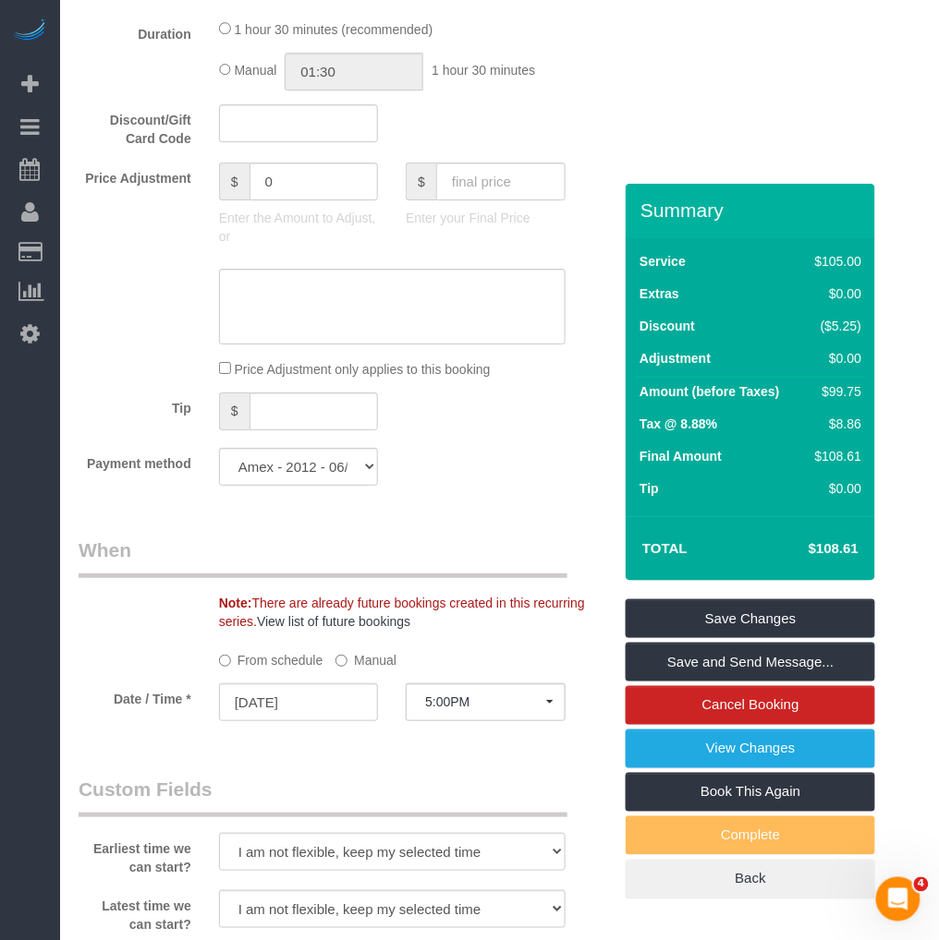
scroll to position [1334, 0]
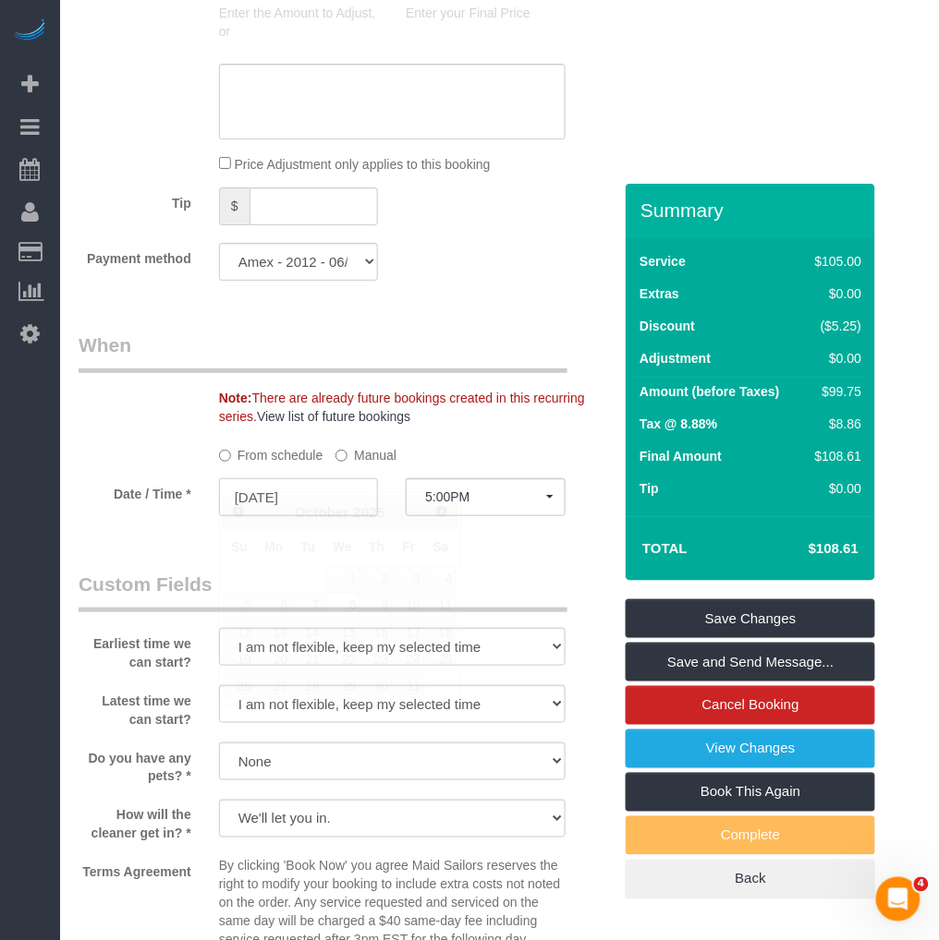
click at [290, 479] on input "10/08/2025" at bounding box center [298, 498] width 159 height 38
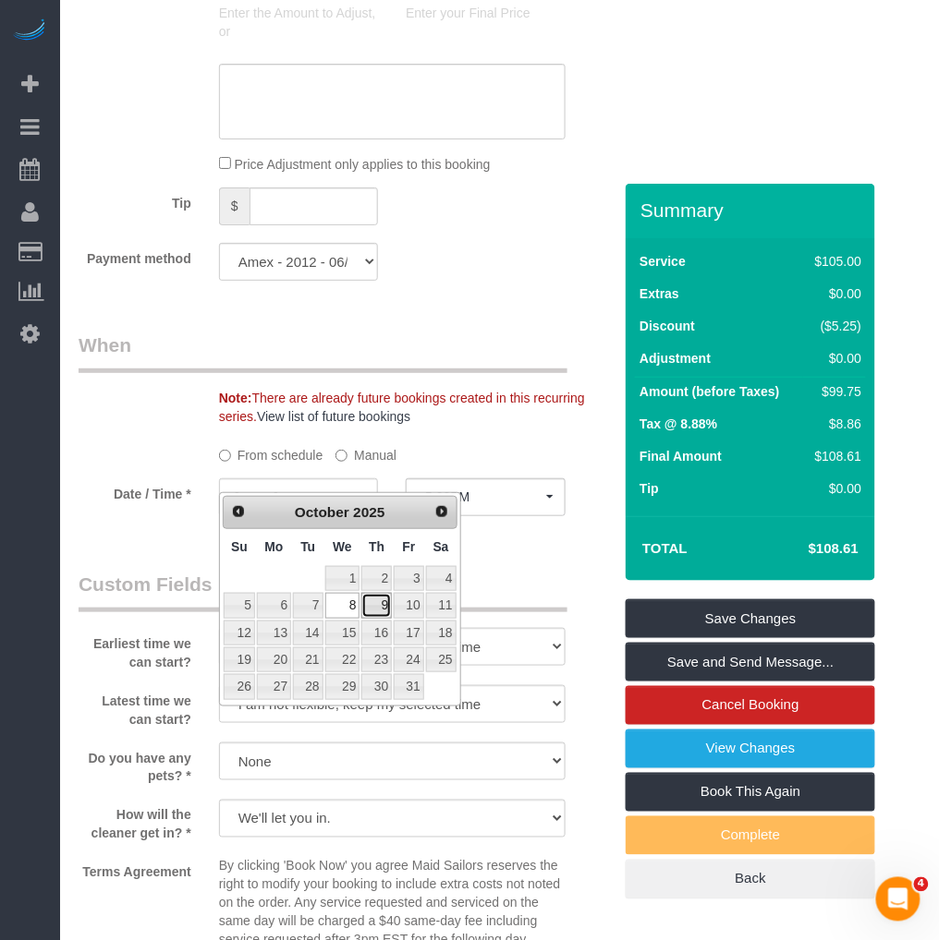
click at [376, 606] on link "9" at bounding box center [376, 605] width 30 height 25
type input "[DATE]"
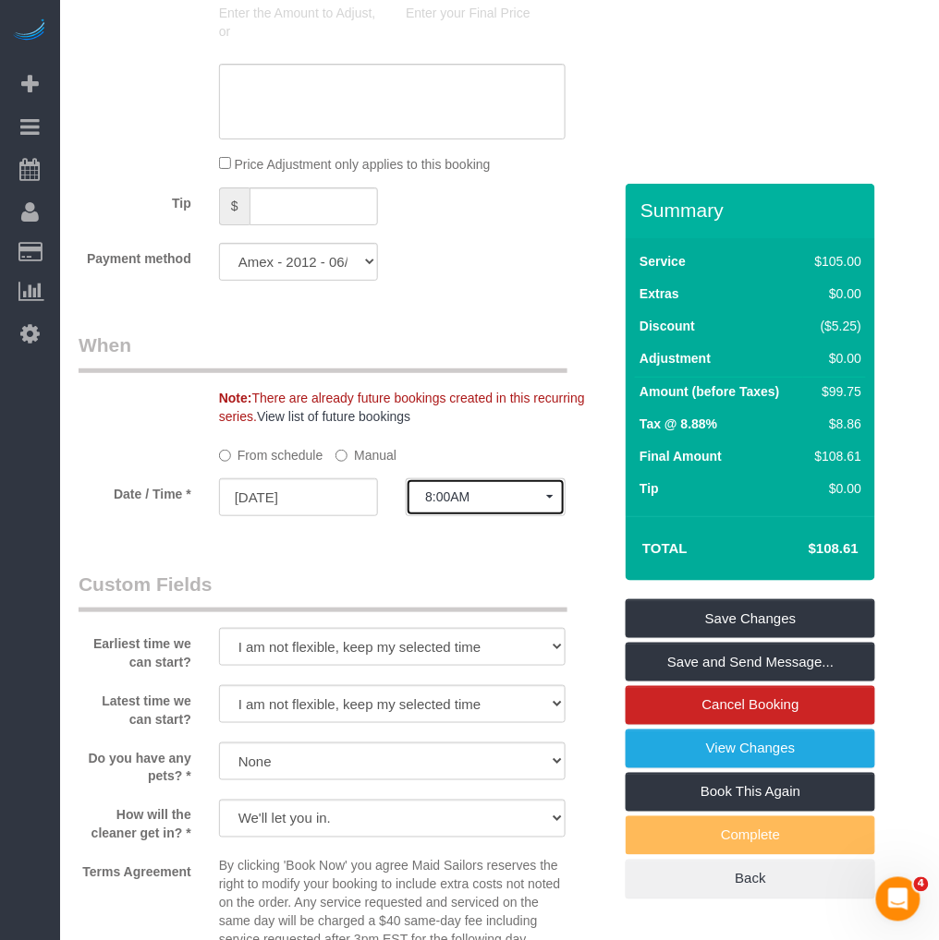
click at [484, 479] on button "8:00AM" at bounding box center [485, 498] width 159 height 38
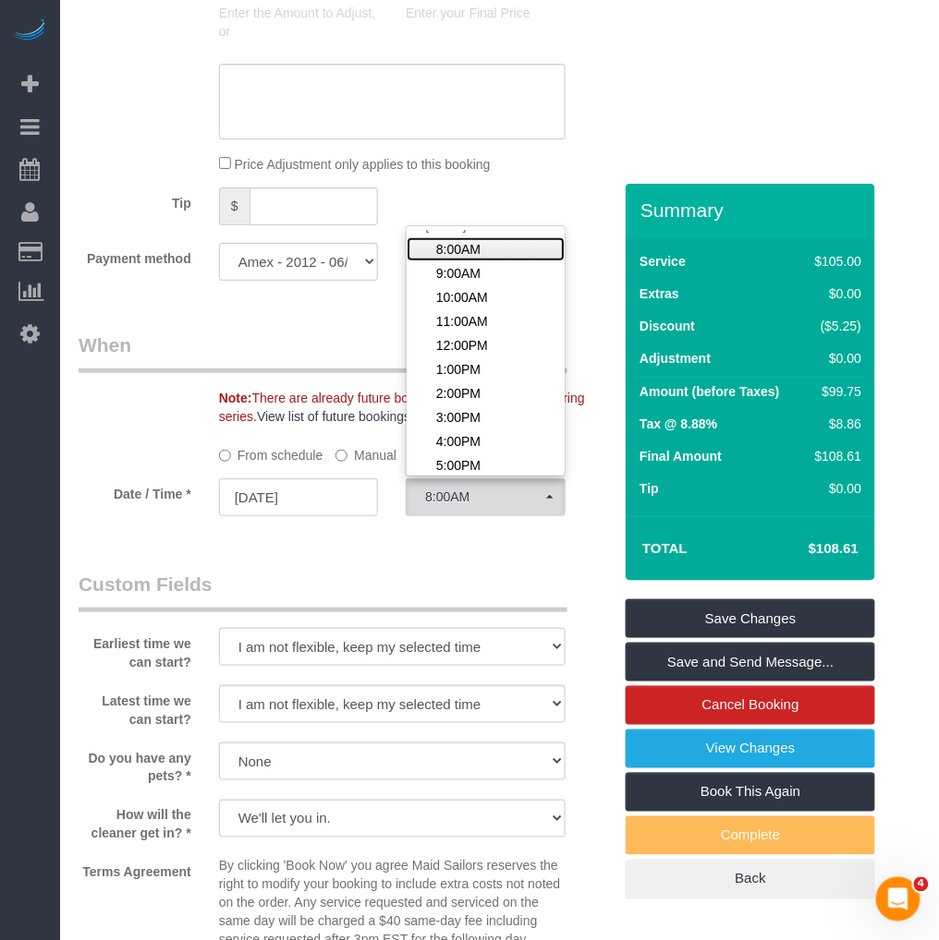
scroll to position [450, 0]
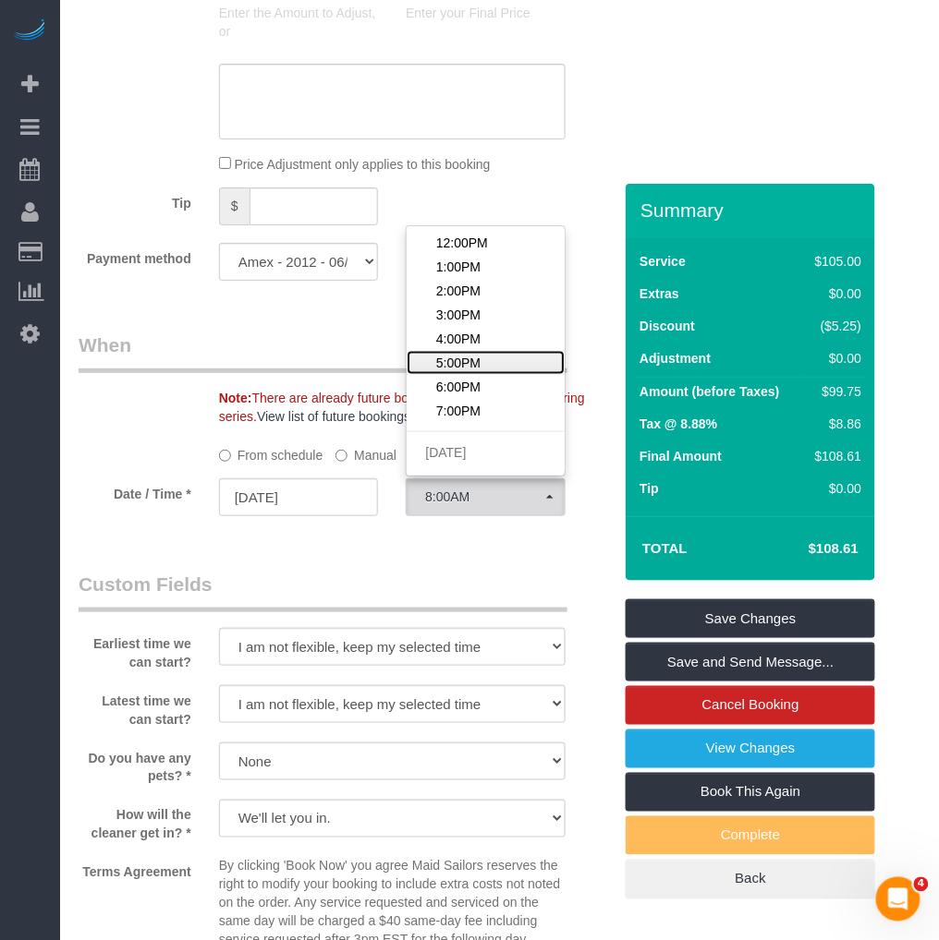
click at [474, 354] on span "5:00PM" at bounding box center [458, 363] width 44 height 18
select select "spot22"
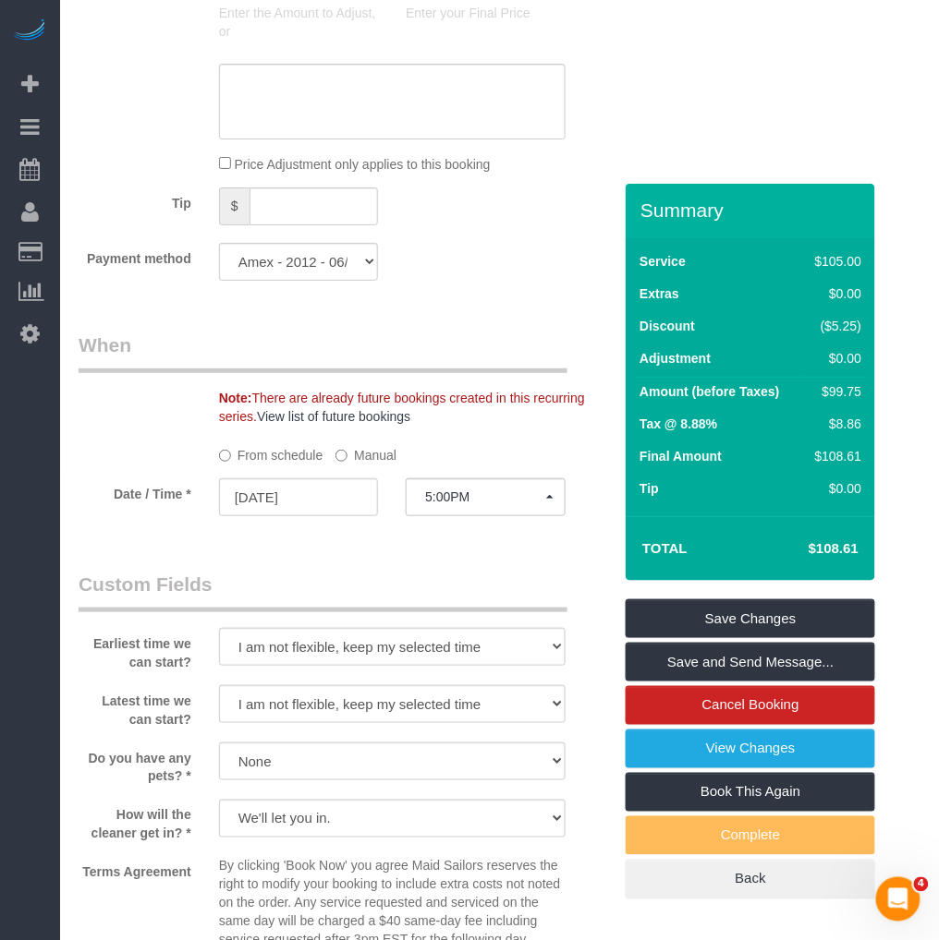
click at [399, 536] on div "Who Email giovanna@sumcov.com Name * Giovanna Pietanza A cleaner only Always Re…" at bounding box center [345, 476] width 561 height 3252
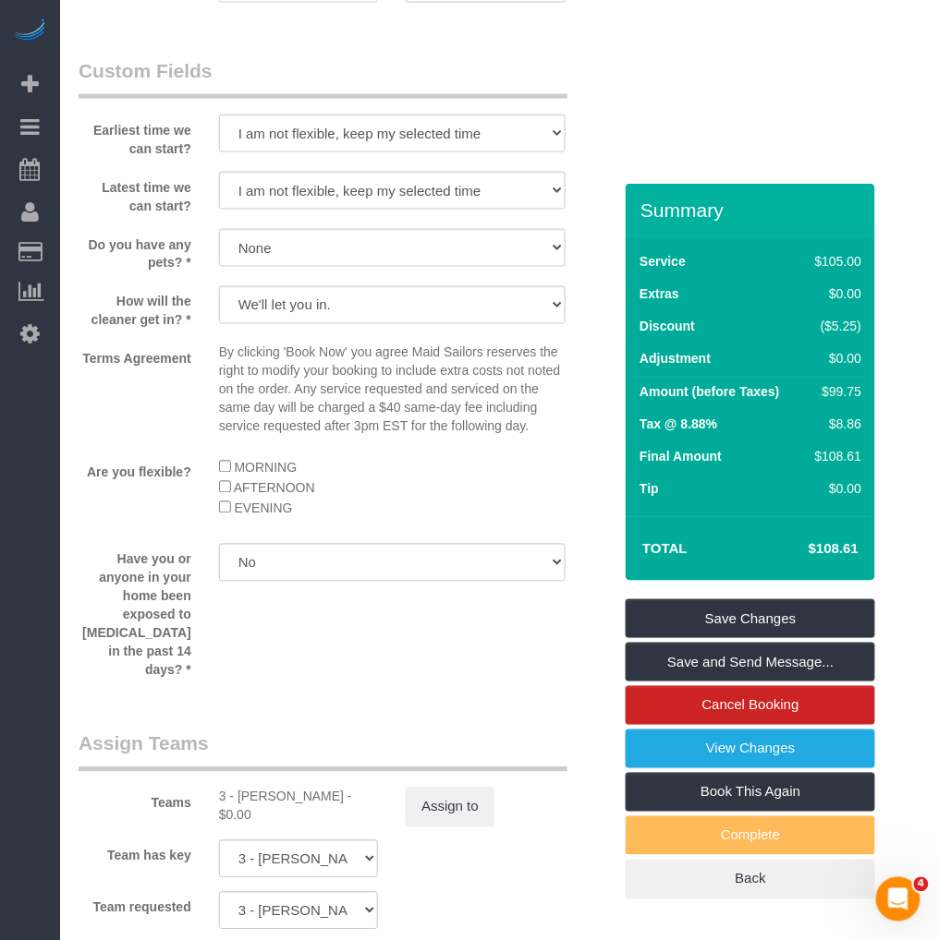
scroll to position [1642, 0]
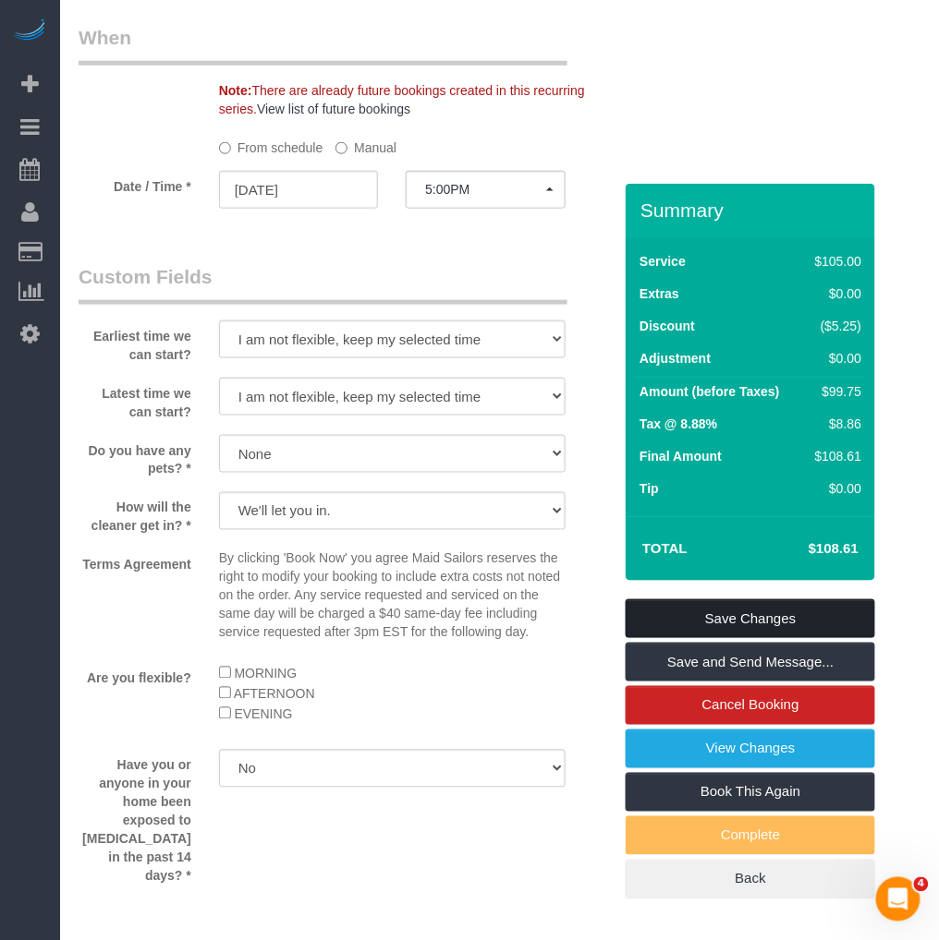
click at [714, 600] on link "Save Changes" at bounding box center [749, 619] width 249 height 39
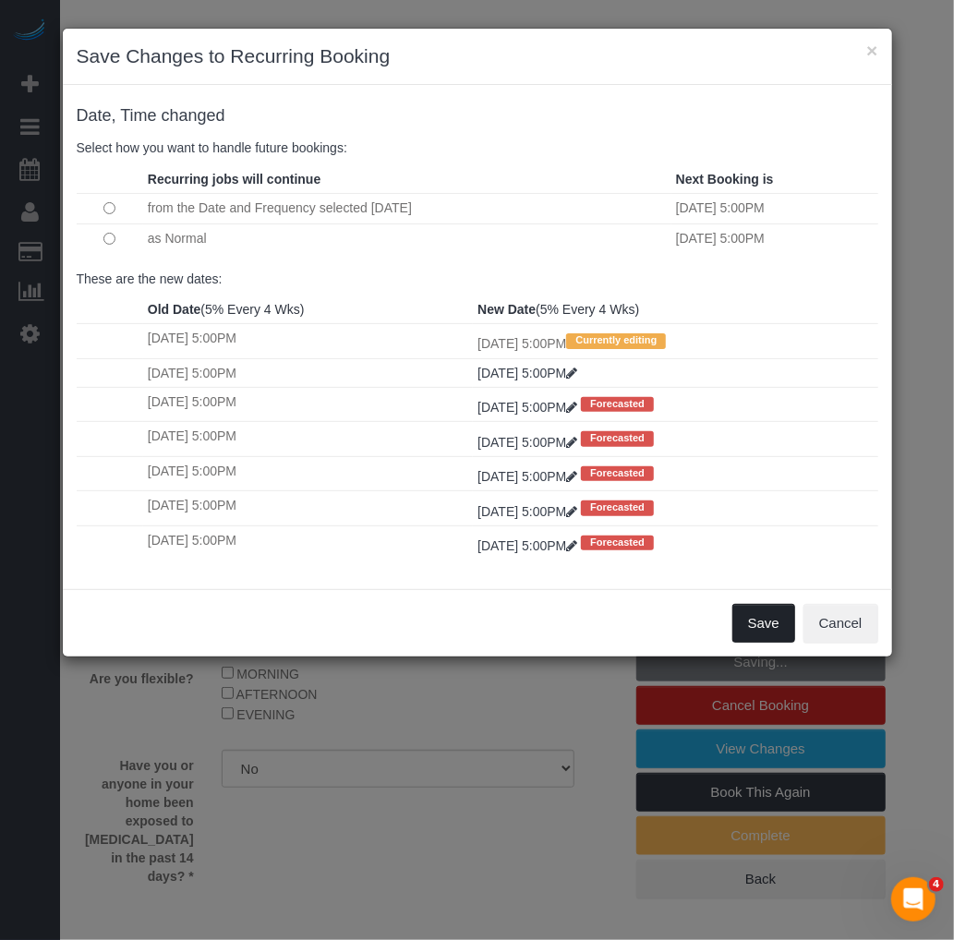
click at [756, 633] on button "Save" at bounding box center [764, 623] width 63 height 39
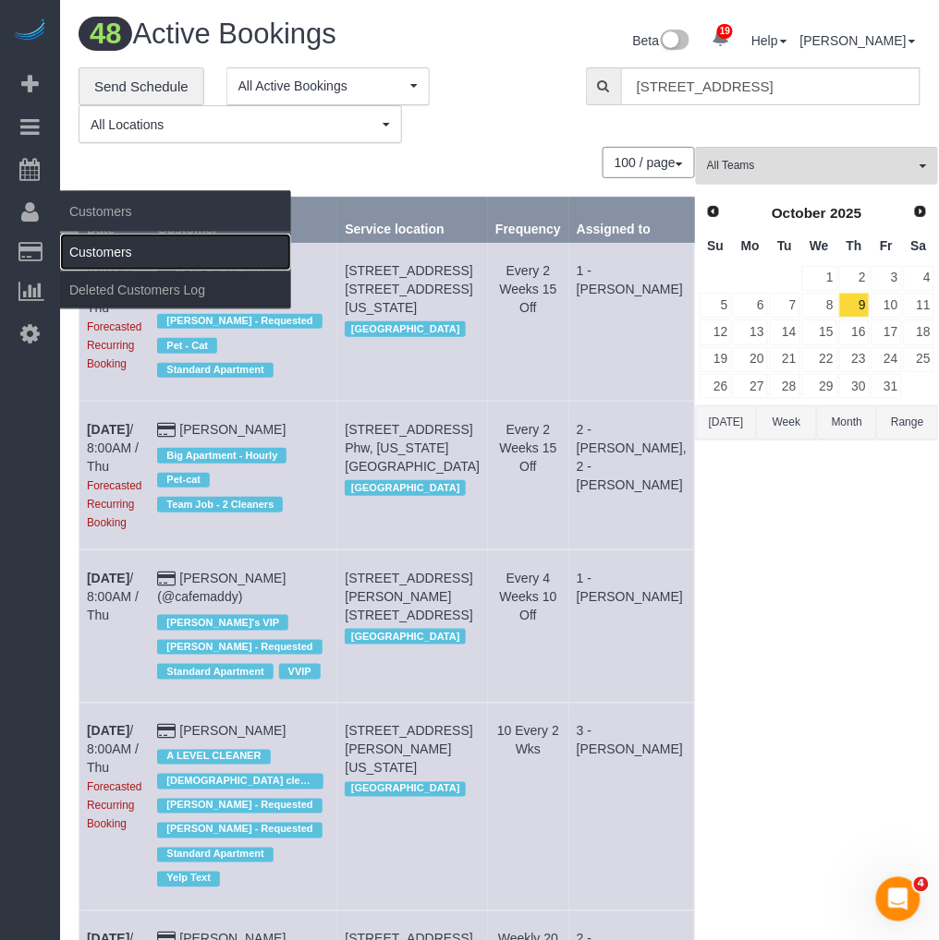
click at [88, 244] on link "Customers" at bounding box center [175, 252] width 231 height 37
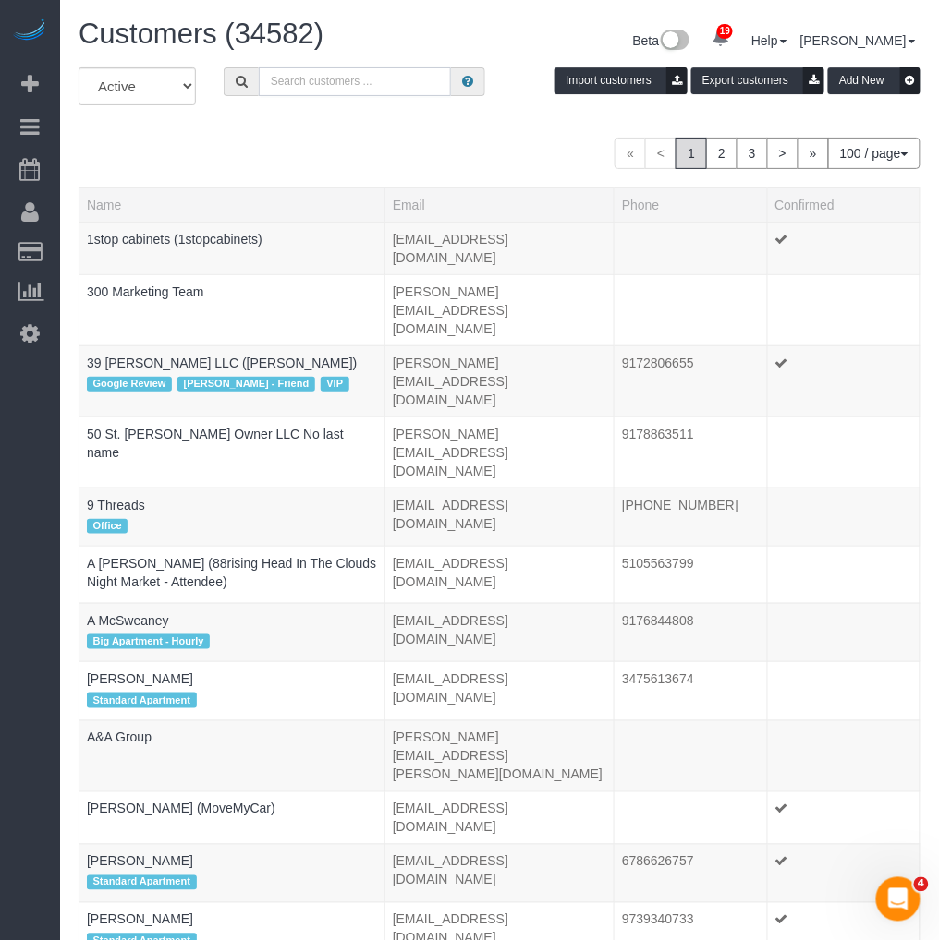
click at [329, 84] on input "text" at bounding box center [355, 81] width 193 height 29
paste input "geraldin"
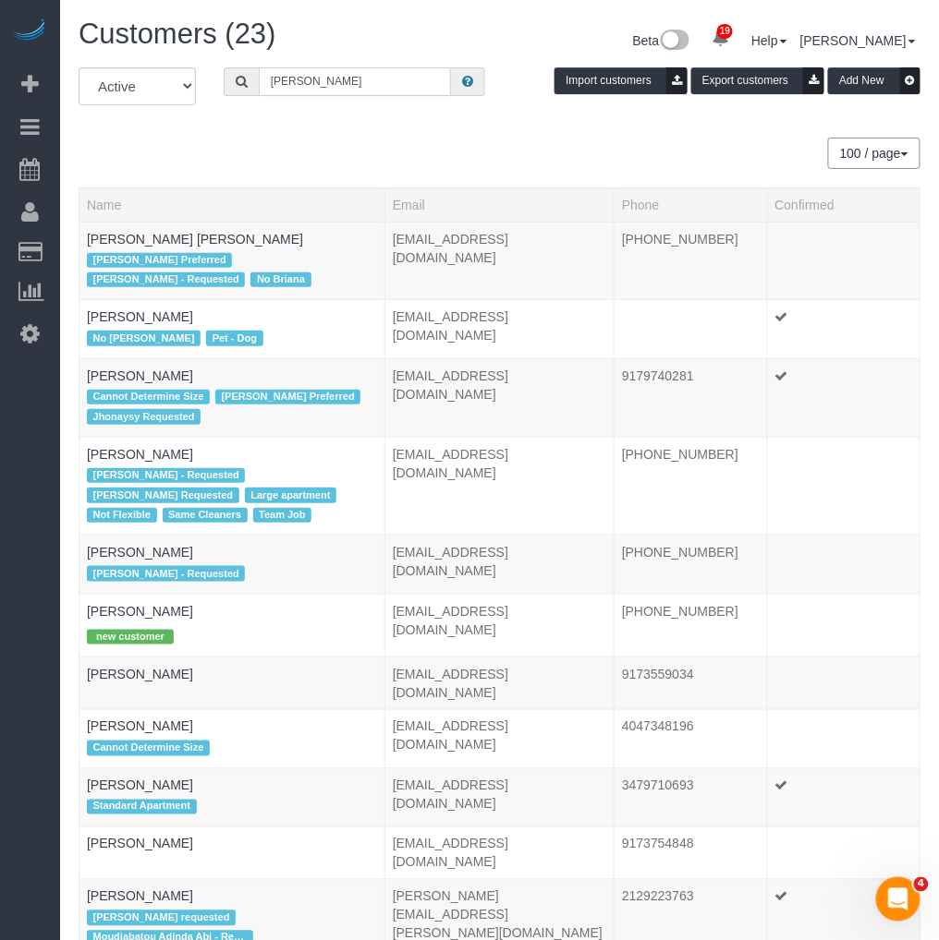
click at [299, 83] on input "geraldin" at bounding box center [355, 81] width 193 height 29
paste input "[PERSON_NAME]"
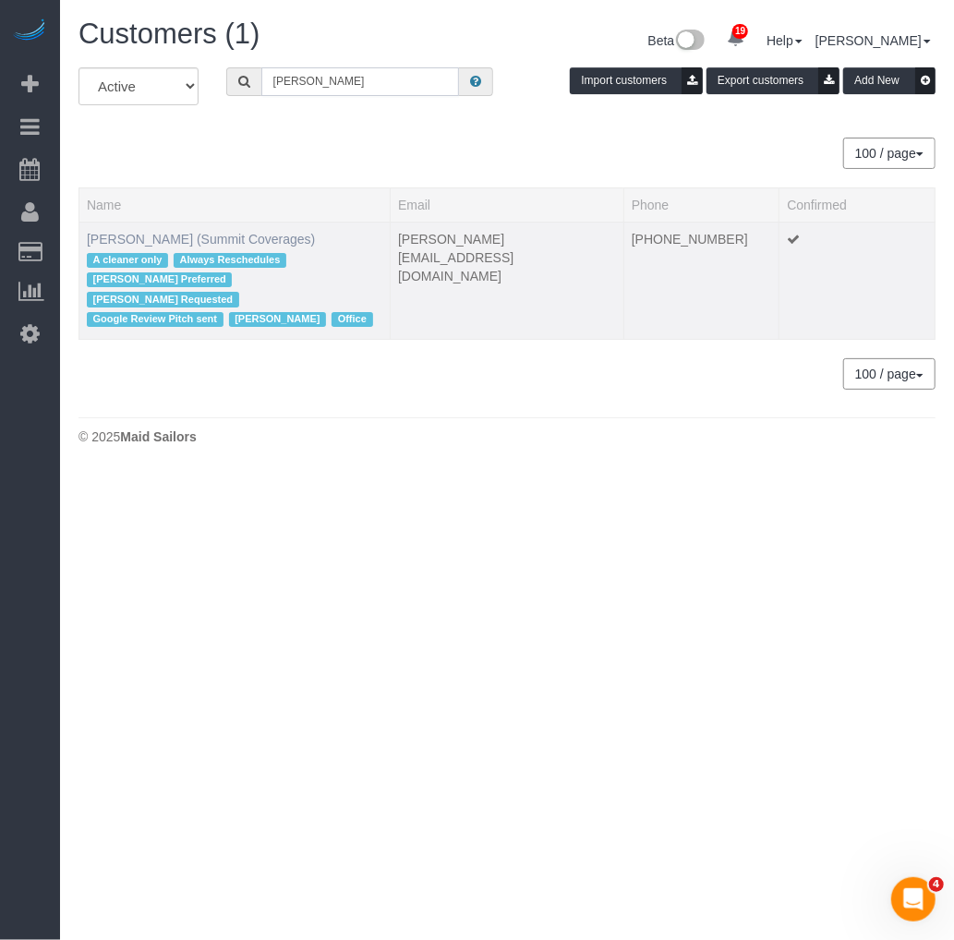
type input "[PERSON_NAME]"
click at [242, 240] on link "Giovanna Pietanza (Summit Coverages)" at bounding box center [201, 239] width 228 height 15
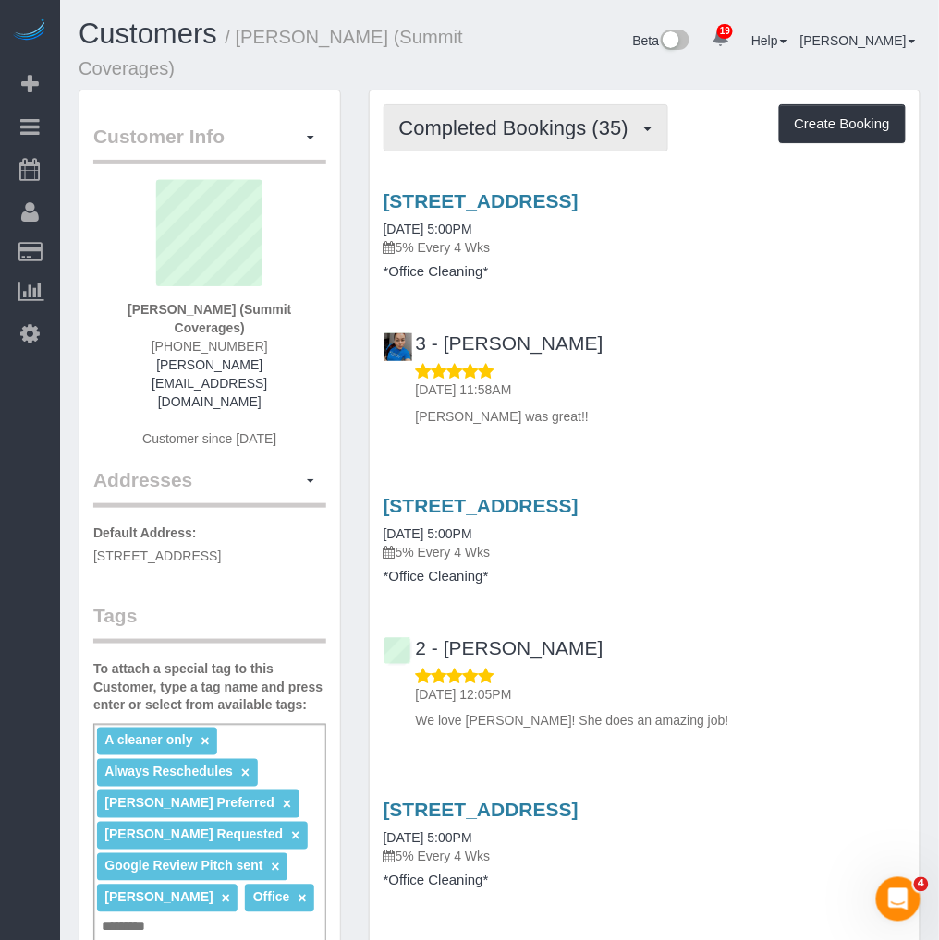
click at [510, 135] on span "Completed Bookings (35)" at bounding box center [518, 127] width 238 height 23
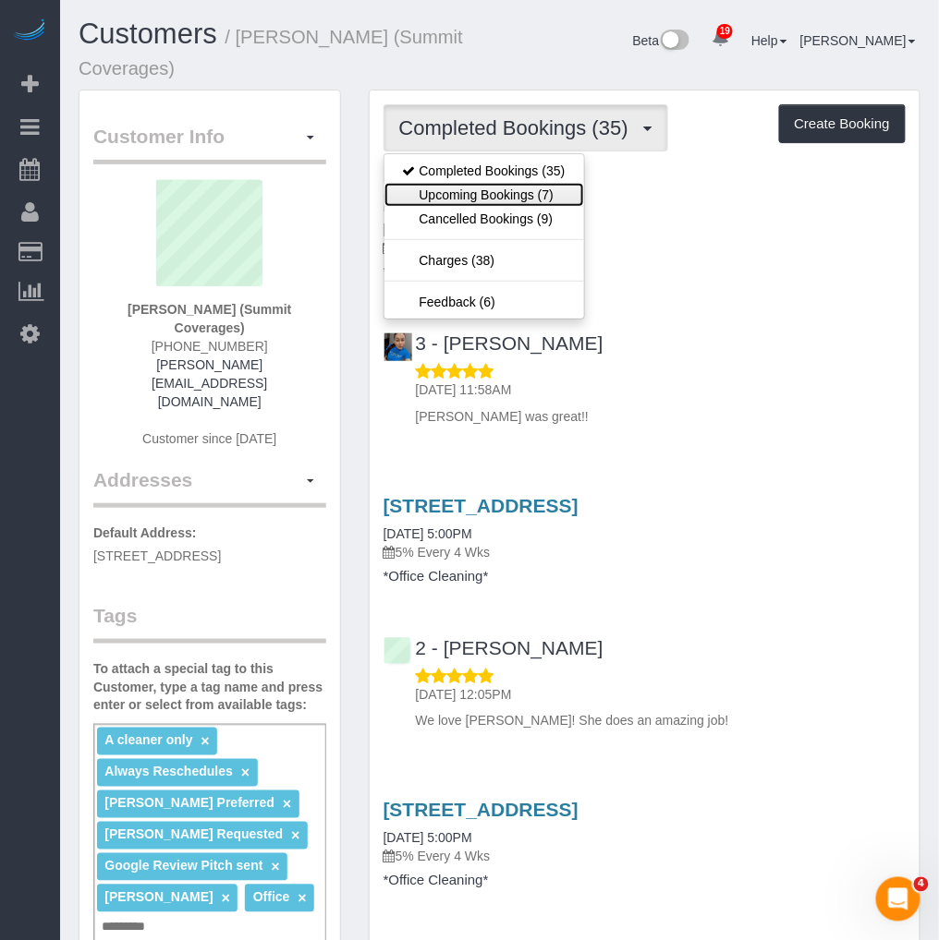
click at [487, 200] on link "Upcoming Bookings (7)" at bounding box center [484, 195] width 200 height 24
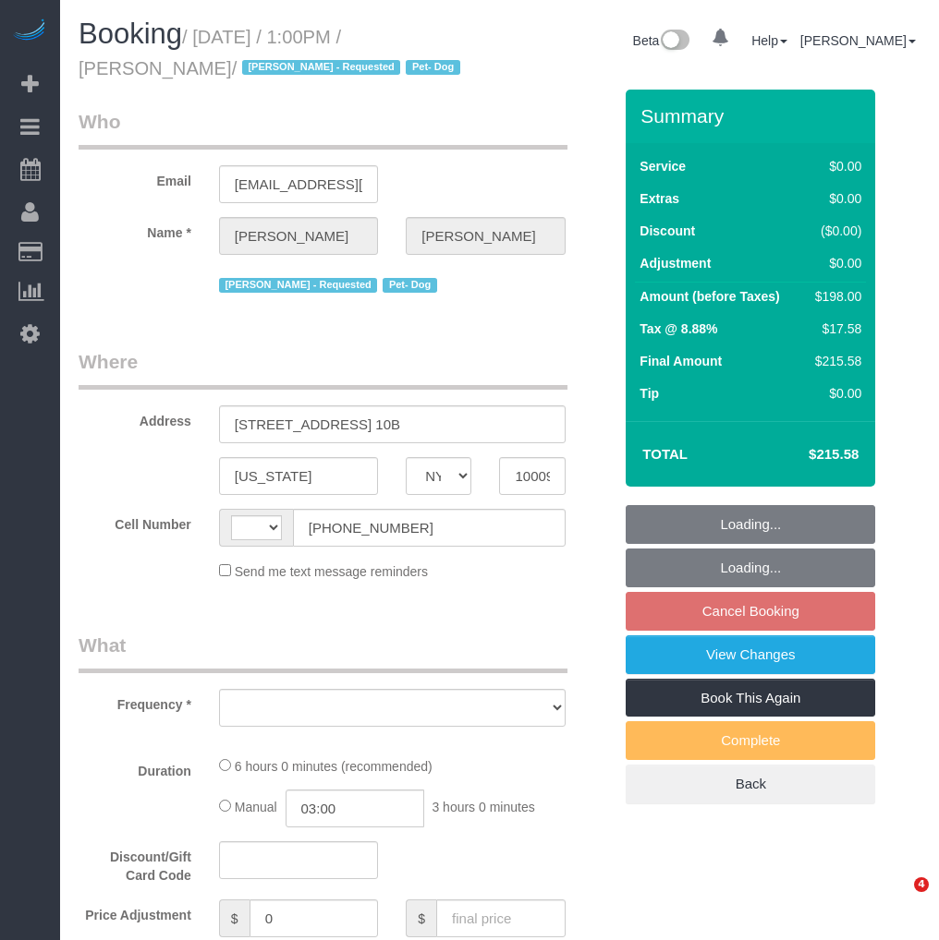
select select "NY"
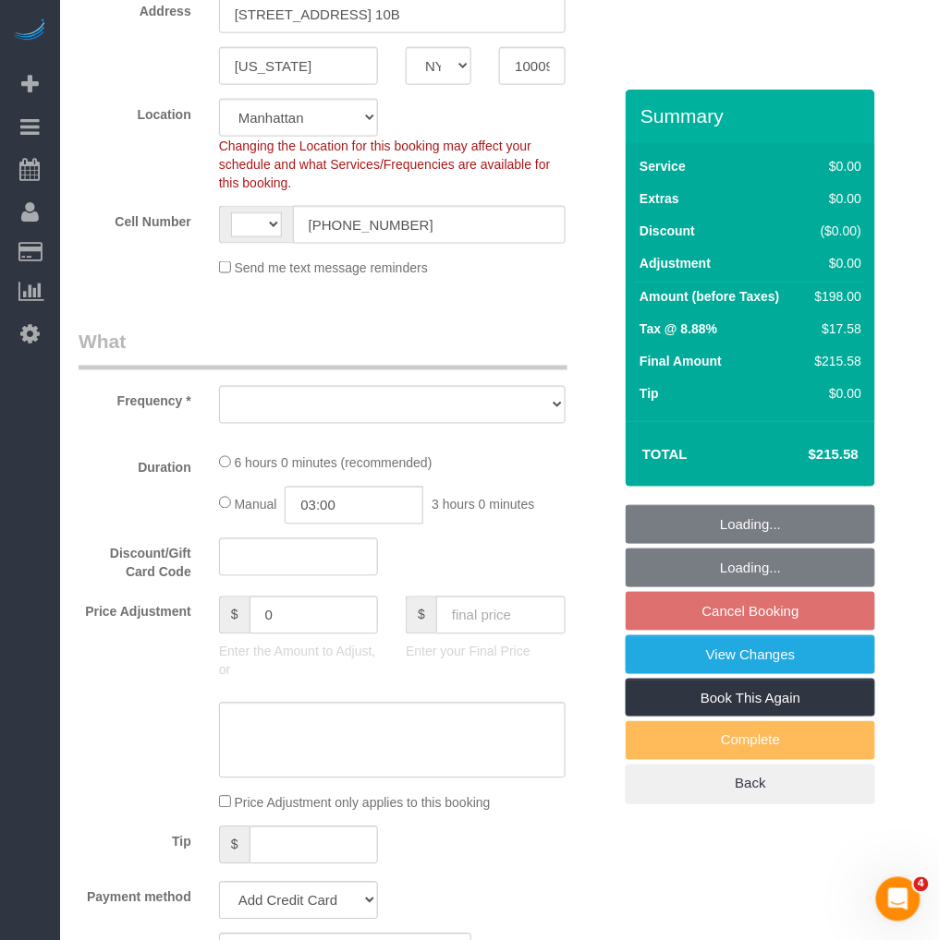
select select "string:[GEOGRAPHIC_DATA]"
select select "object:797"
select select "string:stripe-pm_1R6C1Q4VGloSiKo7cZxjNZvF"
select select "number:57"
select select "number:74"
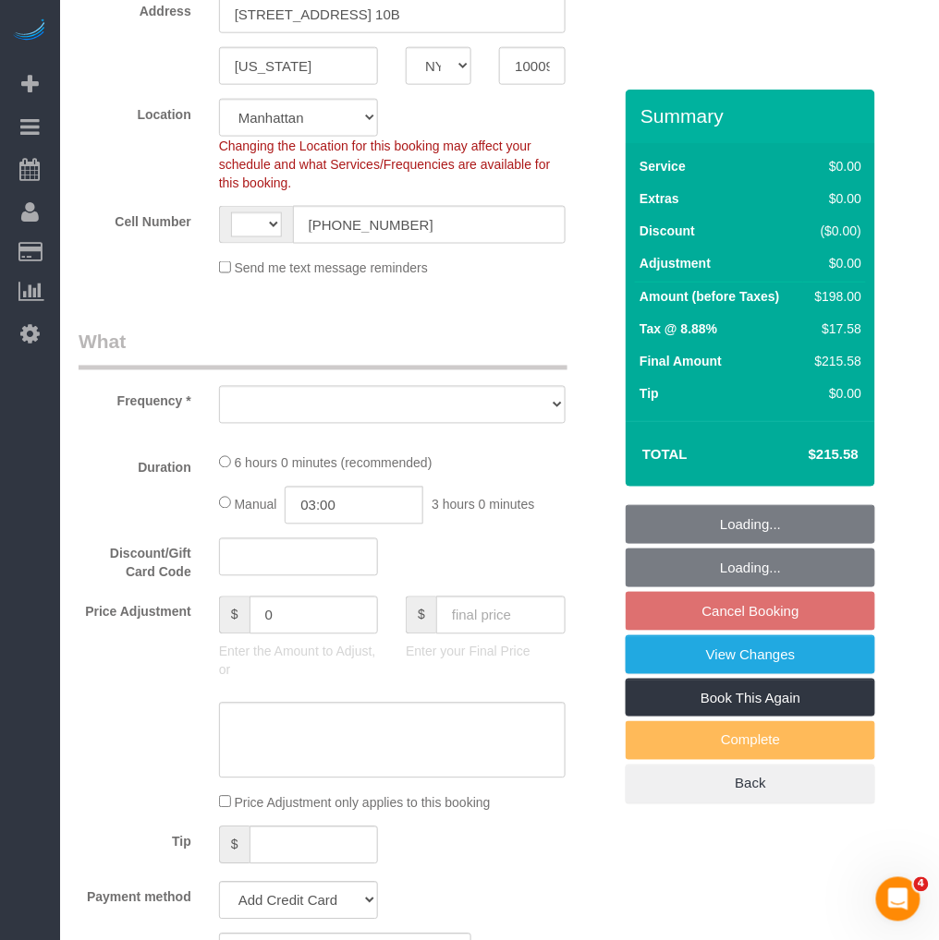
select select "number:13"
select select "number:5"
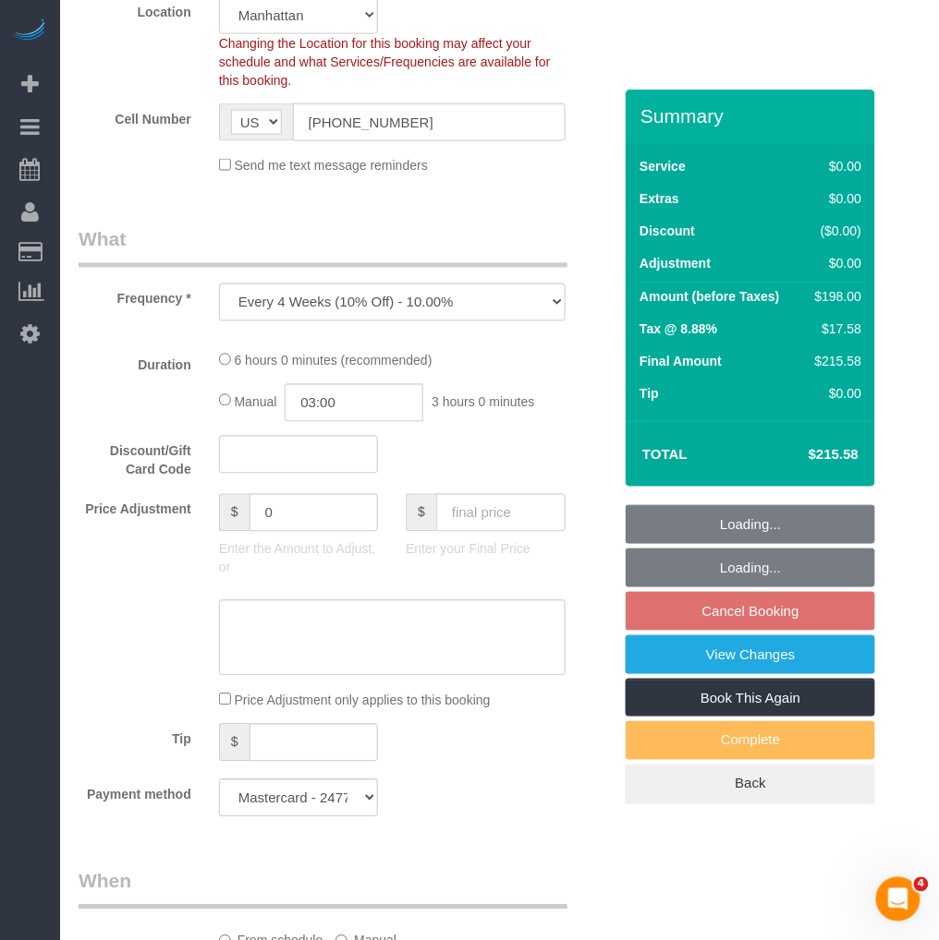
select select "object:951"
select select "2"
select select "spot6"
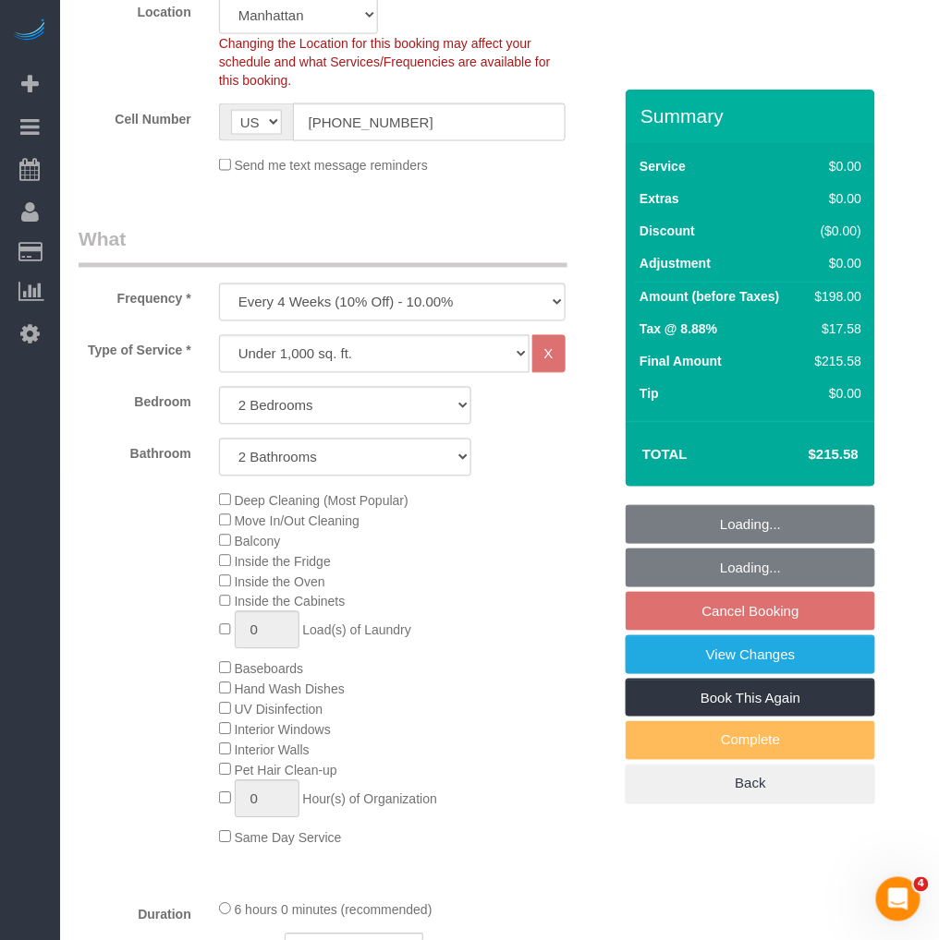
scroll to position [924, 0]
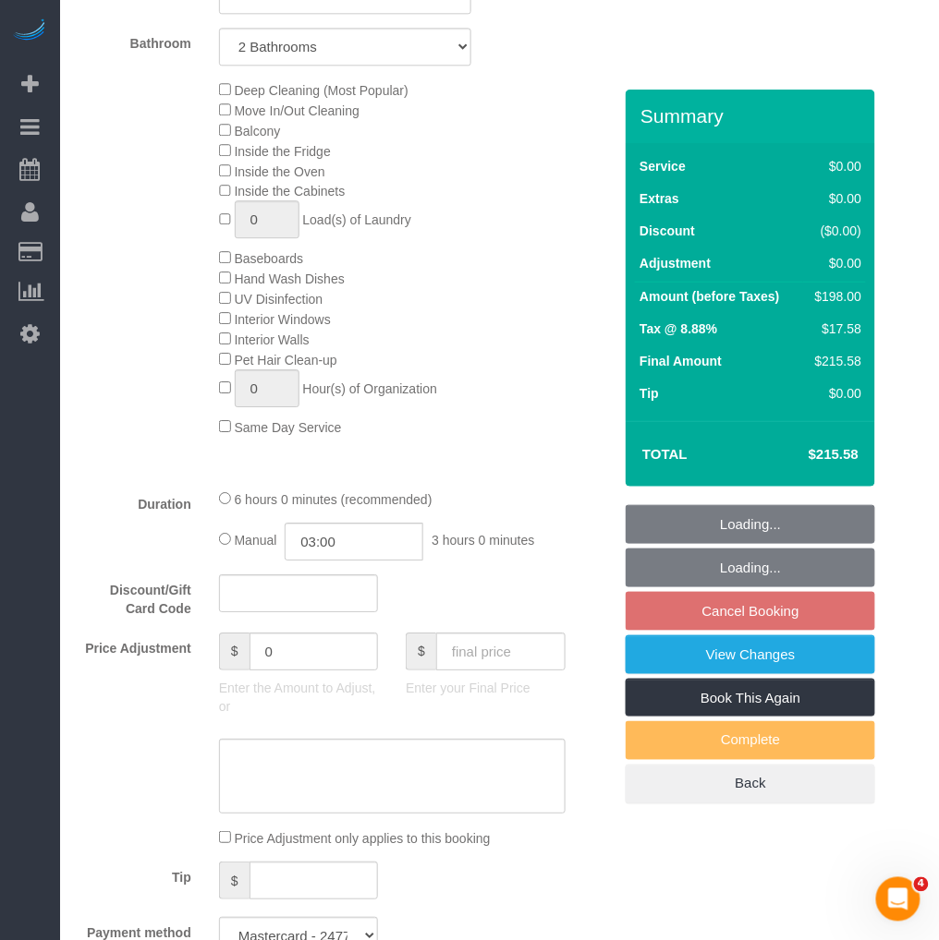
select select "2"
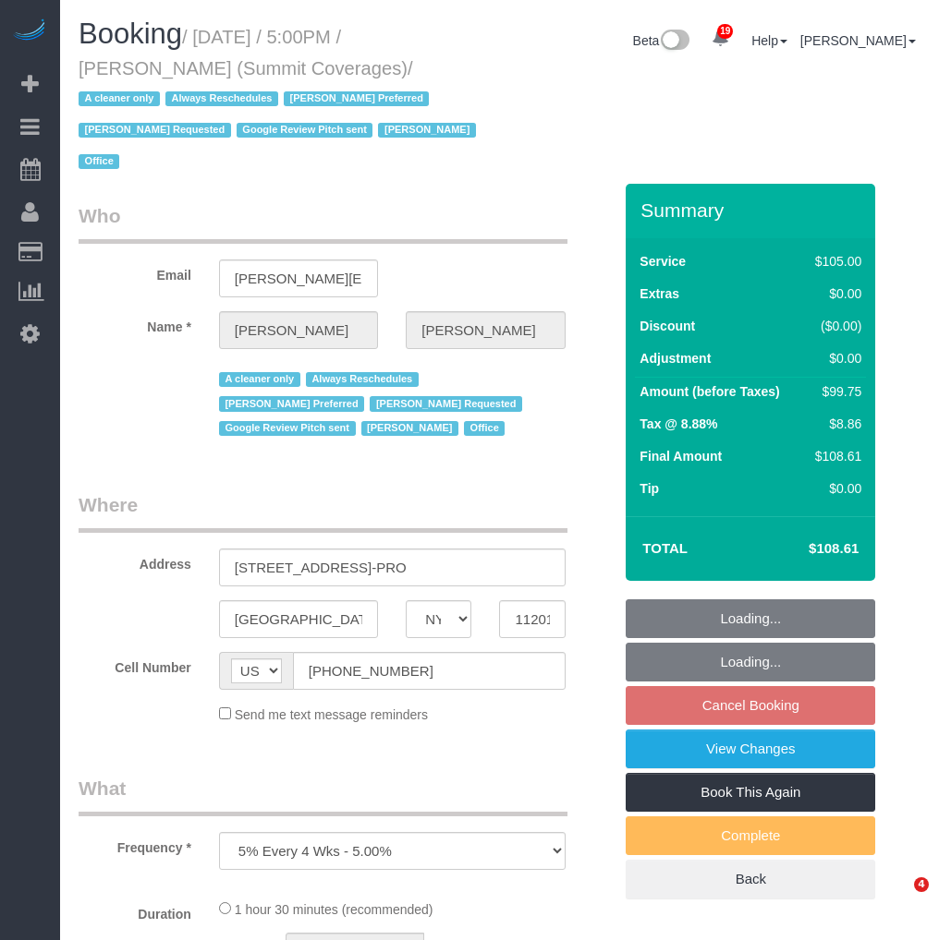
select select "NY"
select select "spot10"
select select "string:stripe-pm_1G3kd34VGloSiKo7CIqk8U5g"
select select "90"
select select "number:89"
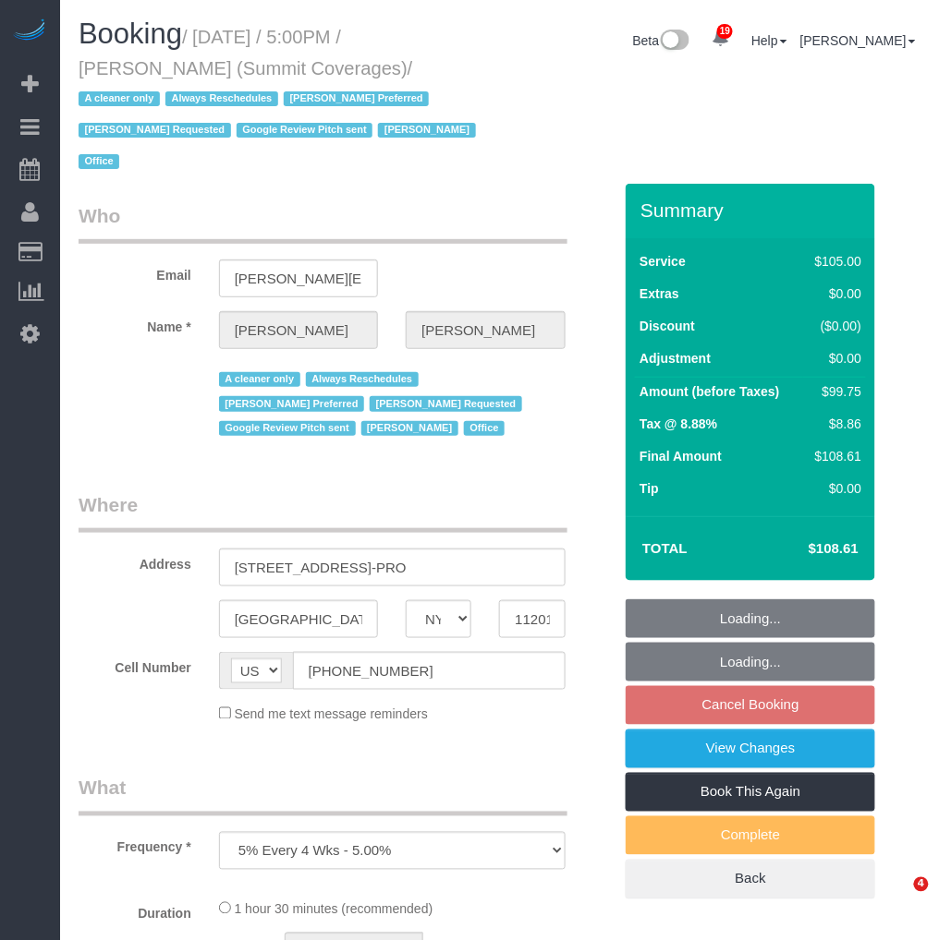
select select "number:90"
select select "number:15"
select select "number:5"
select select "number:21"
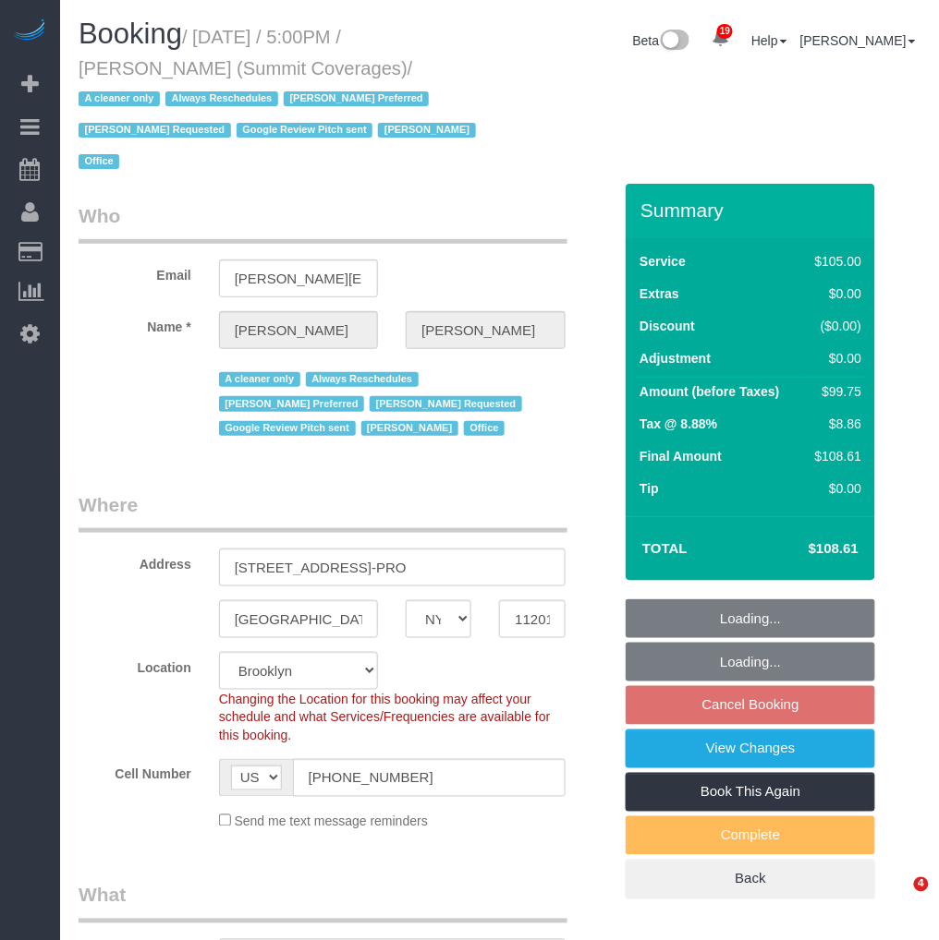
select select "object:1506"
select select "spot70"
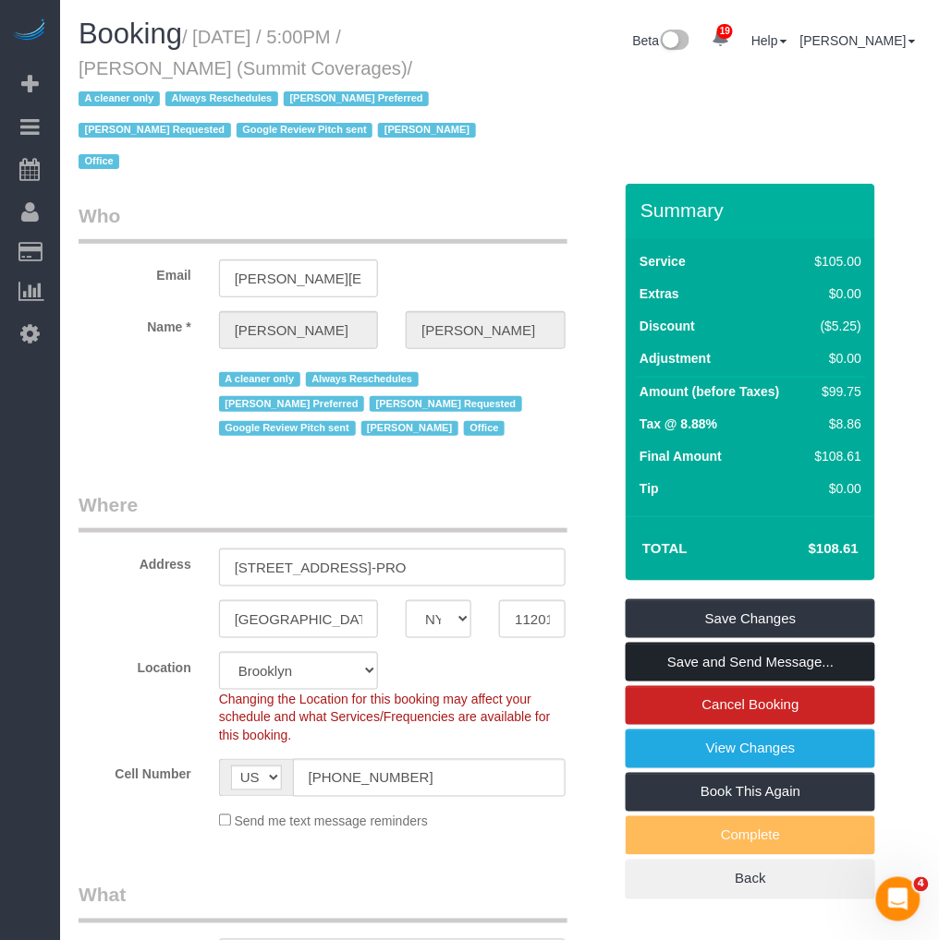
click at [689, 643] on link "Save and Send Message..." at bounding box center [749, 662] width 249 height 39
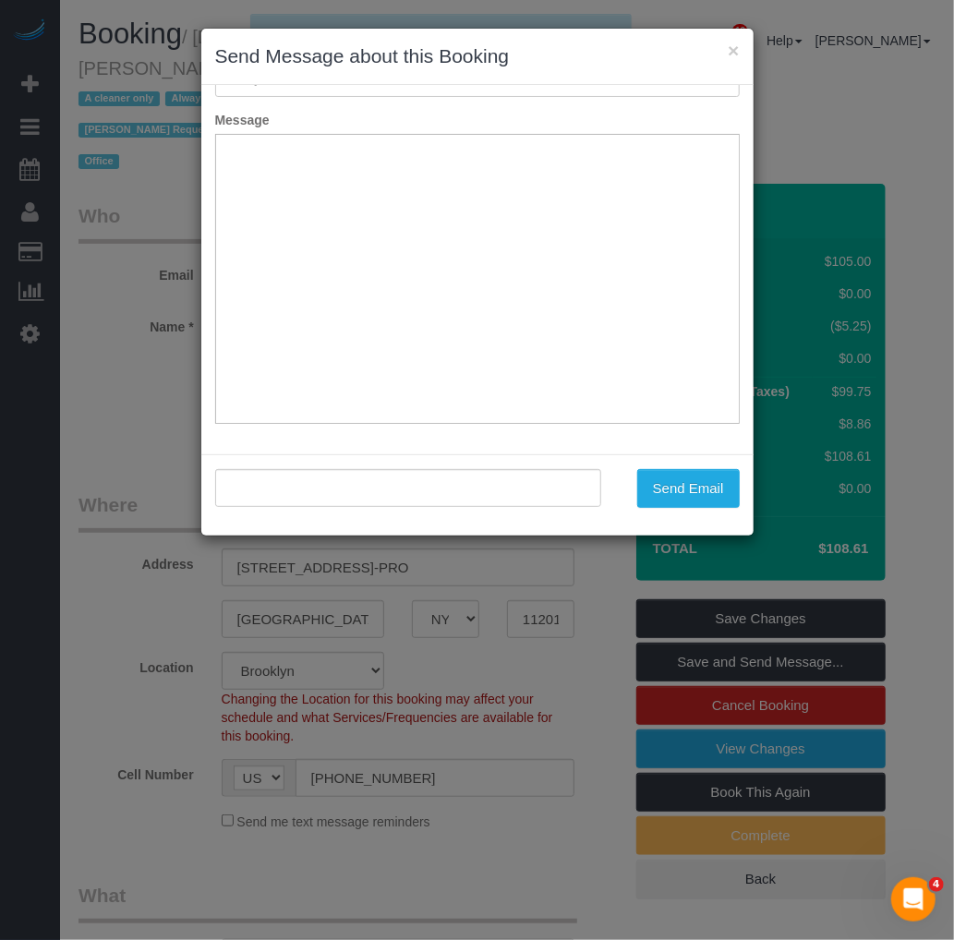
type input "Cleaning Confirmed for 10/09/2025 at 5:00pm"
type input ""Giovanna Pietanza" <giovanna@sumcov.com>"
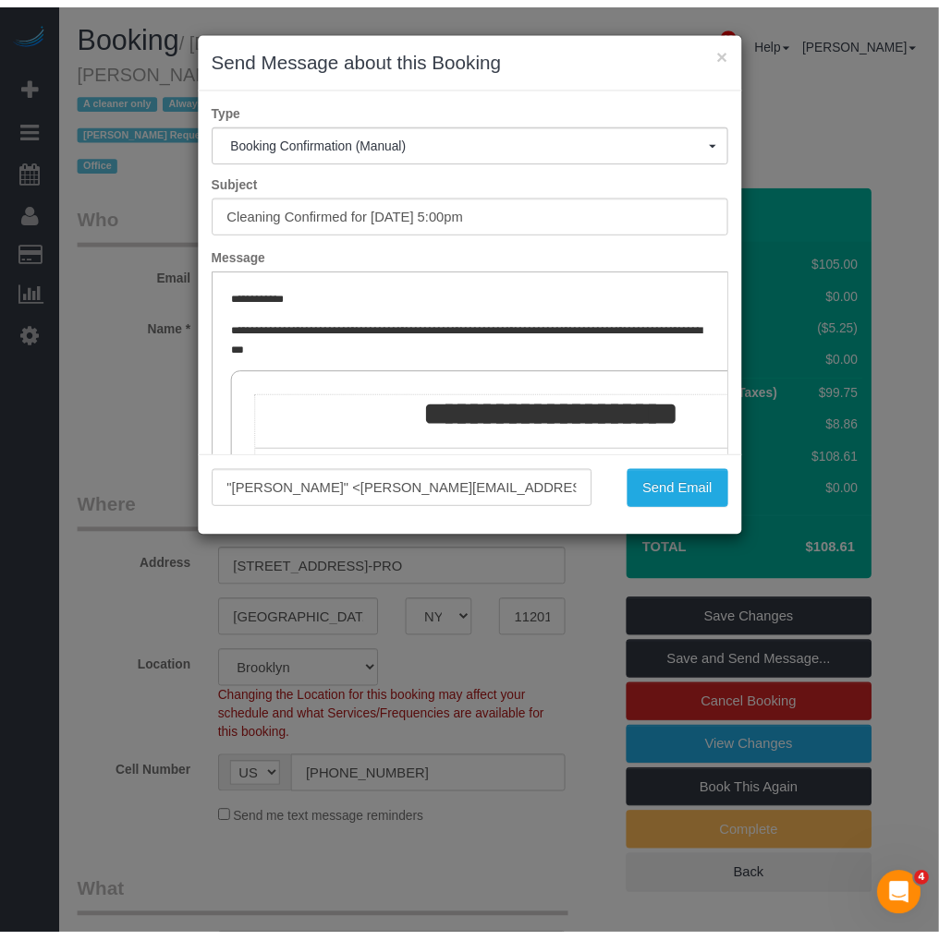
scroll to position [205, 0]
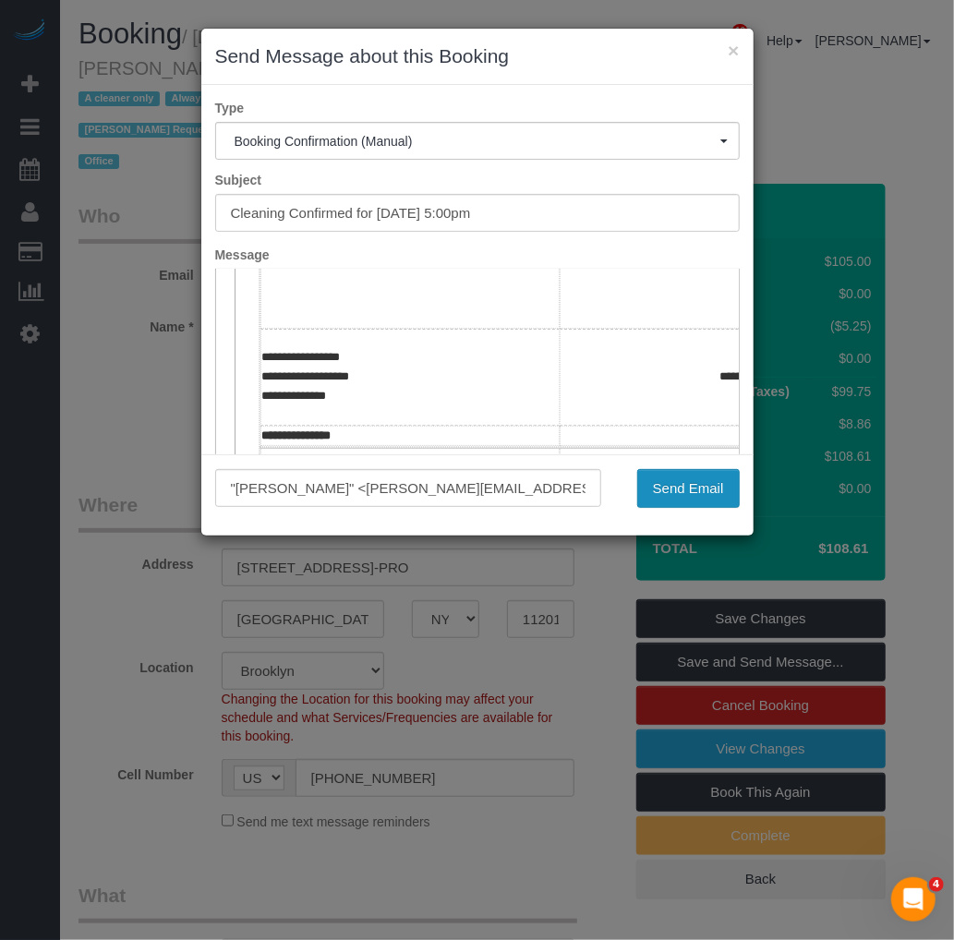
click at [681, 490] on button "Send Email" at bounding box center [688, 488] width 103 height 39
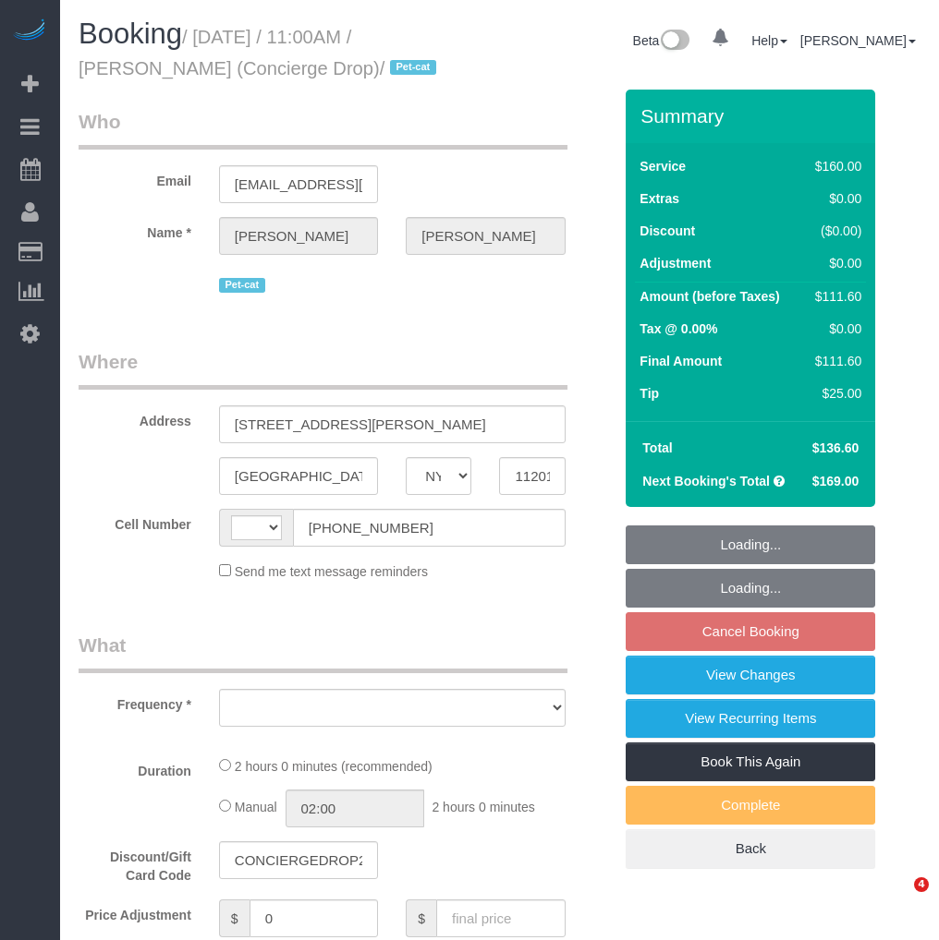
select select "NY"
select select "string:[GEOGRAPHIC_DATA]"
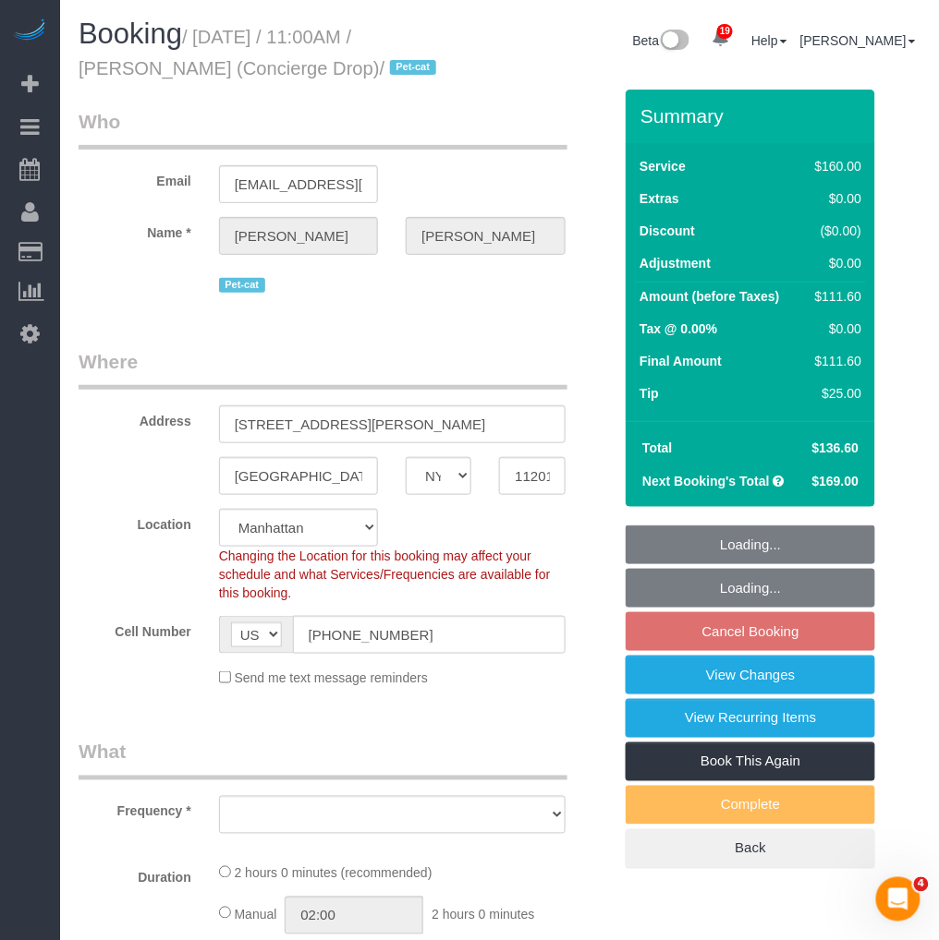
select select "object:792"
select select "number:89"
select select "number:90"
select select "number:15"
select select "number:6"
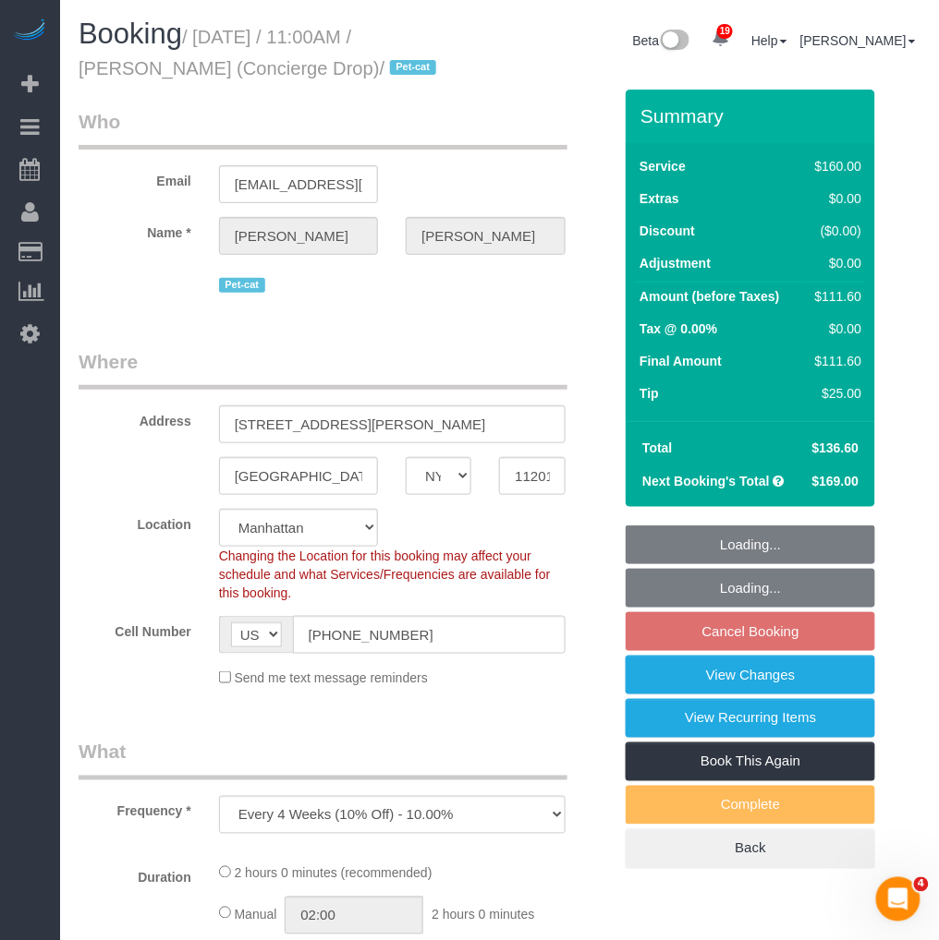
select select "string:stripe-pm_1RaQn24VGloSiKo7zeOF73Wj"
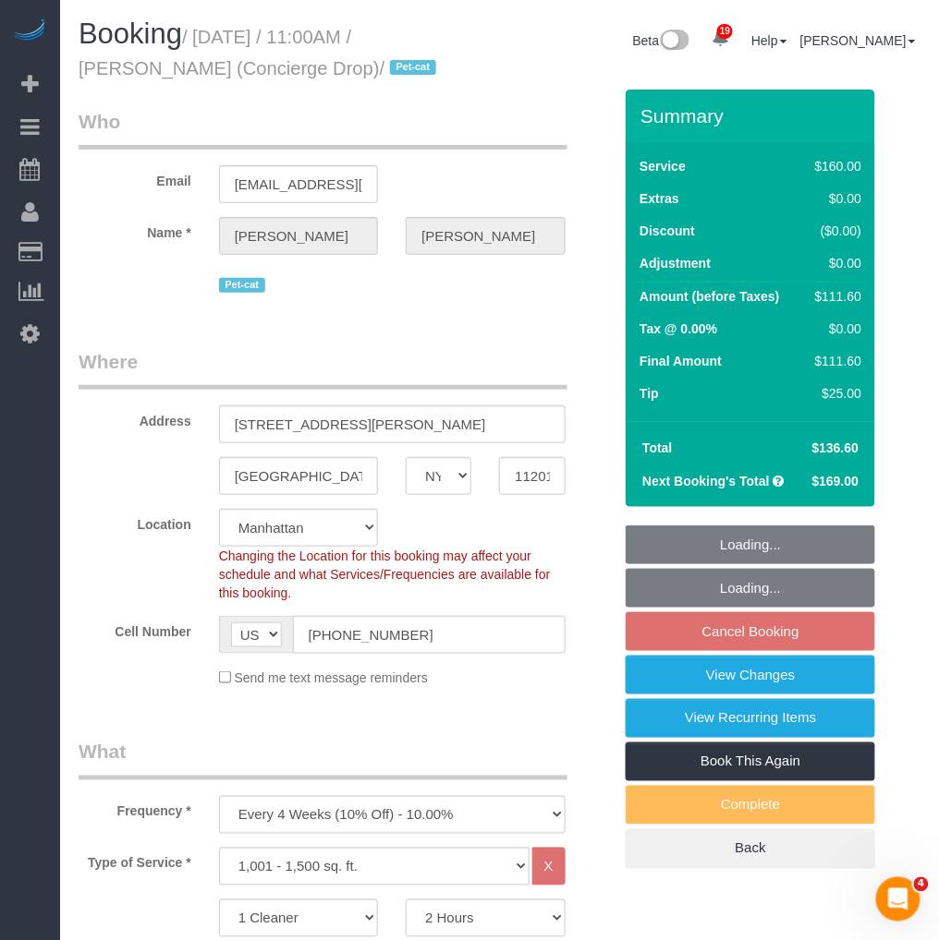
select select "object:1022"
select select "spot4"
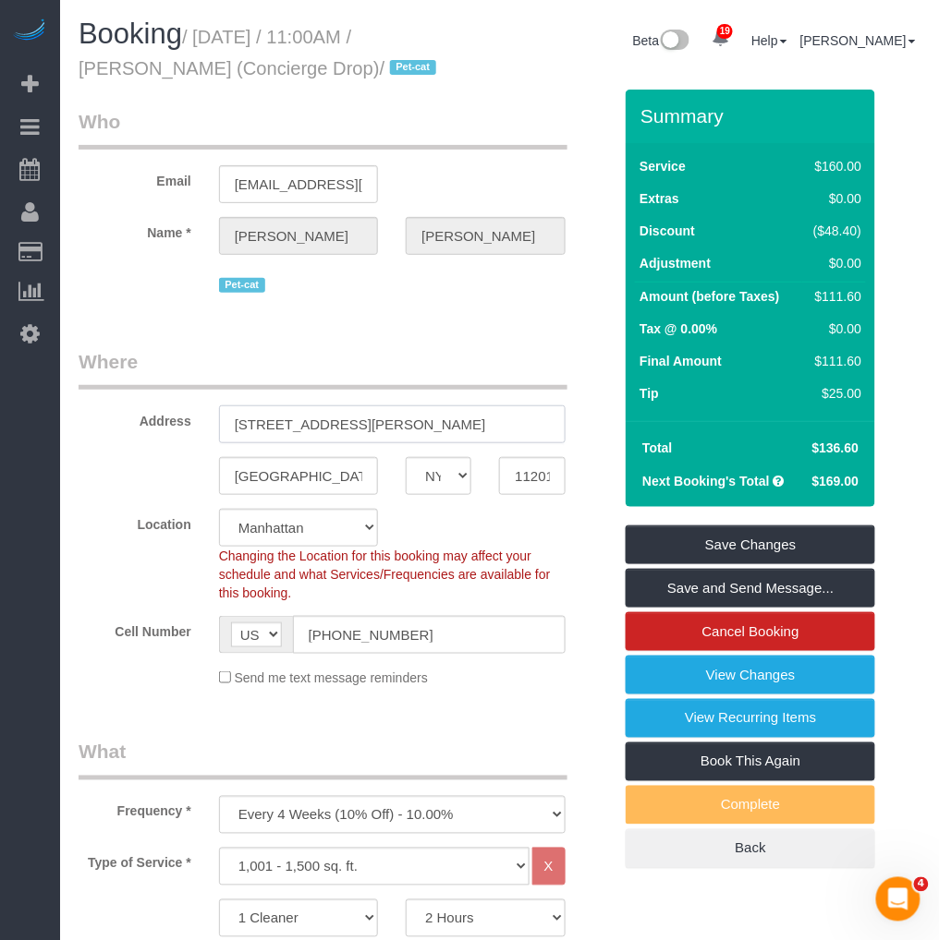
click at [395, 422] on input "[STREET_ADDRESS][PERSON_NAME]" at bounding box center [392, 425] width 346 height 38
click at [346, 421] on input "[STREET_ADDRESS][PERSON_NAME]" at bounding box center [392, 425] width 346 height 38
click at [726, 667] on link "View Changes" at bounding box center [749, 675] width 249 height 39
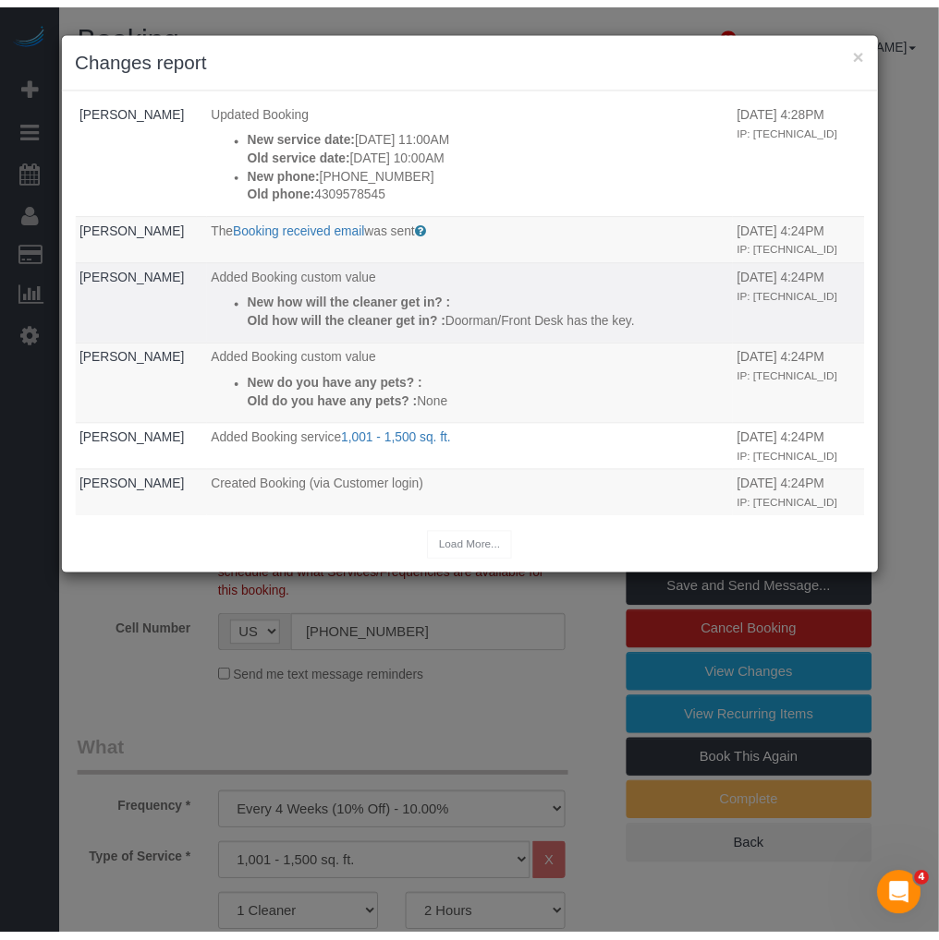
scroll to position [345, 0]
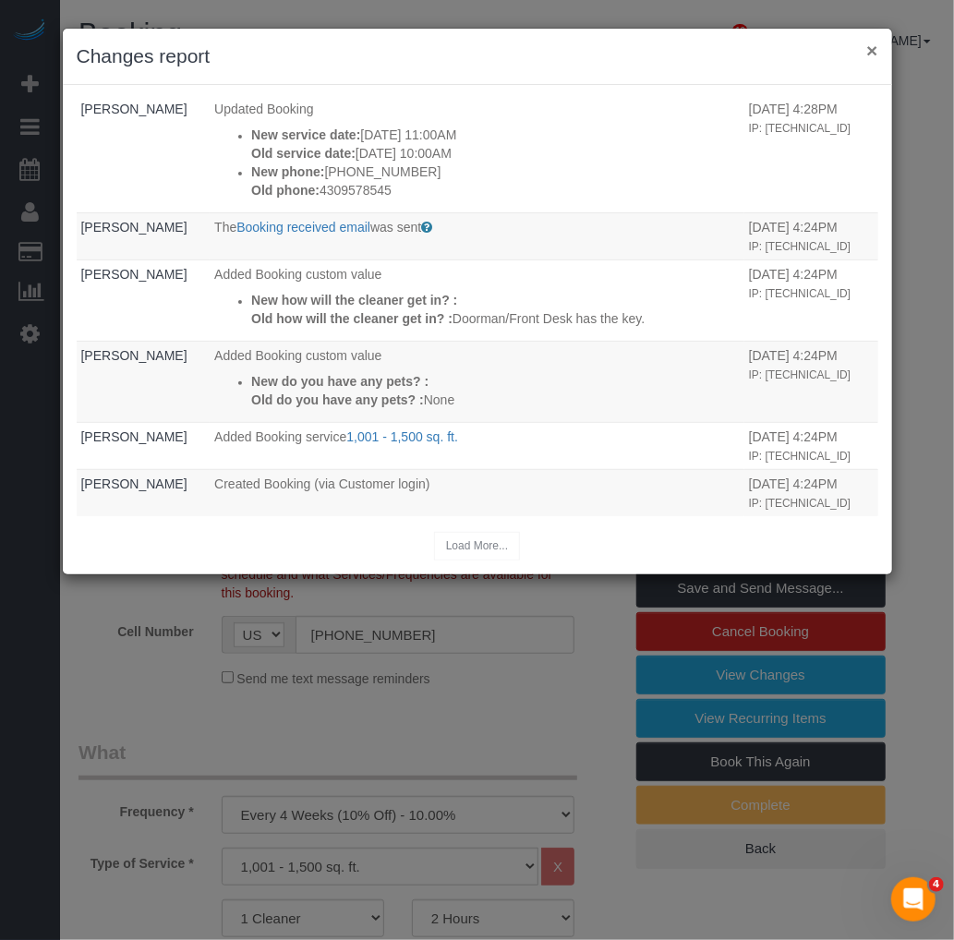
click at [879, 43] on div "× Changes report" at bounding box center [478, 57] width 830 height 56
drag, startPoint x: 871, startPoint y: 46, endPoint x: 851, endPoint y: 58, distance: 23.6
click at [872, 46] on button "×" at bounding box center [871, 50] width 11 height 19
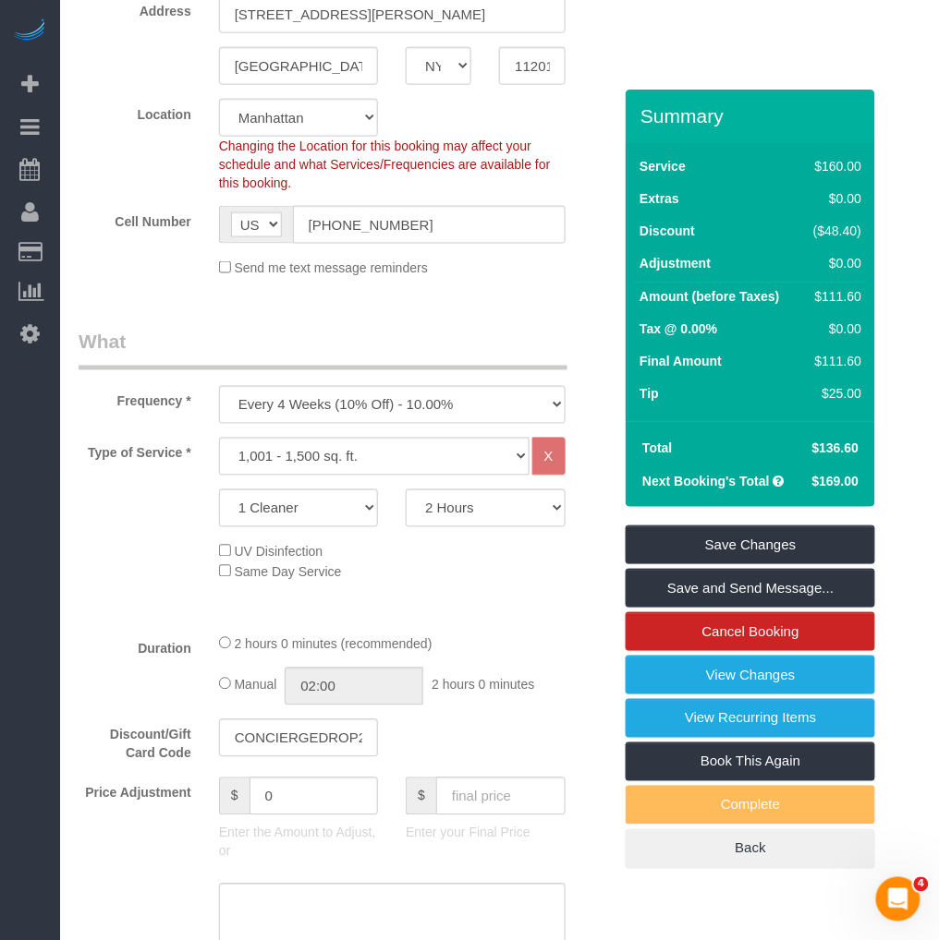
scroll to position [0, 0]
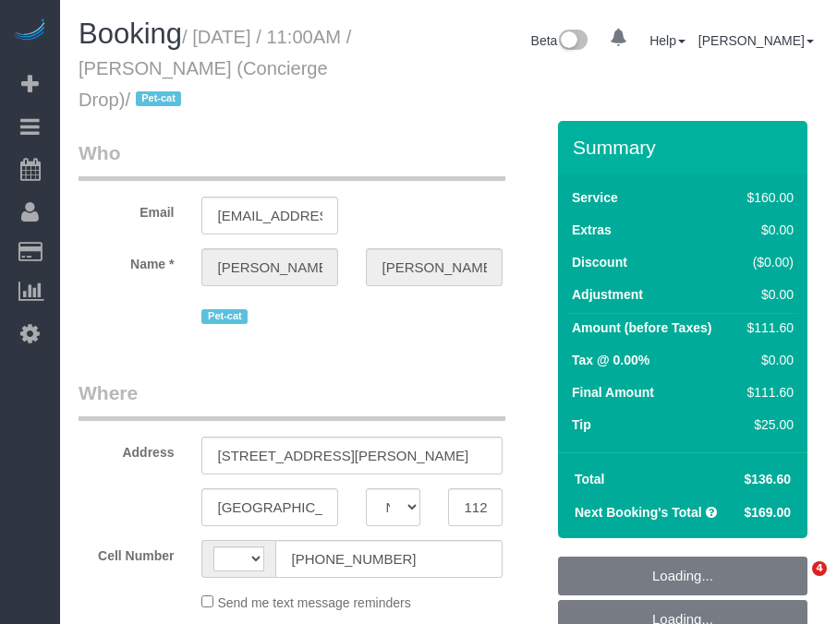
select select "NY"
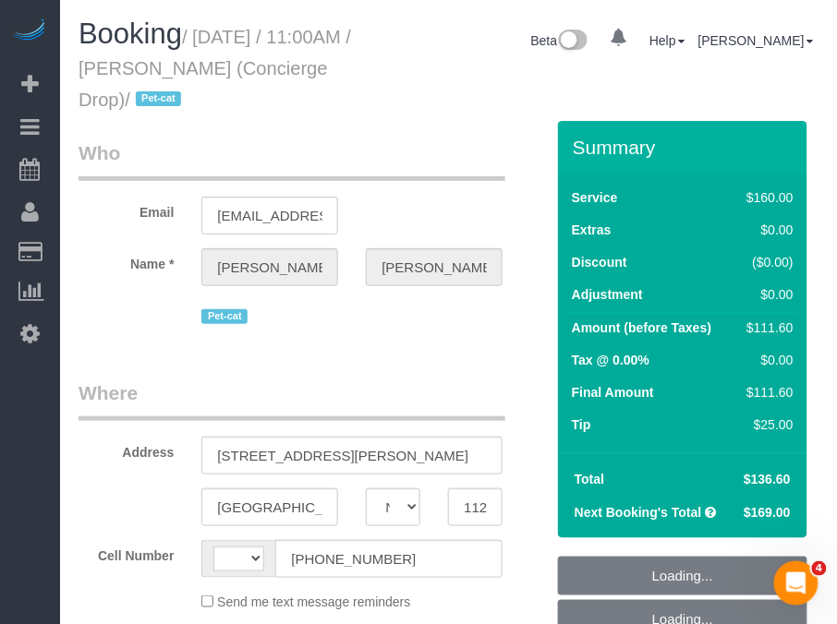
select select "object:486"
select select "string:[GEOGRAPHIC_DATA]"
select select "string:stripe-pm_1RaQn24VGloSiKo7zeOF73Wj"
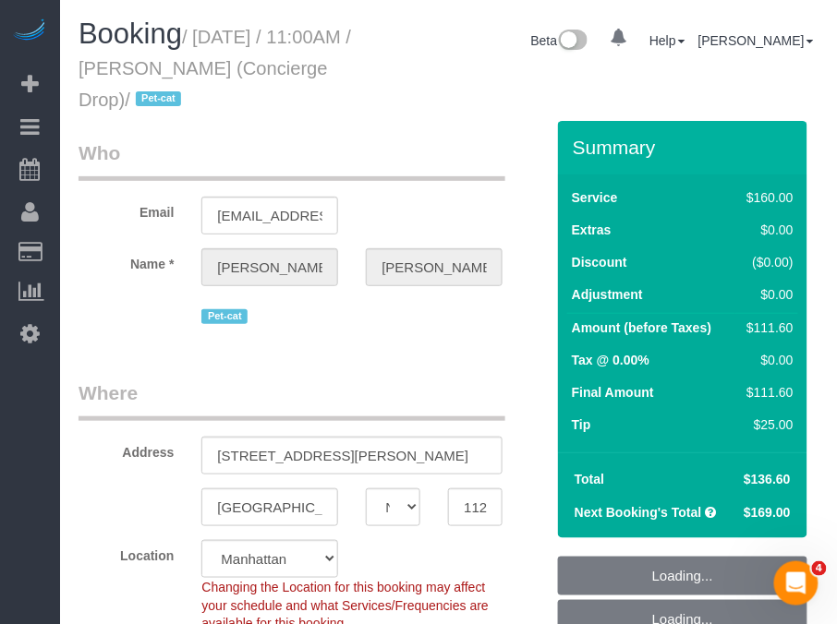
select select "number:89"
select select "number:90"
select select "number:15"
select select "number:6"
select select "object:1362"
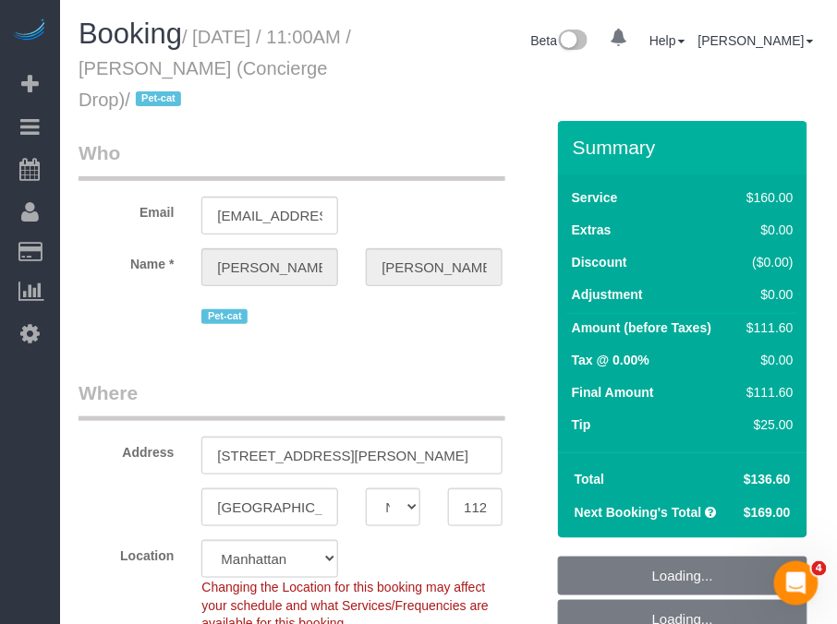
select select "spot4"
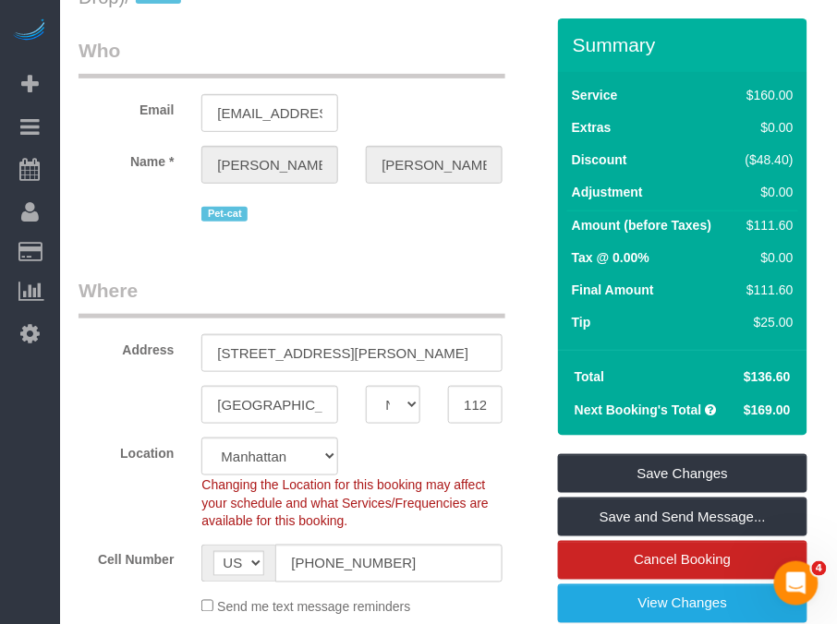
scroll to position [205, 0]
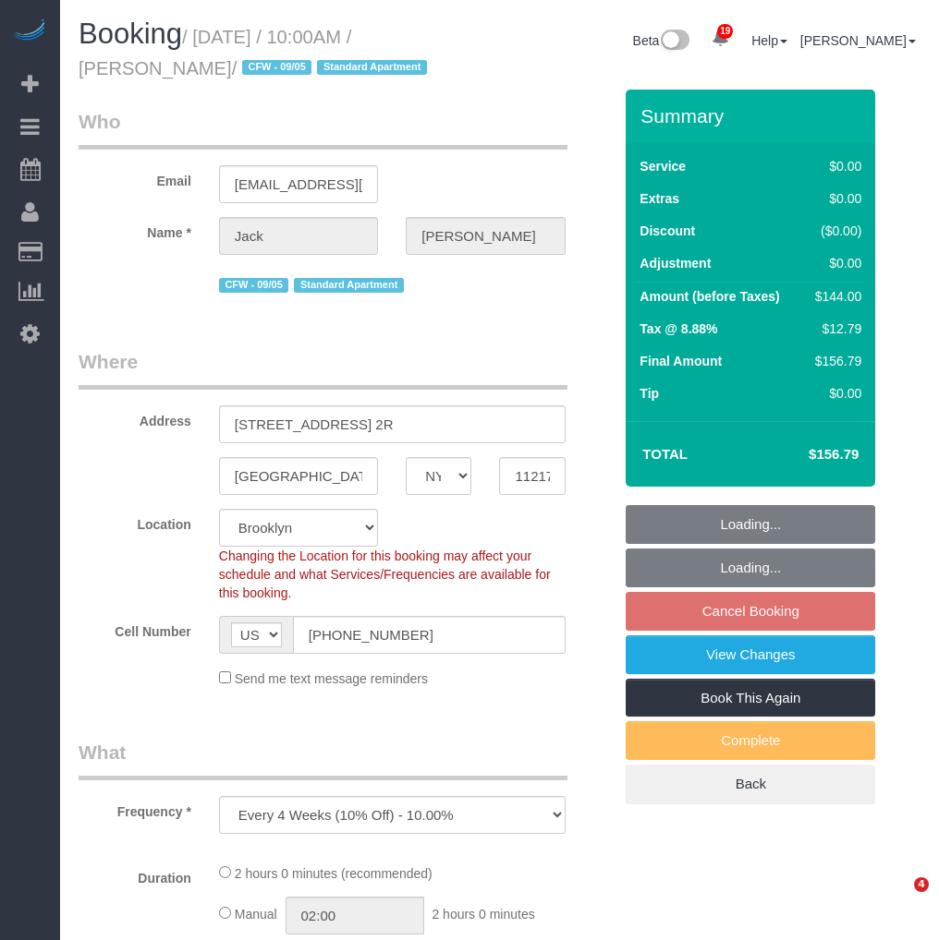
select select "NY"
select select "1"
select select "number:89"
select select "number:90"
select select "number:15"
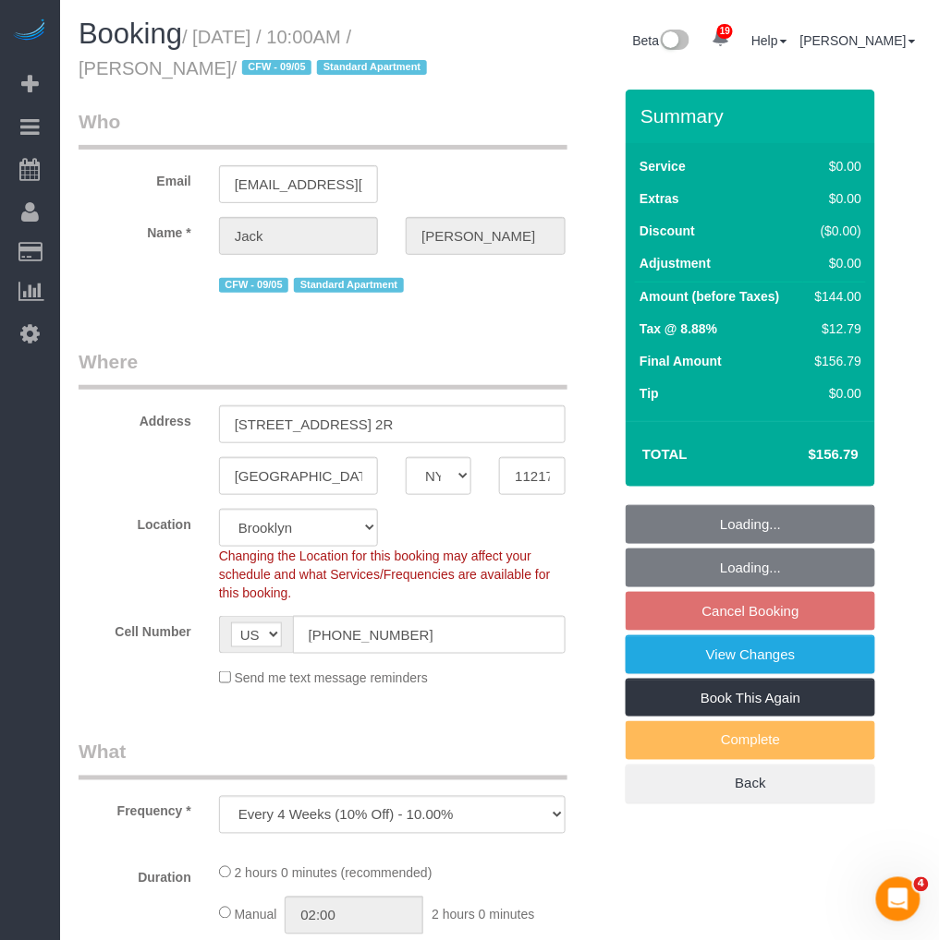
select select "number:5"
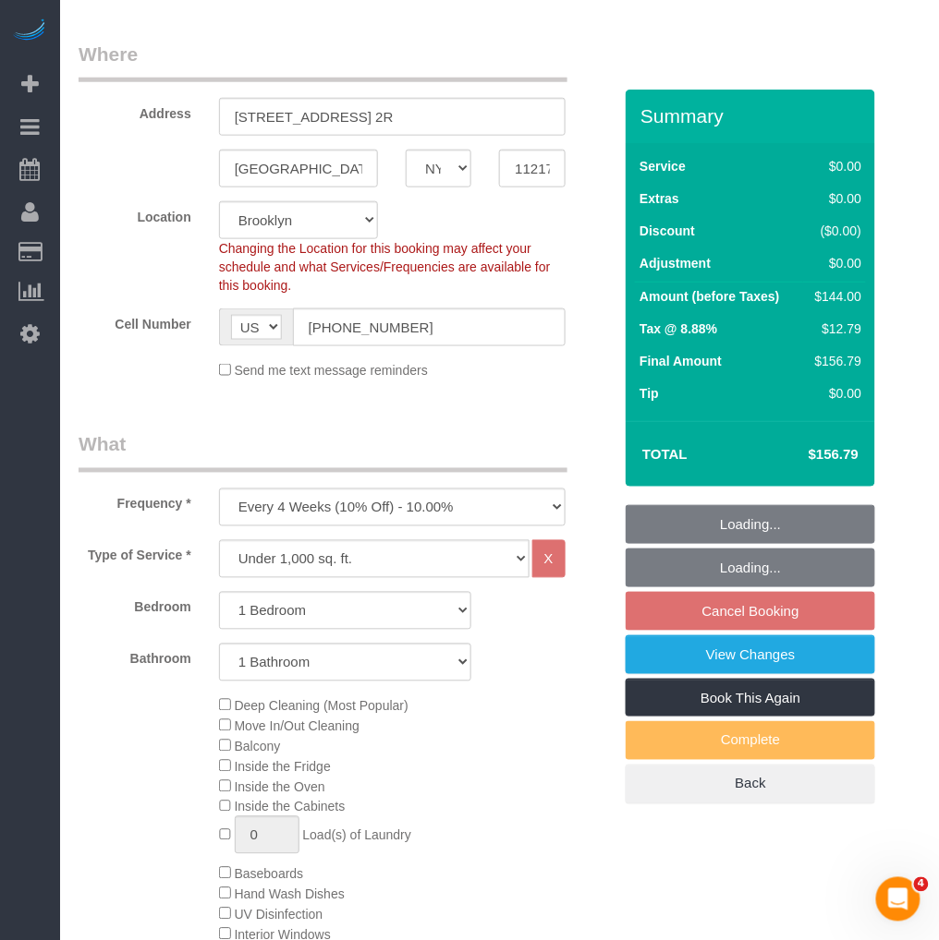
select select "object:1049"
select select "string:stripe-pm_1RMYOM4VGloSiKo7LGZRO5rF"
select select "spot3"
select select "1"
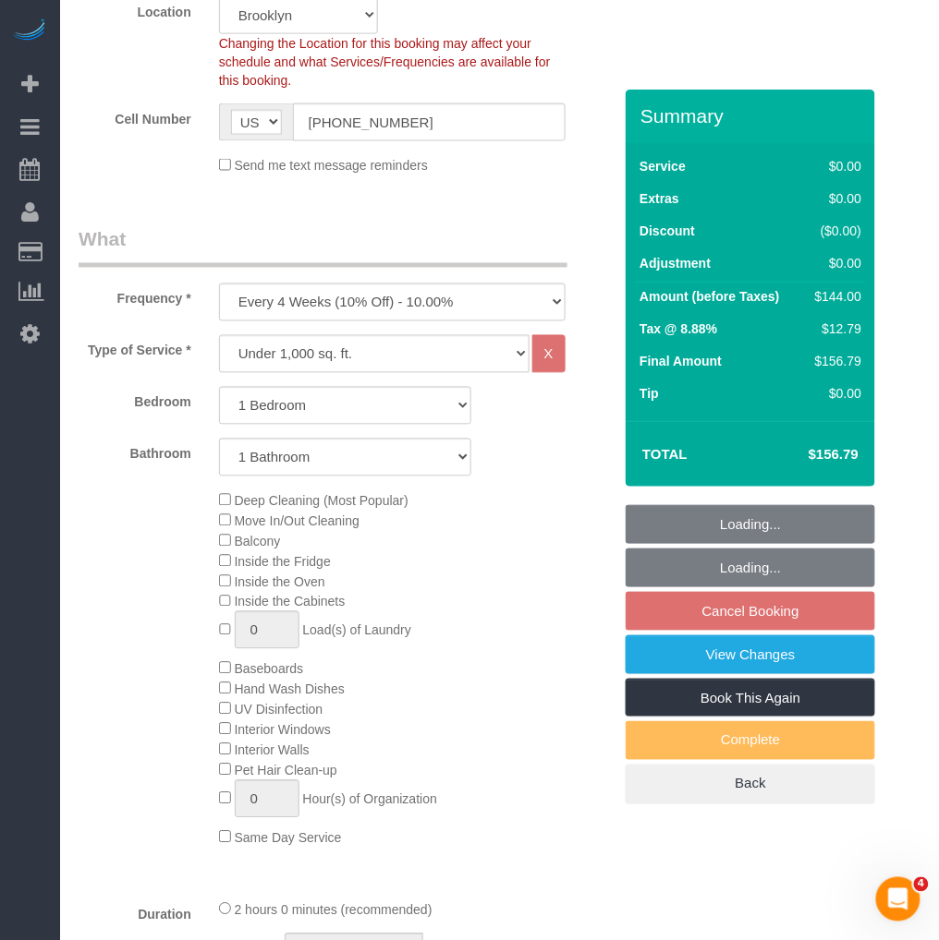
scroll to position [615, 0]
